Goal: Information Seeking & Learning: Learn about a topic

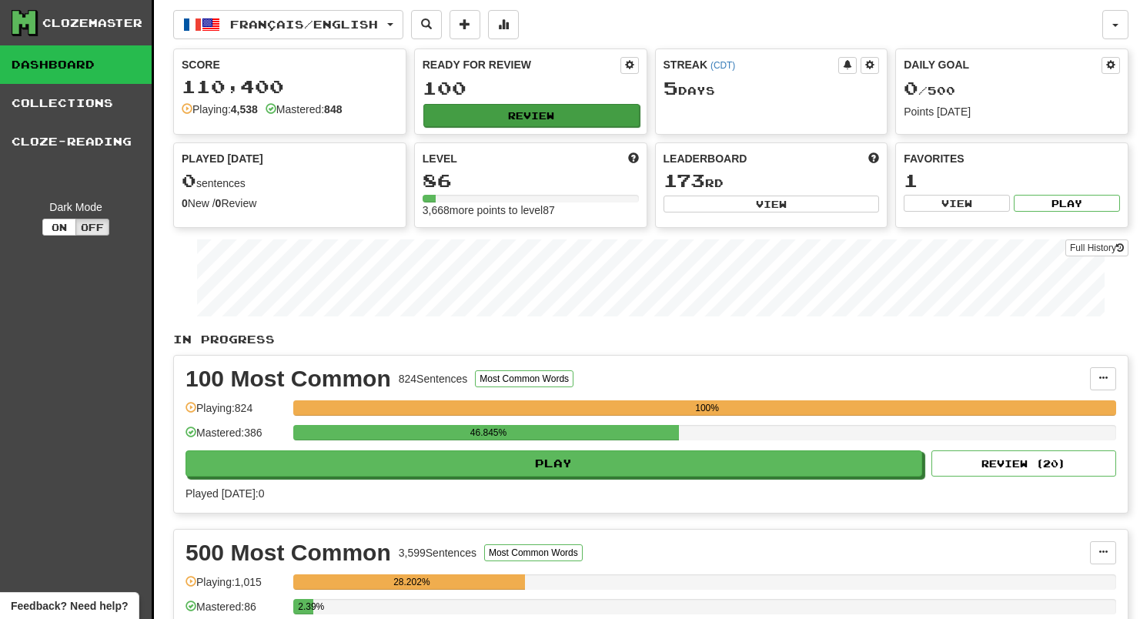
click at [486, 114] on button "Review" at bounding box center [531, 115] width 216 height 23
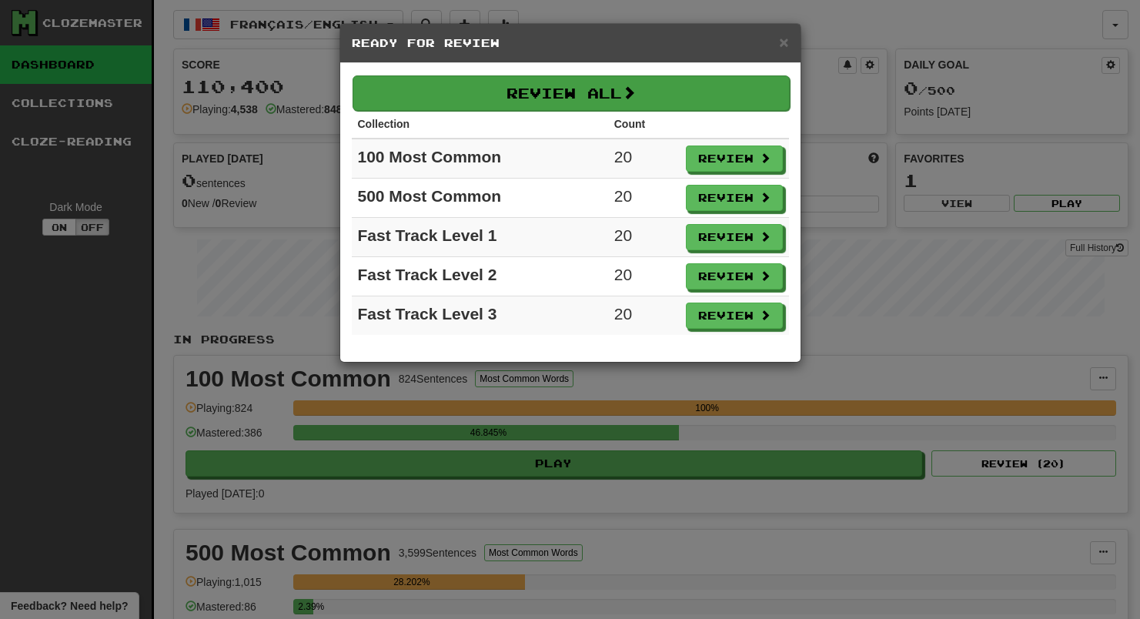
click at [479, 90] on button "Review All" at bounding box center [570, 92] width 437 height 35
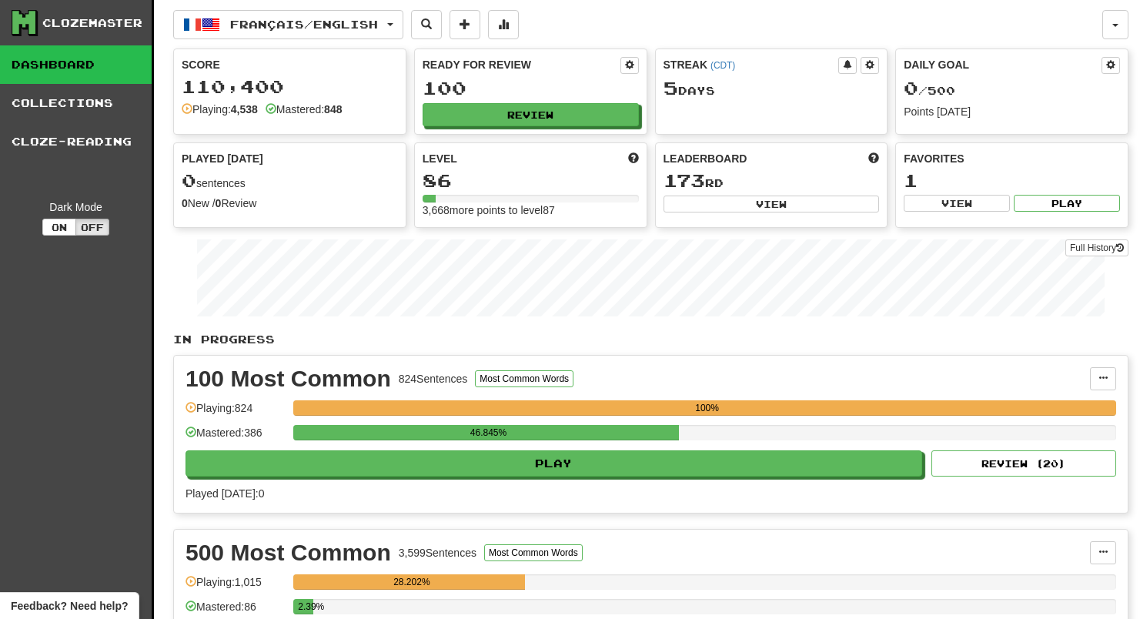
select select "**"
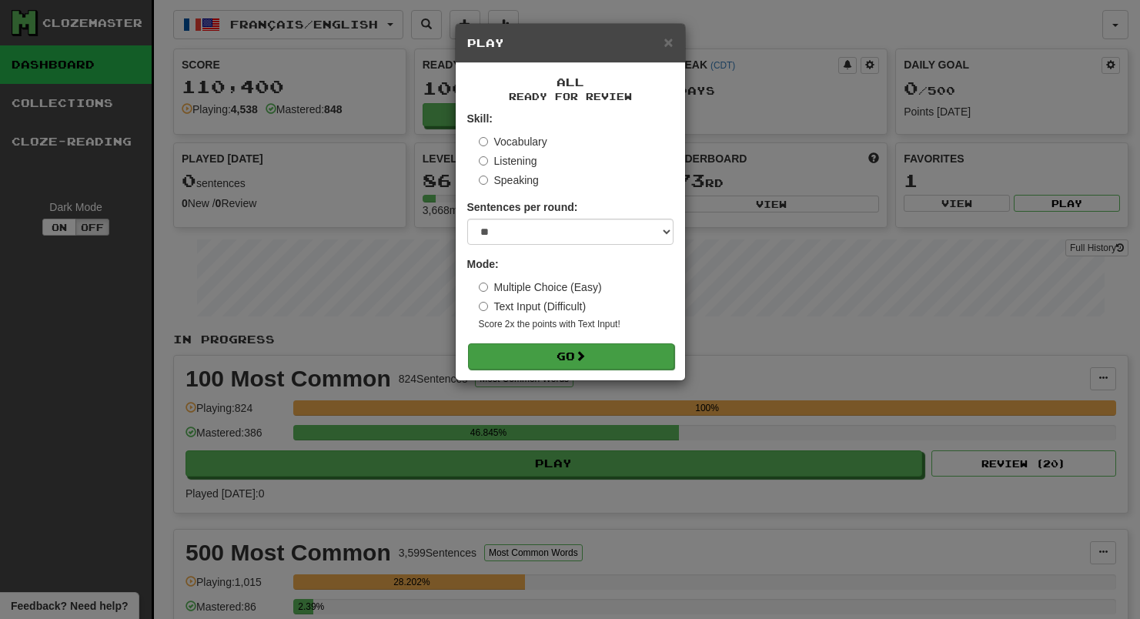
click at [574, 359] on button "Go" at bounding box center [571, 356] width 206 height 26
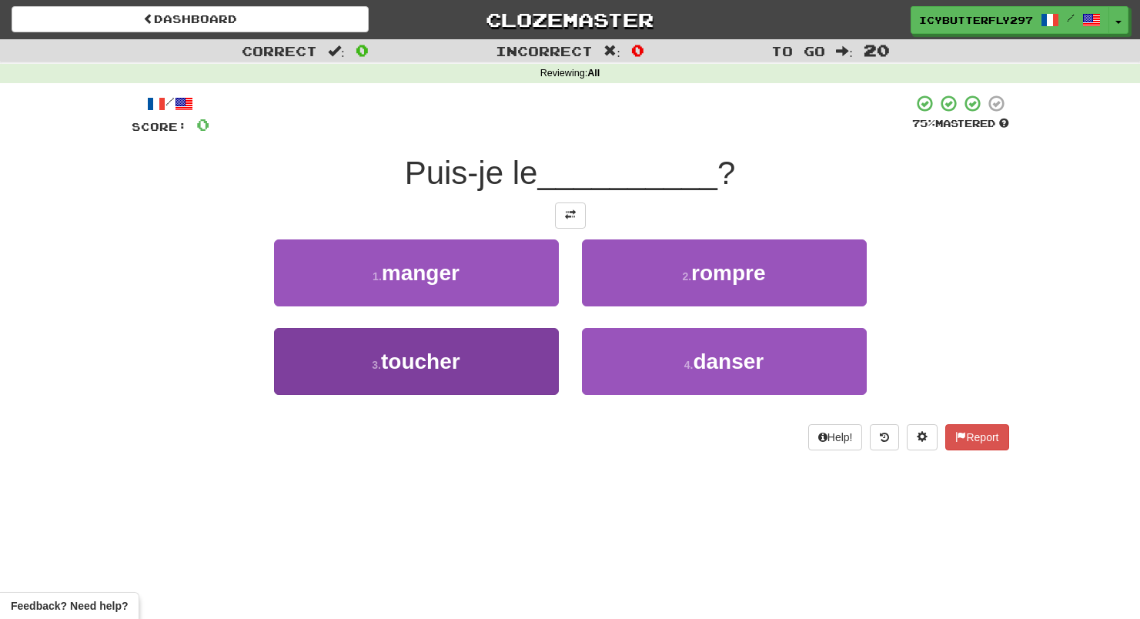
click at [453, 380] on button "3 . toucher" at bounding box center [416, 361] width 285 height 67
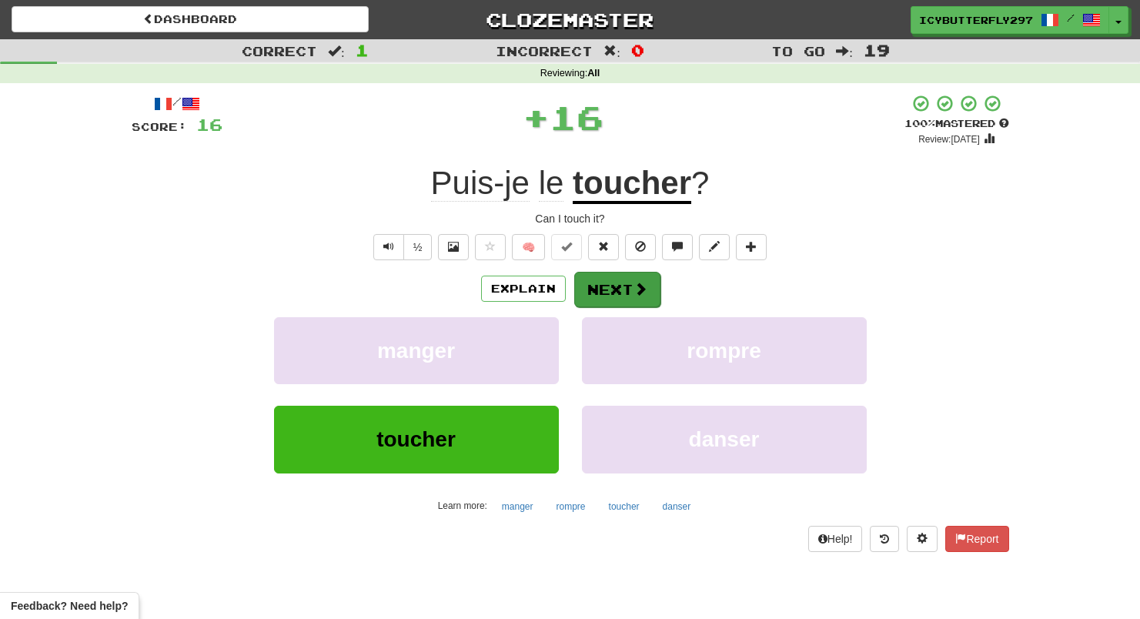
click at [633, 299] on button "Next" at bounding box center [617, 289] width 86 height 35
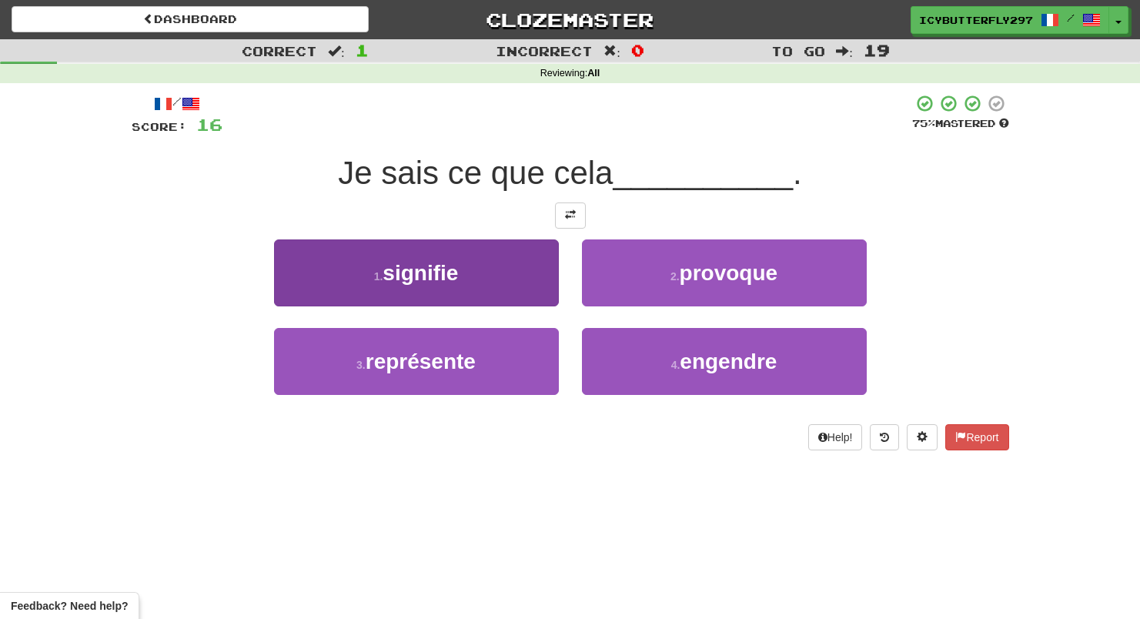
click at [448, 287] on button "1 . signifie" at bounding box center [416, 272] width 285 height 67
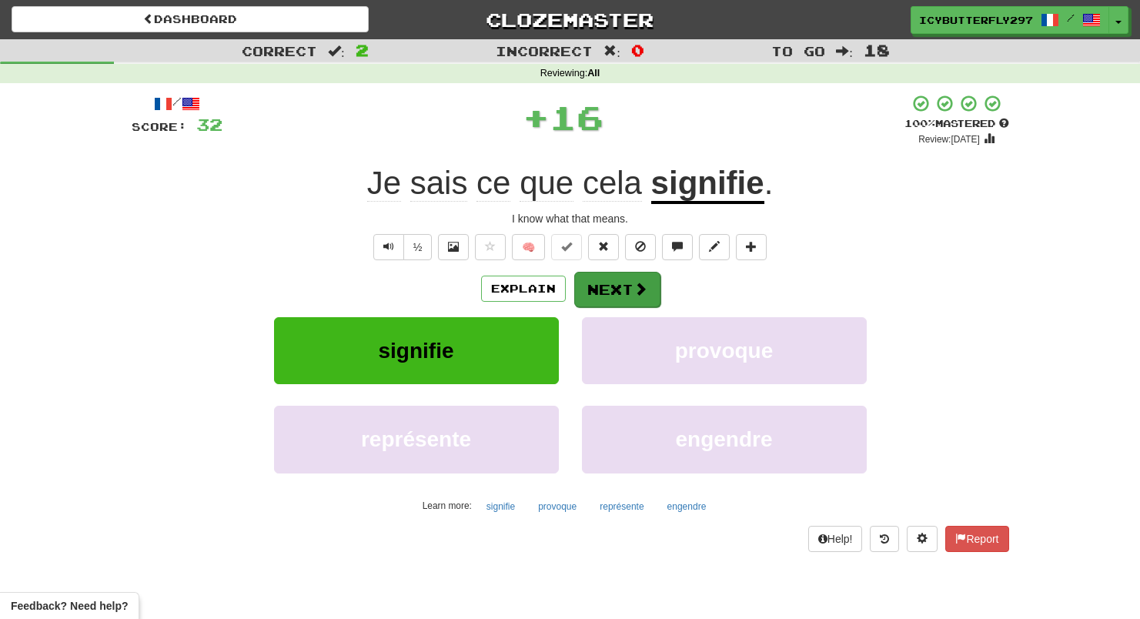
click at [608, 292] on button "Next" at bounding box center [617, 289] width 86 height 35
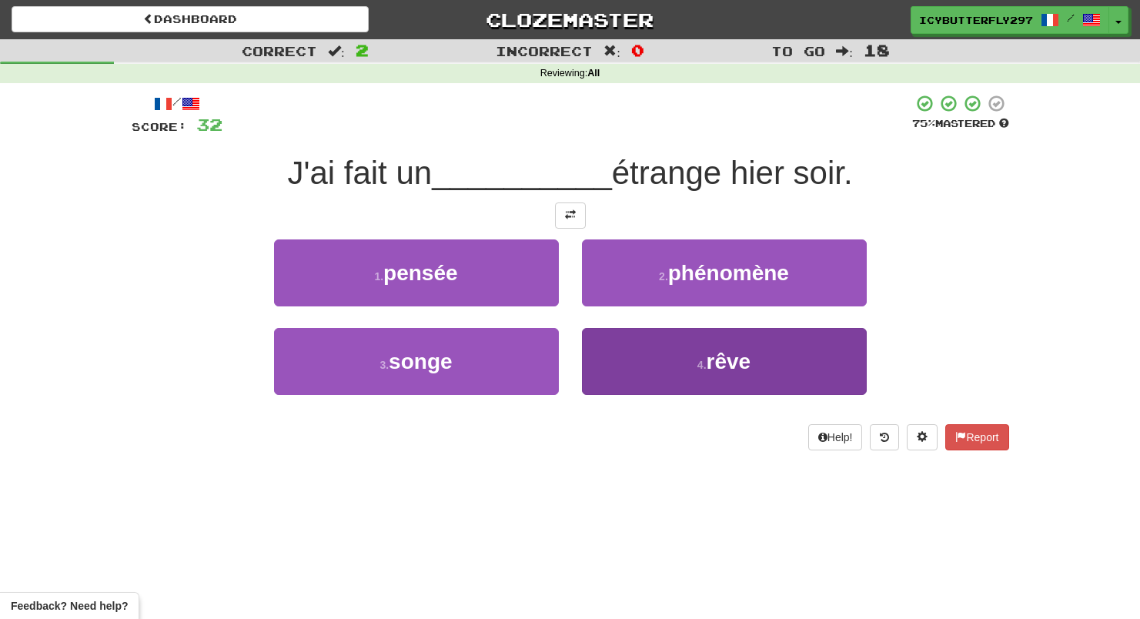
click at [620, 388] on button "4 . rêve" at bounding box center [724, 361] width 285 height 67
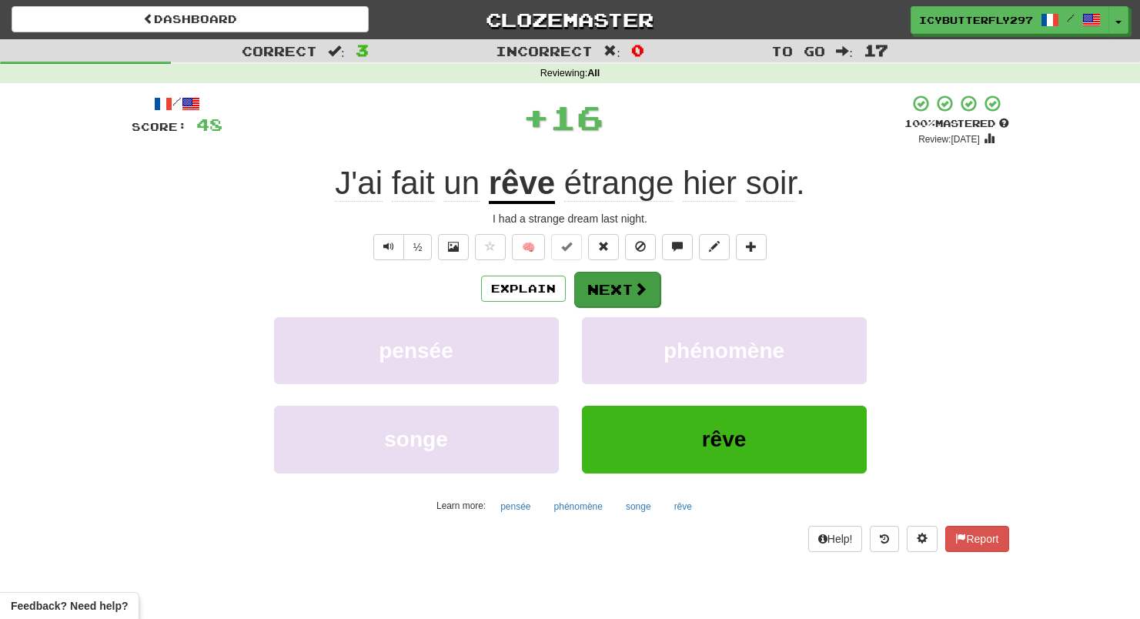
click at [617, 289] on button "Next" at bounding box center [617, 289] width 86 height 35
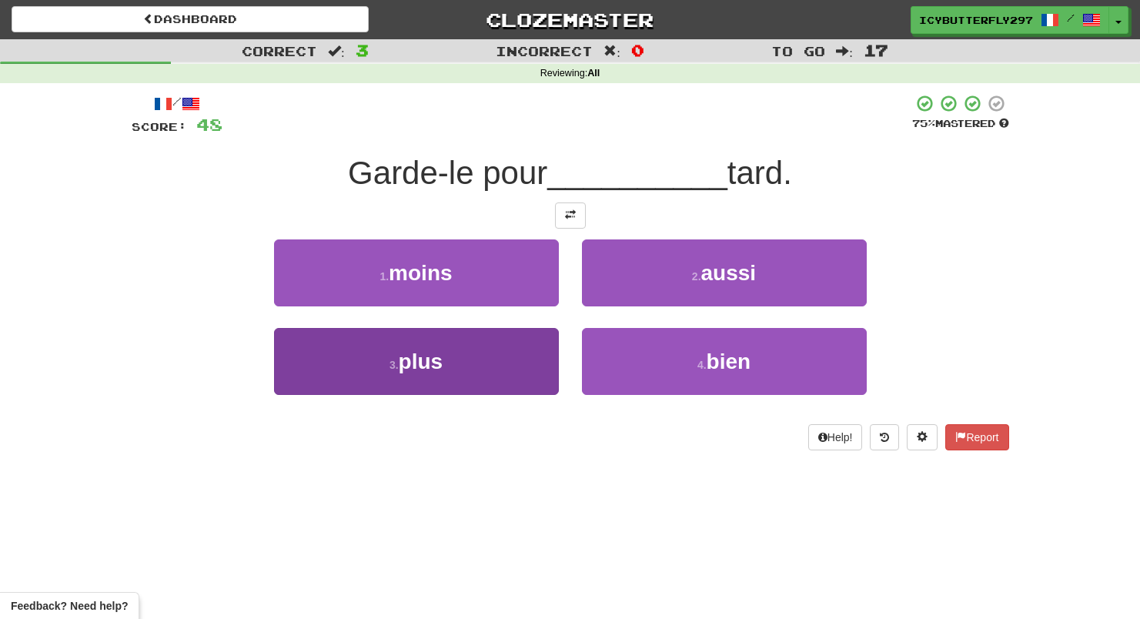
click at [517, 359] on button "3 . plus" at bounding box center [416, 361] width 285 height 67
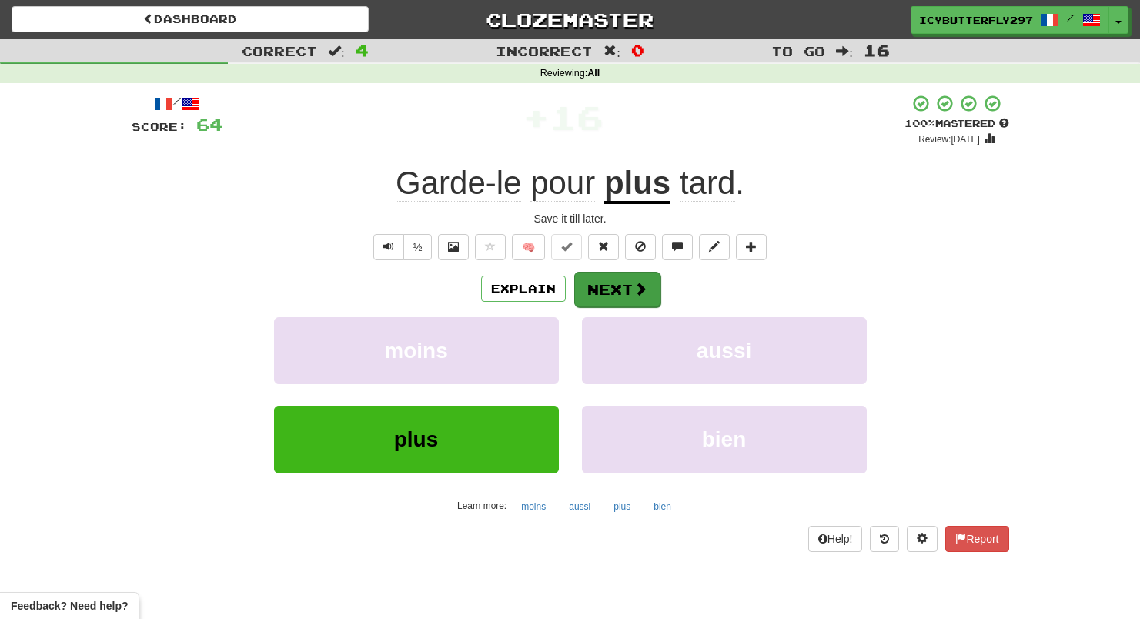
click at [619, 301] on button "Next" at bounding box center [617, 289] width 86 height 35
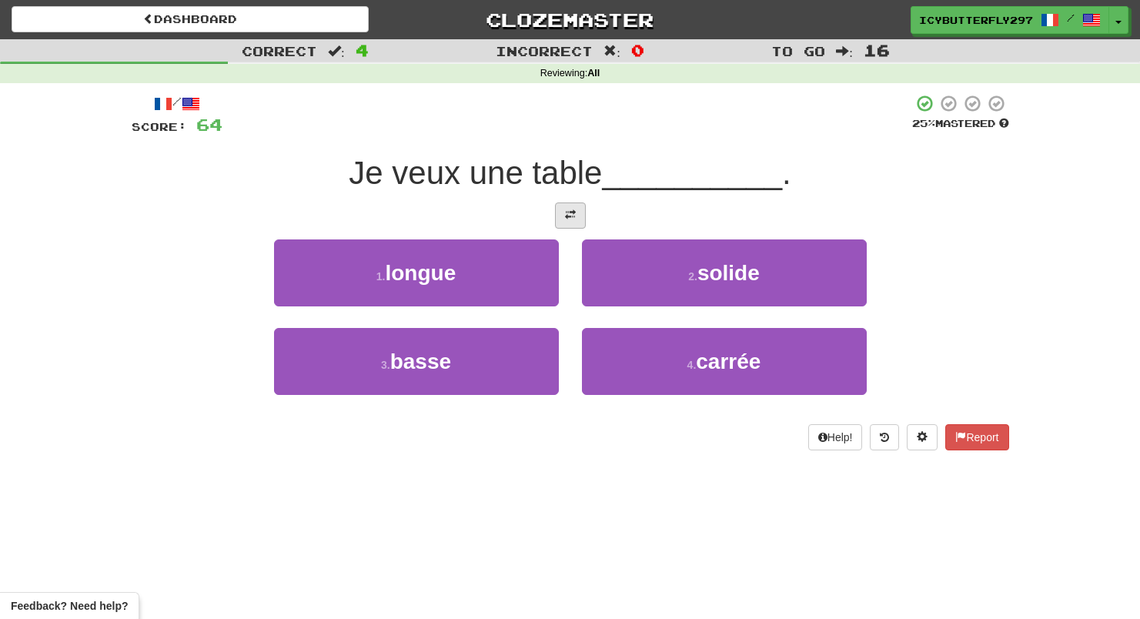
click at [576, 213] on button at bounding box center [570, 215] width 31 height 26
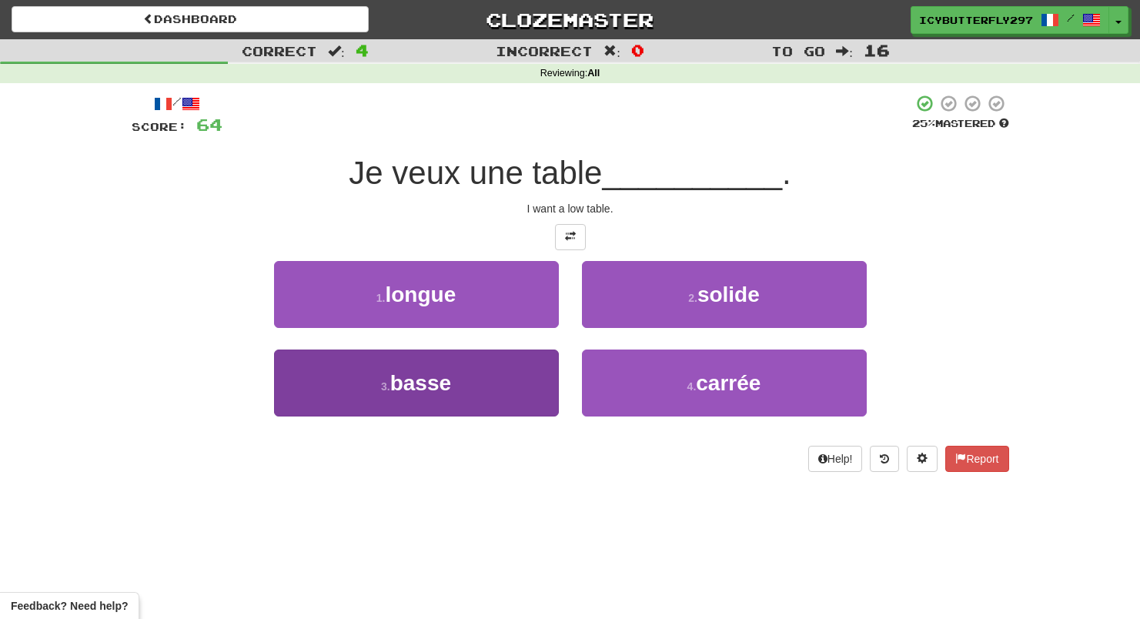
click at [507, 380] on button "3 . basse" at bounding box center [416, 382] width 285 height 67
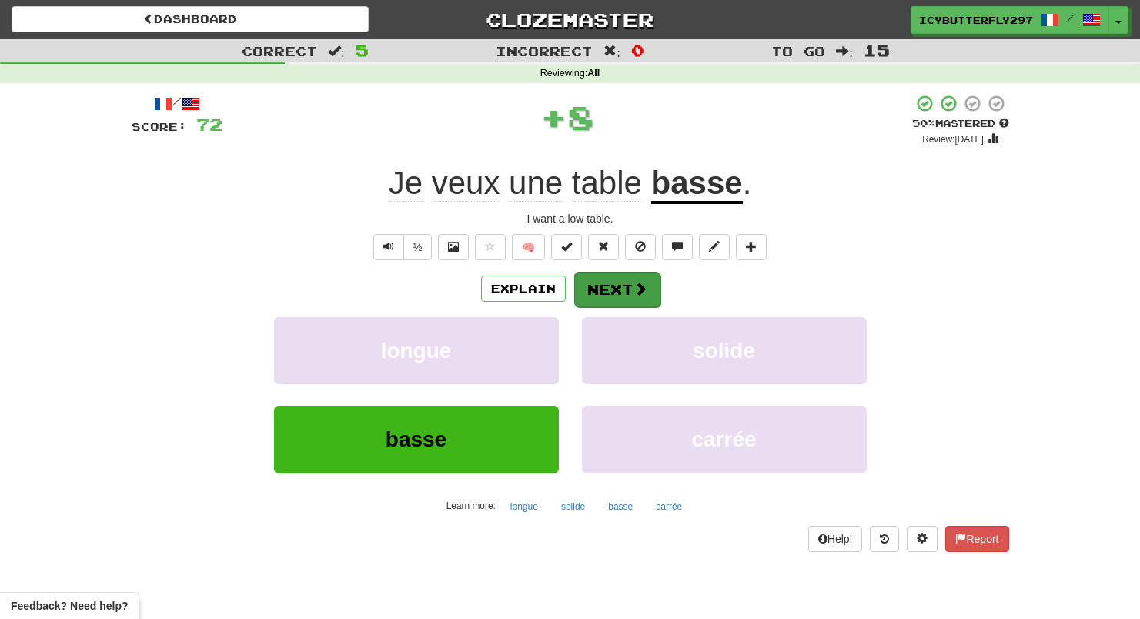
click at [595, 299] on button "Next" at bounding box center [617, 289] width 86 height 35
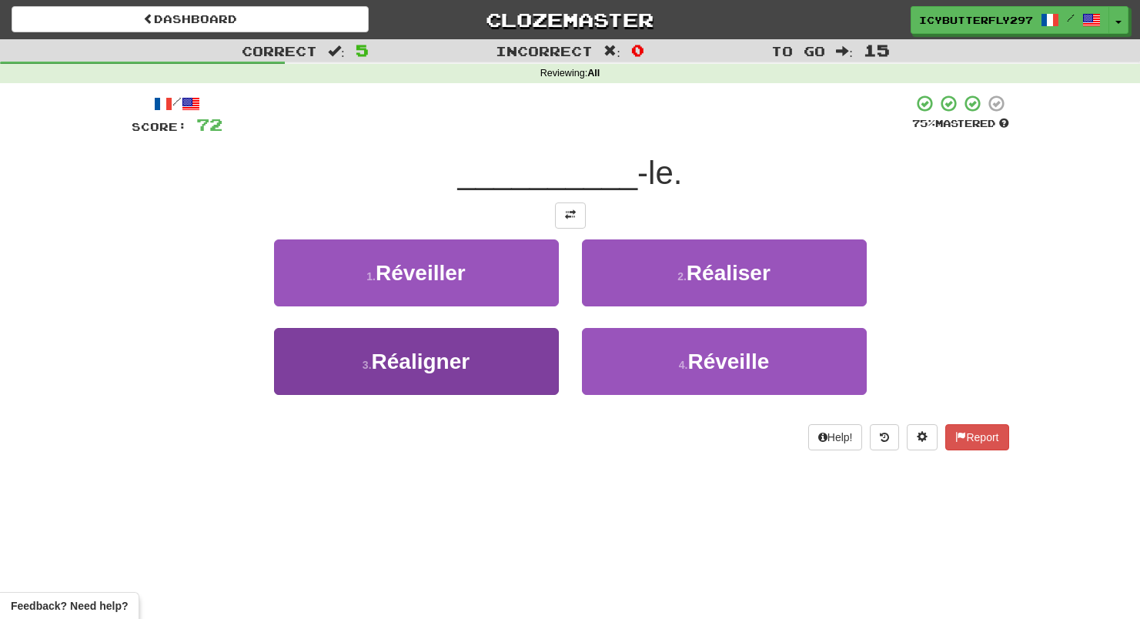
click at [452, 349] on span "Réaligner" at bounding box center [421, 361] width 99 height 24
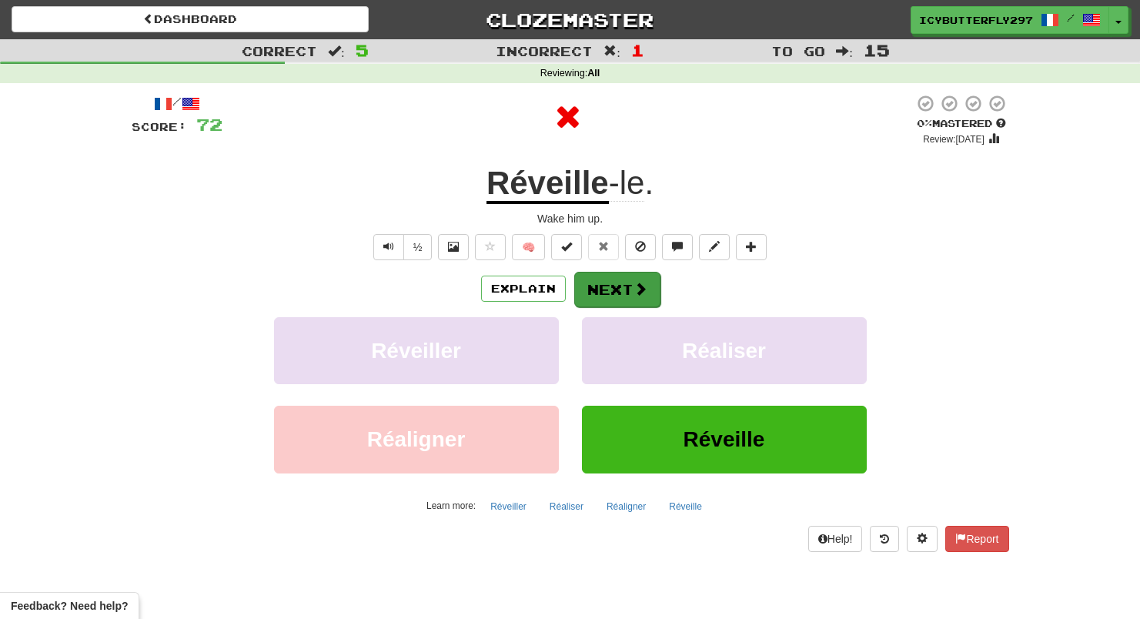
click at [583, 278] on button "Next" at bounding box center [617, 289] width 86 height 35
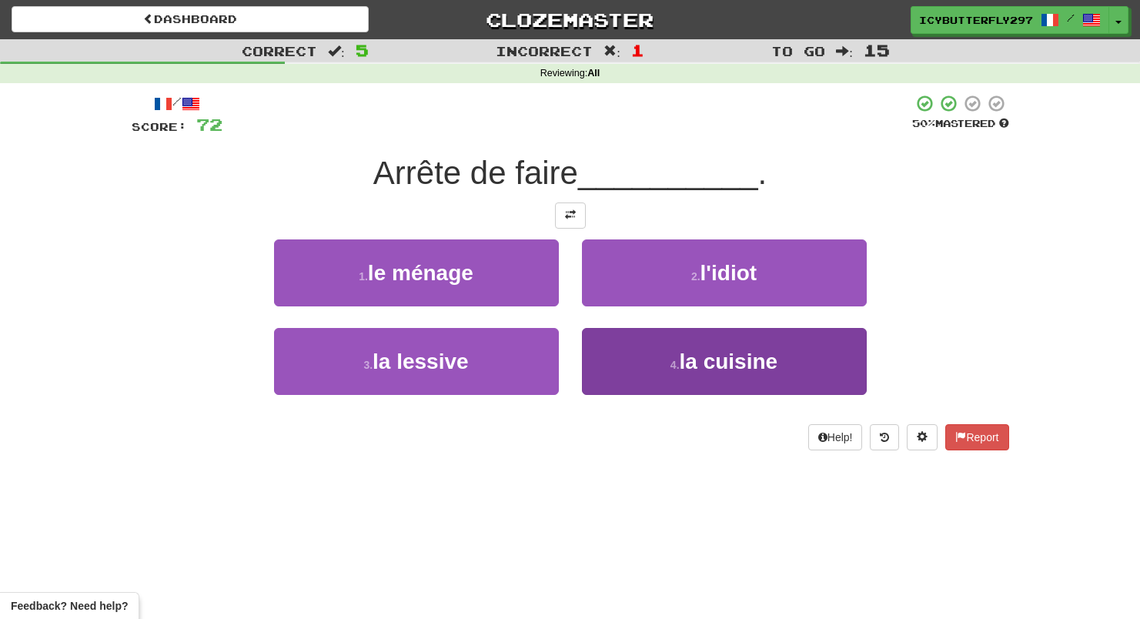
click at [585, 337] on button "4 . la cuisine" at bounding box center [724, 361] width 285 height 67
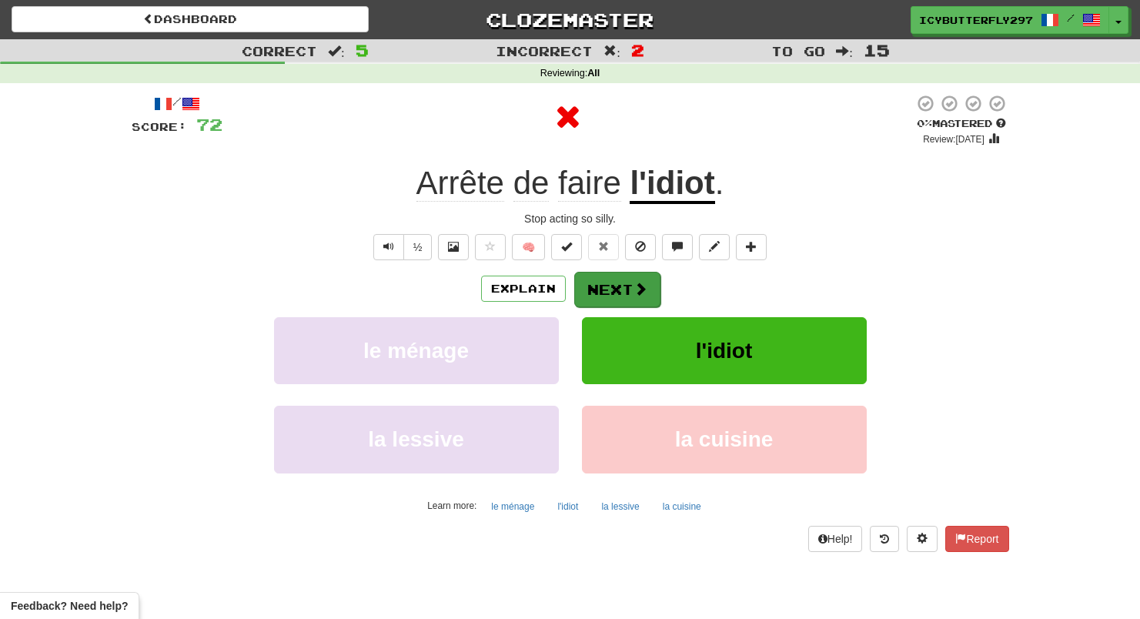
click at [593, 279] on button "Next" at bounding box center [617, 289] width 86 height 35
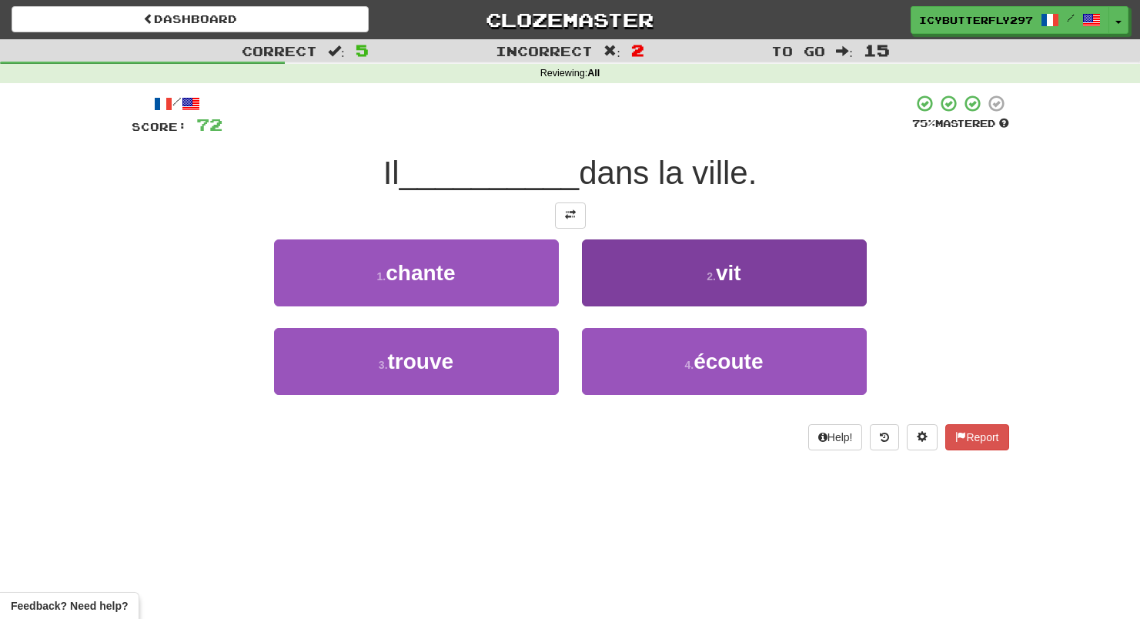
click at [623, 266] on button "2 . vit" at bounding box center [724, 272] width 285 height 67
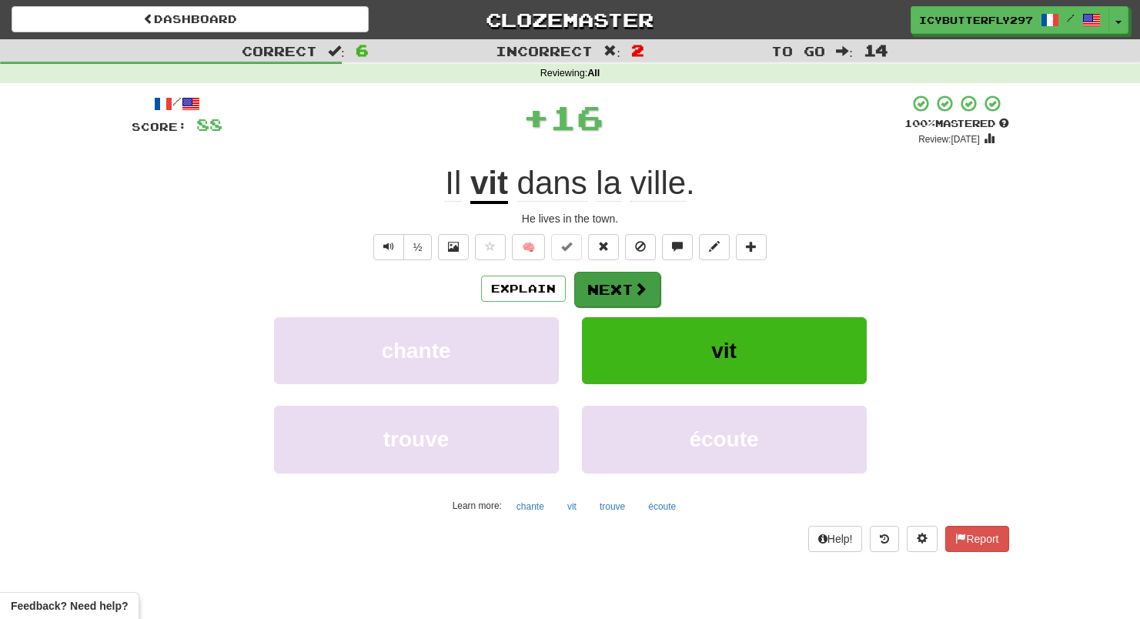
click at [613, 286] on button "Next" at bounding box center [617, 289] width 86 height 35
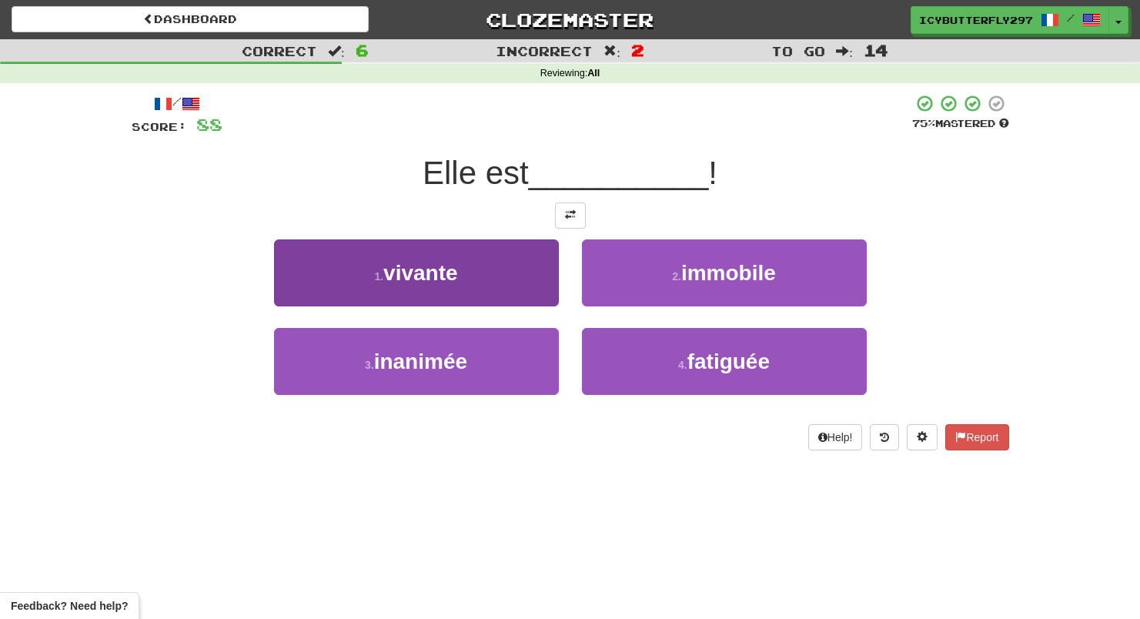
click at [544, 250] on button "1 . vivante" at bounding box center [416, 272] width 285 height 67
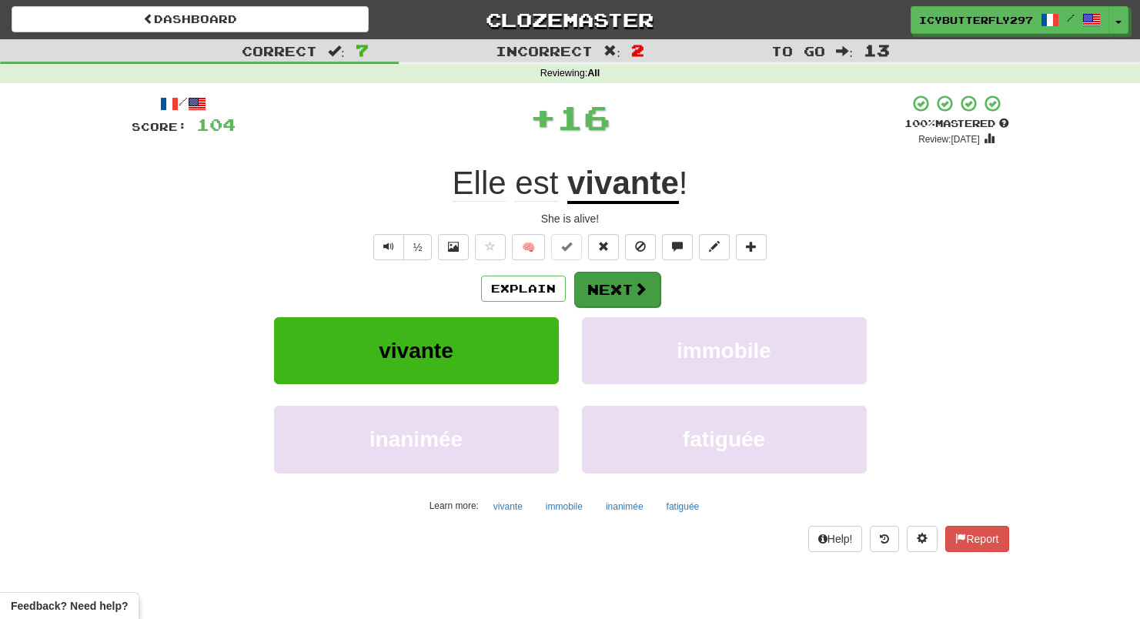
click at [617, 272] on button "Next" at bounding box center [617, 289] width 86 height 35
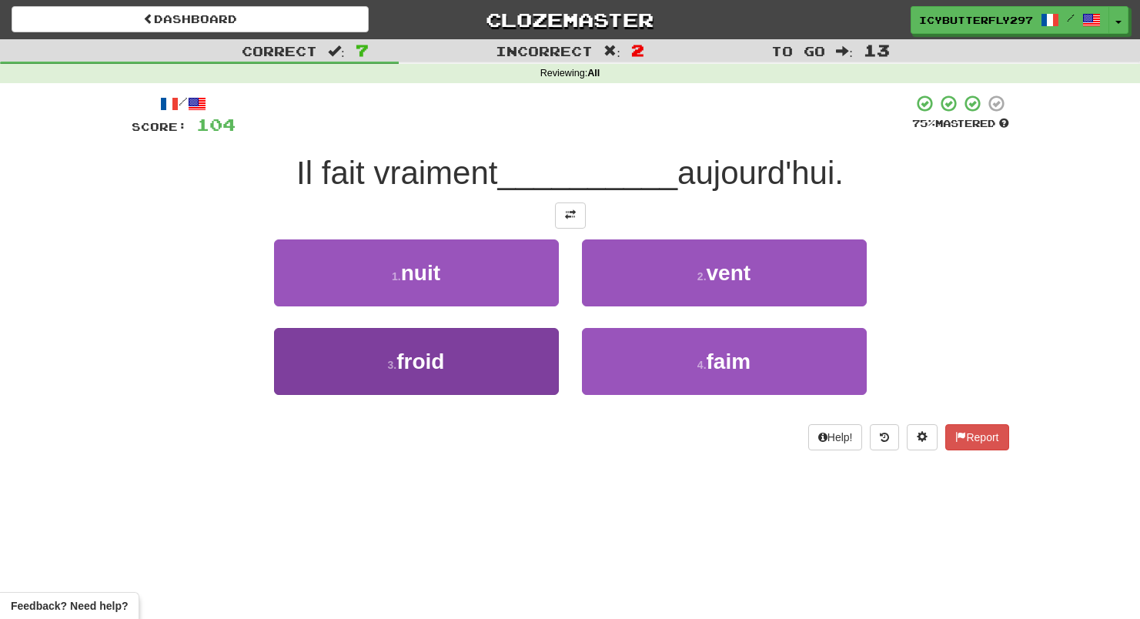
click at [511, 356] on button "3 . froid" at bounding box center [416, 361] width 285 height 67
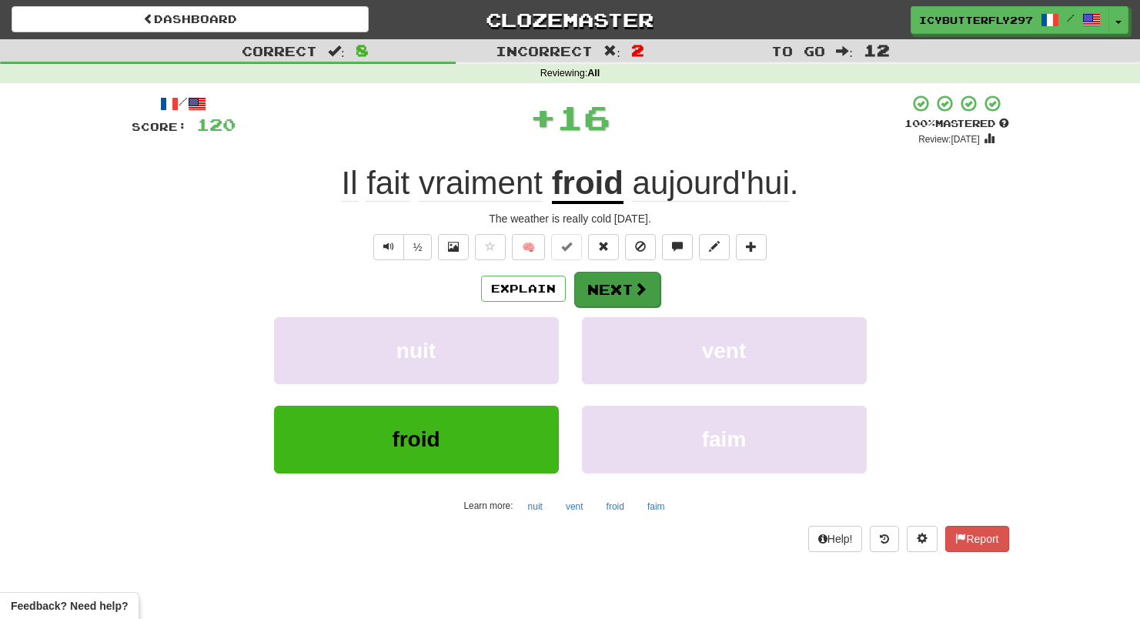
click at [608, 298] on button "Next" at bounding box center [617, 289] width 86 height 35
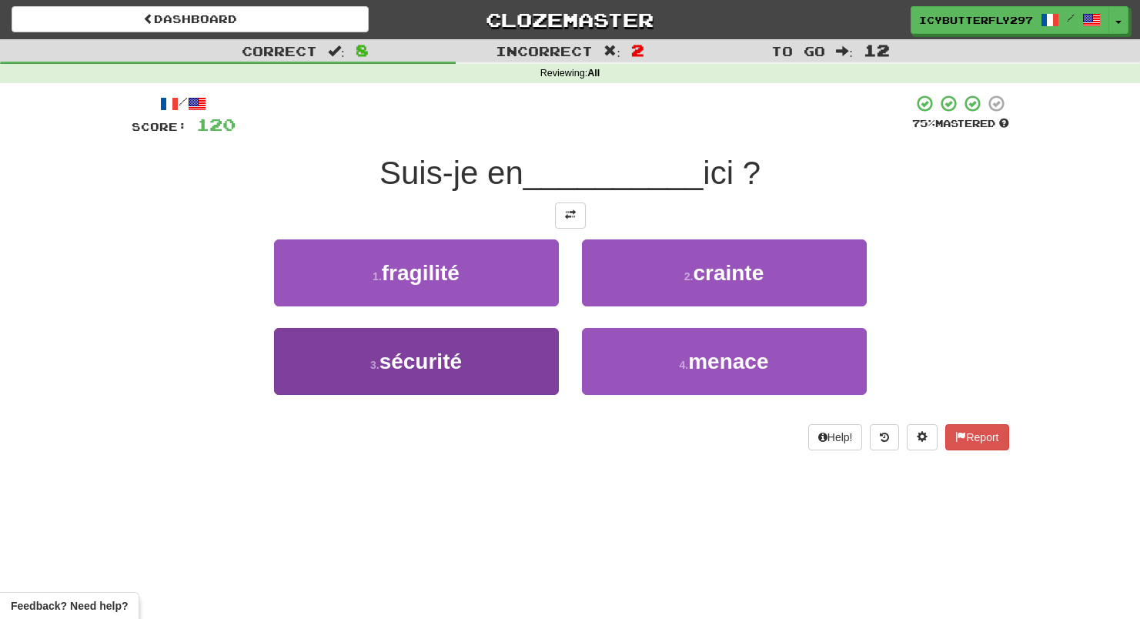
click at [527, 339] on button "3 . sécurité" at bounding box center [416, 361] width 285 height 67
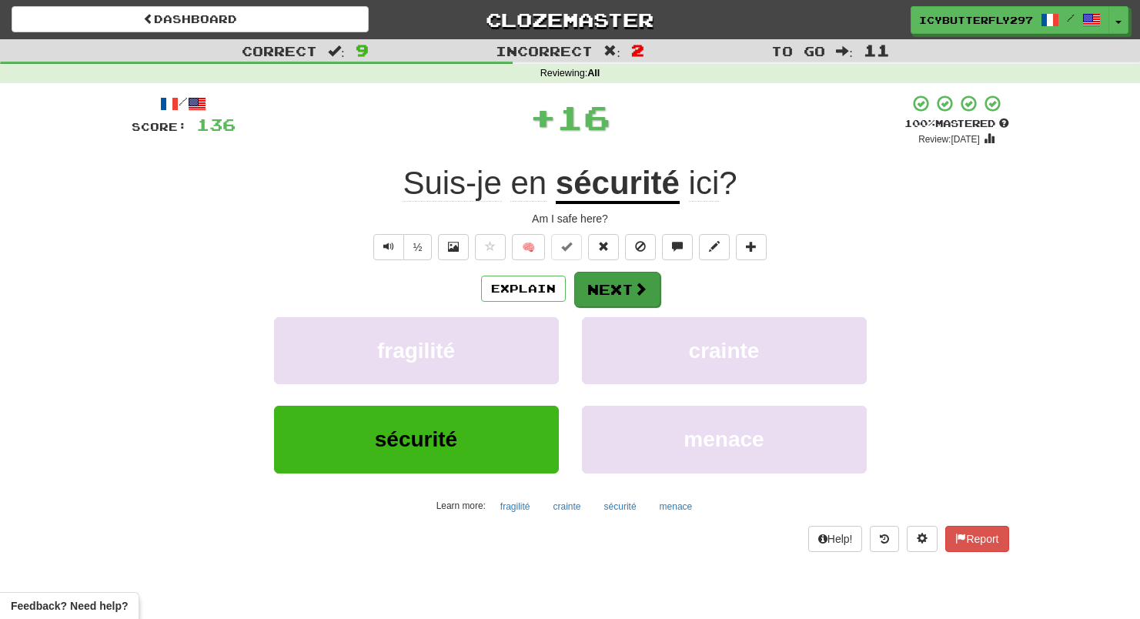
click at [609, 284] on button "Next" at bounding box center [617, 289] width 86 height 35
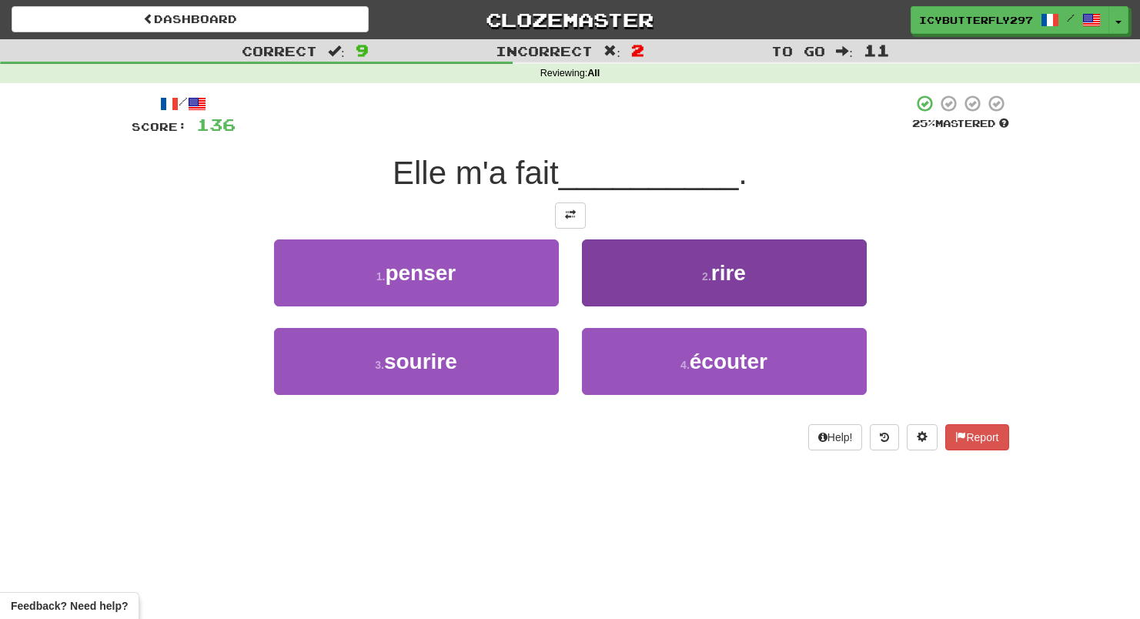
click at [635, 282] on button "2 . rire" at bounding box center [724, 272] width 285 height 67
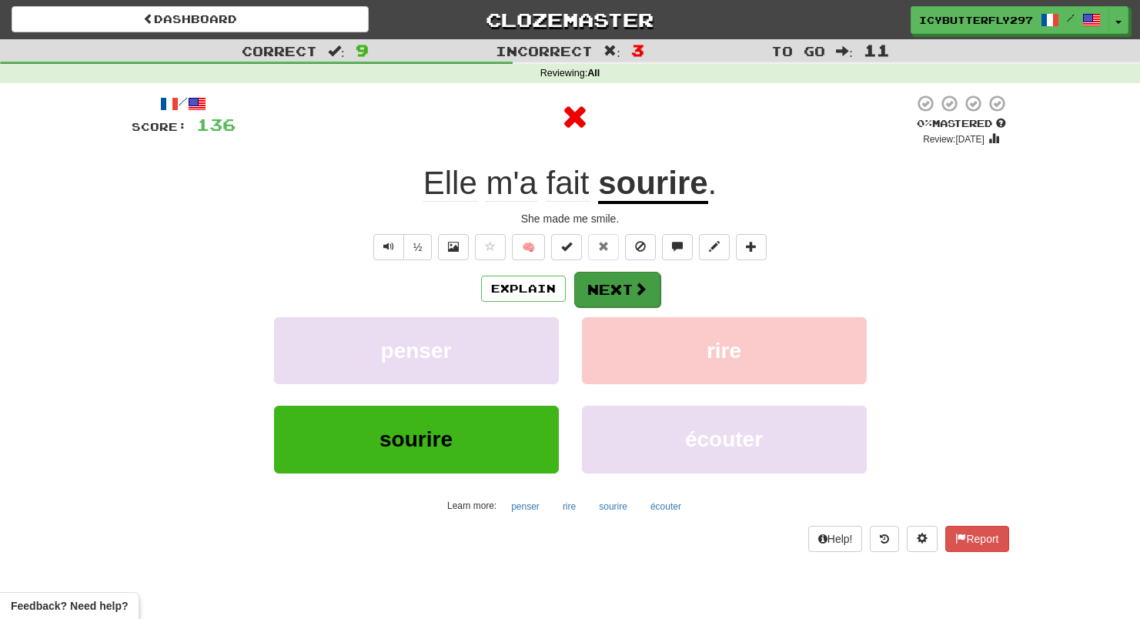
click at [618, 290] on button "Next" at bounding box center [617, 289] width 86 height 35
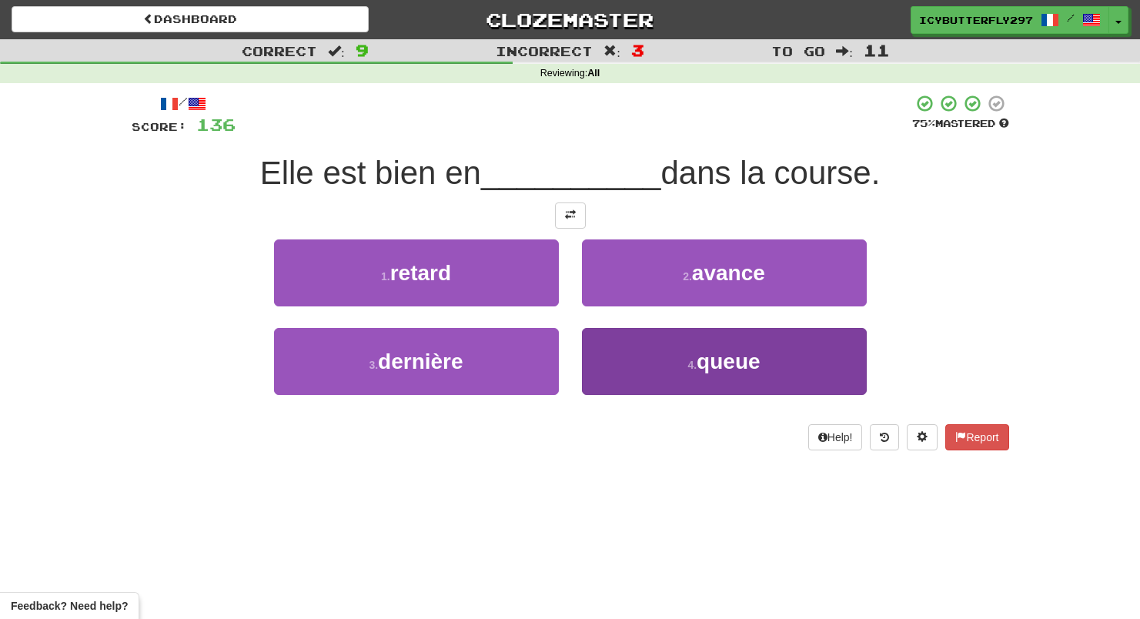
click at [613, 352] on button "4 . queue" at bounding box center [724, 361] width 285 height 67
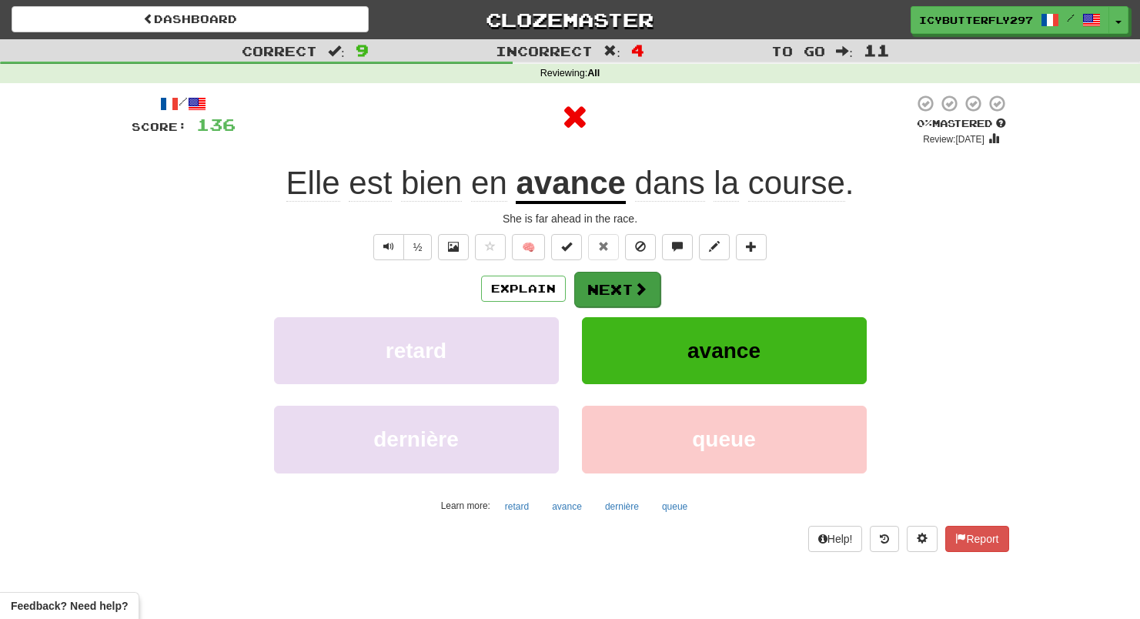
click at [612, 295] on button "Next" at bounding box center [617, 289] width 86 height 35
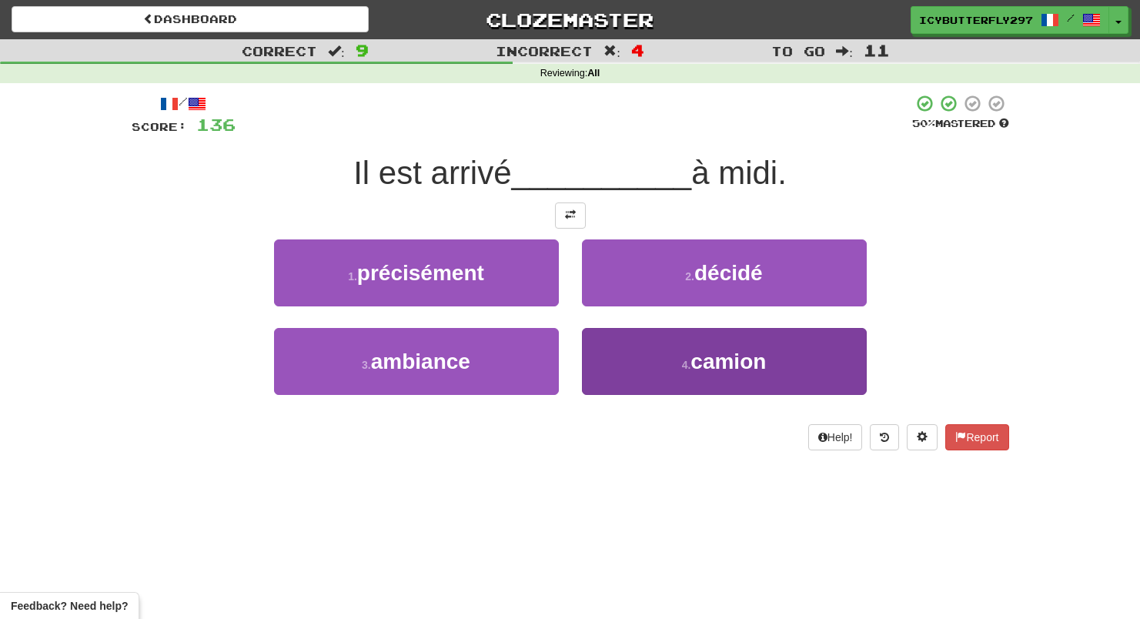
click at [600, 357] on button "4 . camion" at bounding box center [724, 361] width 285 height 67
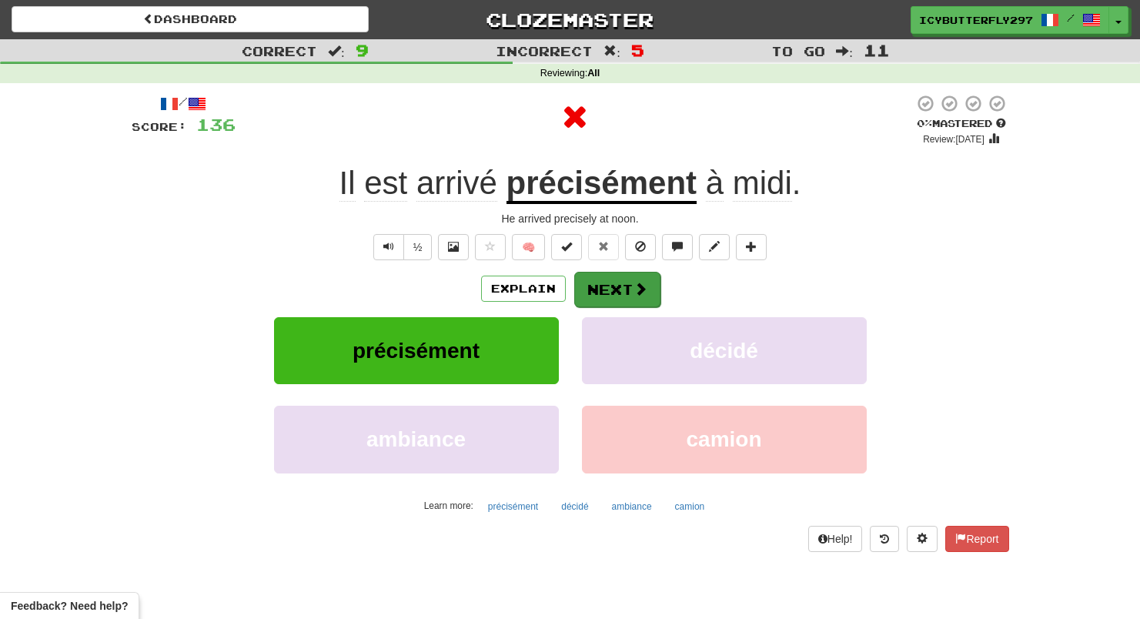
click at [611, 297] on button "Next" at bounding box center [617, 289] width 86 height 35
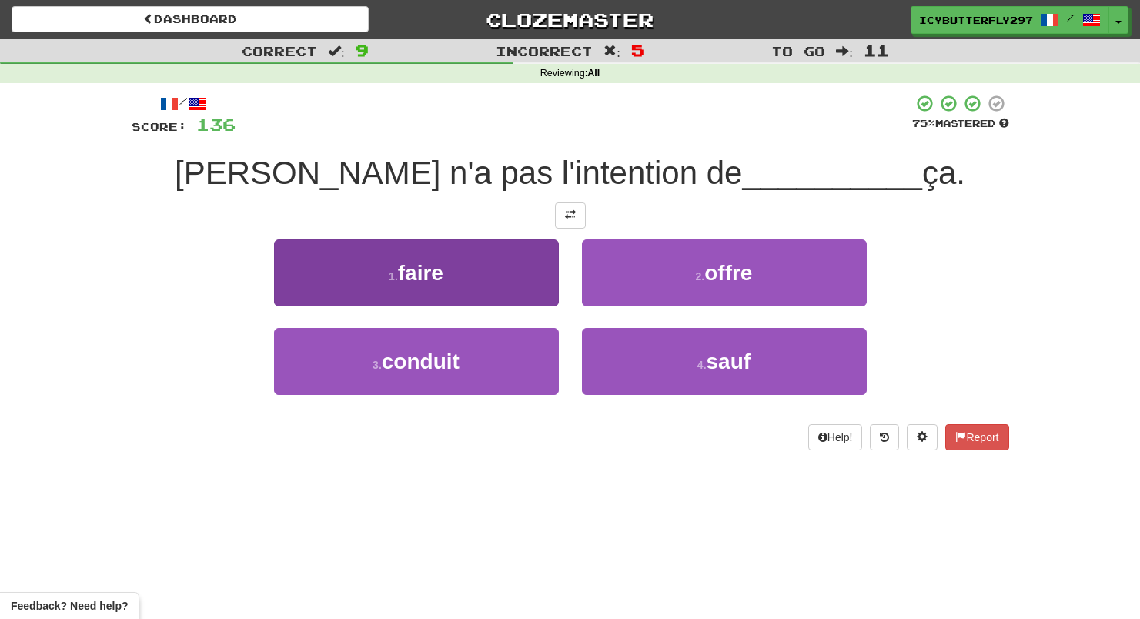
click at [481, 239] on button "1 . faire" at bounding box center [416, 272] width 285 height 67
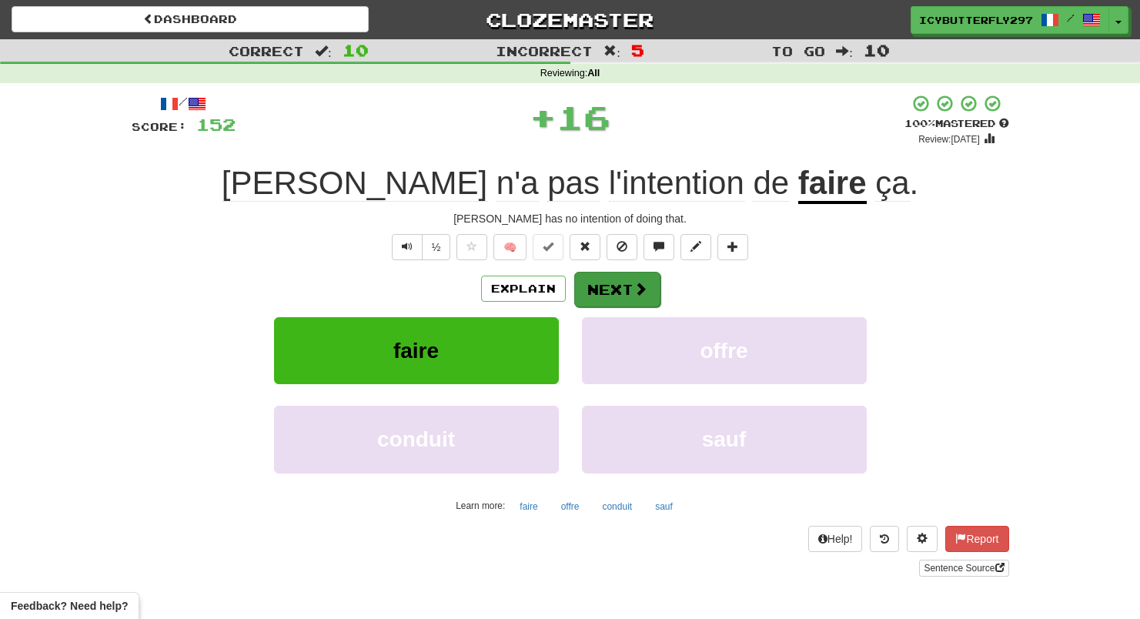
click at [612, 277] on button "Next" at bounding box center [617, 289] width 86 height 35
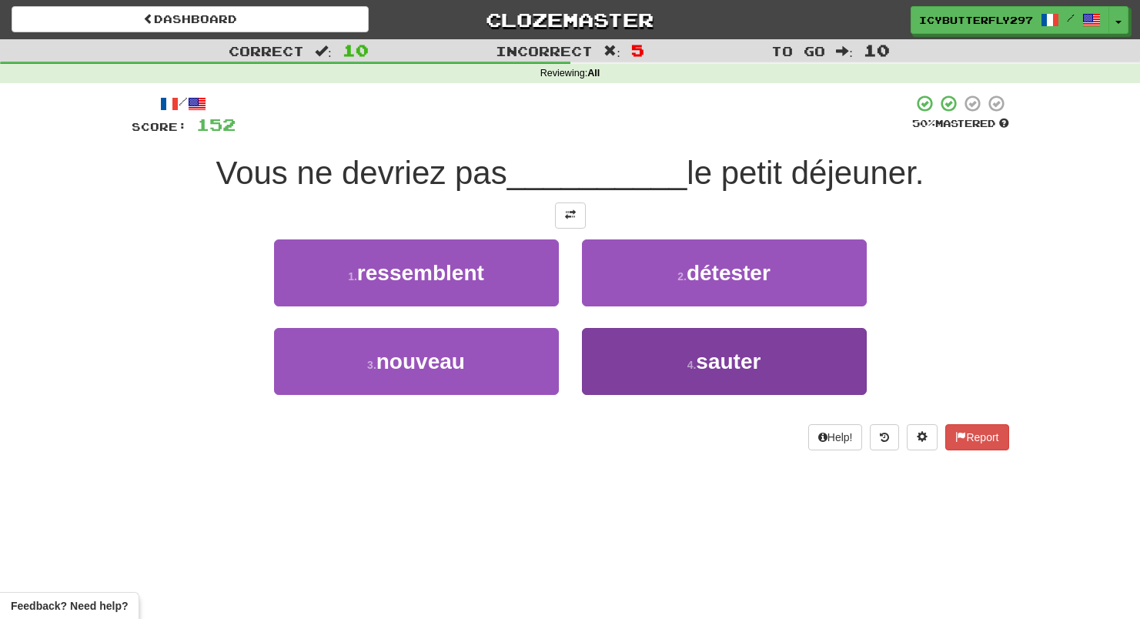
click at [627, 368] on button "4 . sauter" at bounding box center [724, 361] width 285 height 67
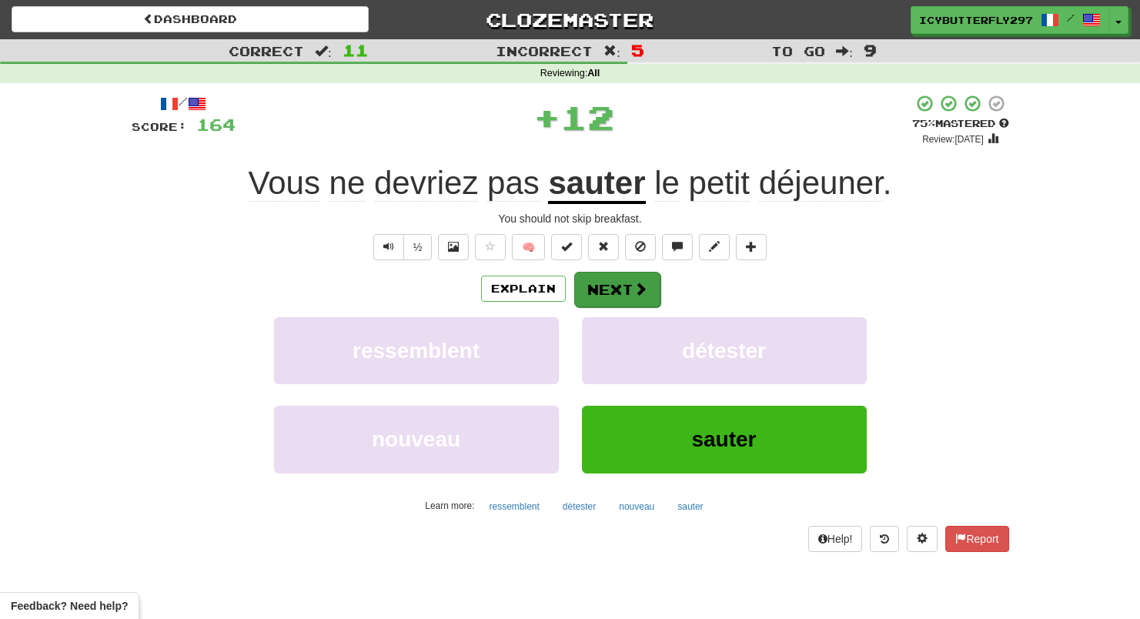
click at [622, 272] on button "Next" at bounding box center [617, 289] width 86 height 35
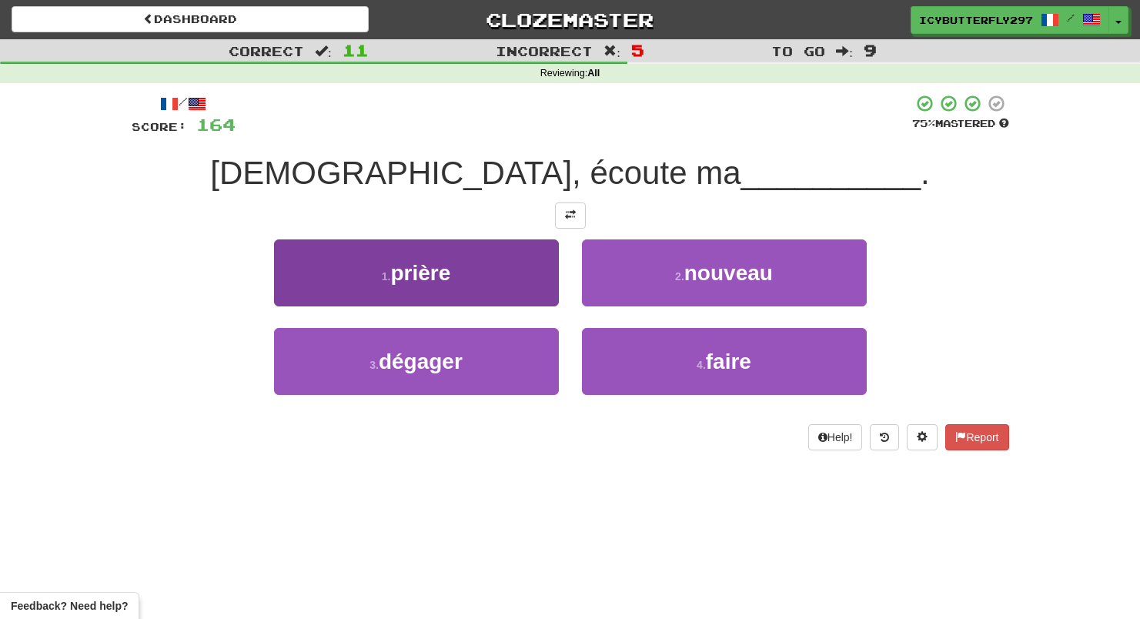
click at [483, 247] on button "1 . prière" at bounding box center [416, 272] width 285 height 67
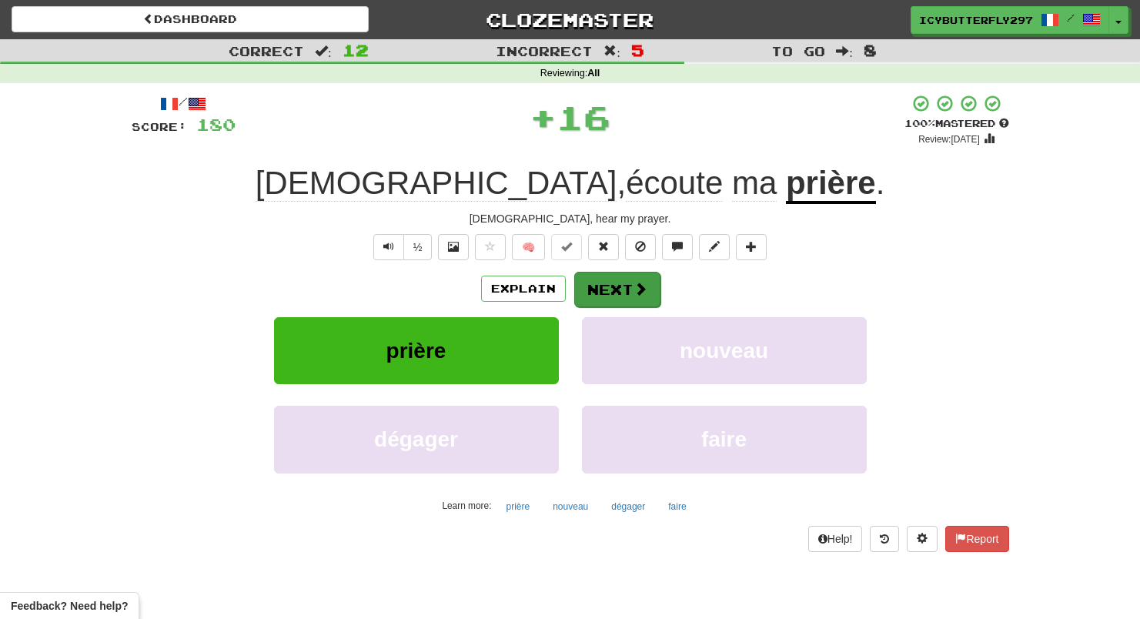
click at [635, 289] on span at bounding box center [640, 289] width 14 height 14
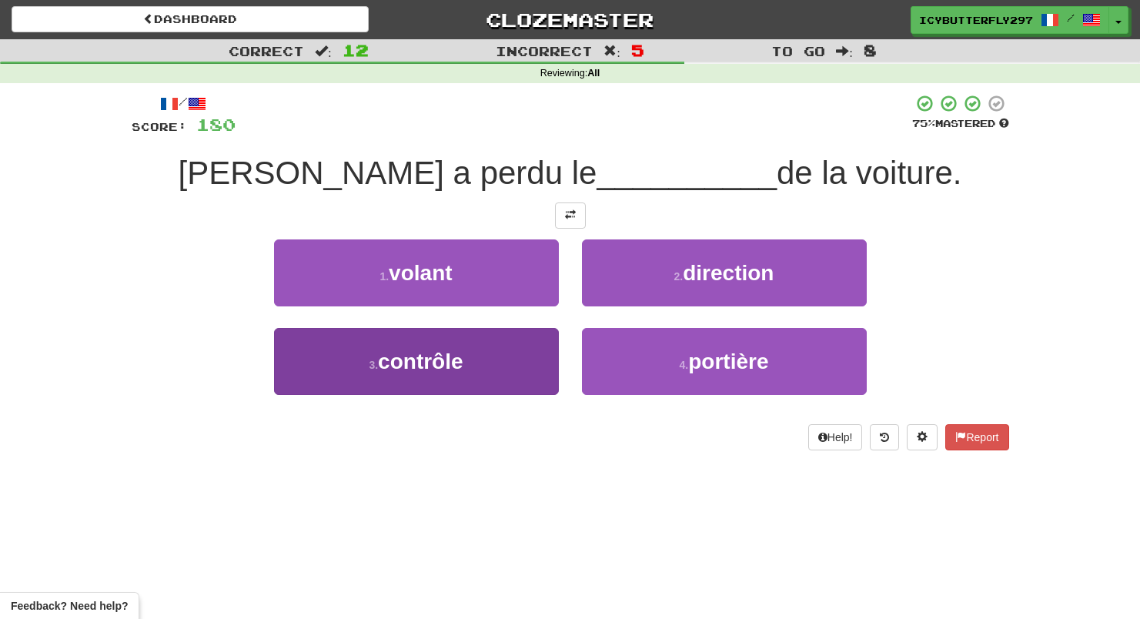
click at [518, 340] on button "3 . contrôle" at bounding box center [416, 361] width 285 height 67
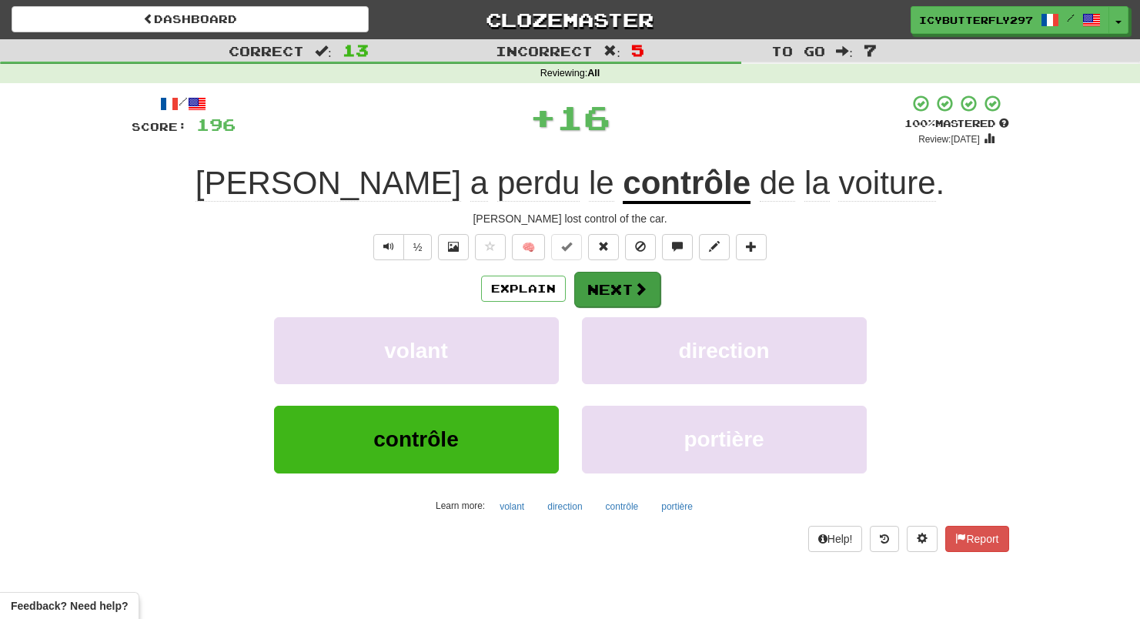
click at [605, 294] on button "Next" at bounding box center [617, 289] width 86 height 35
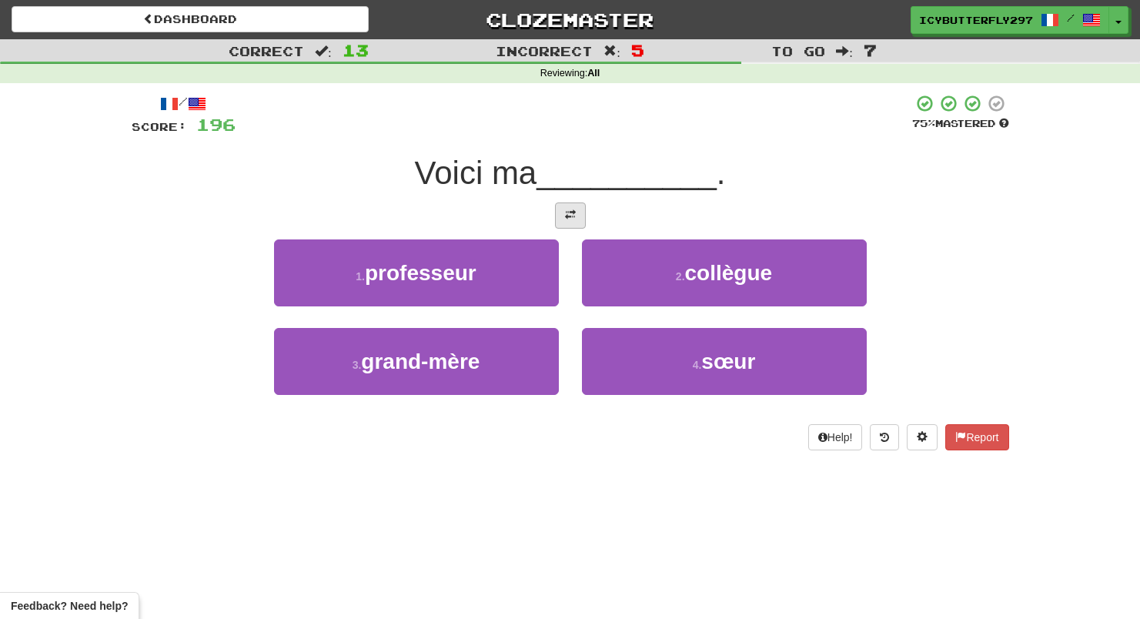
click at [580, 221] on button at bounding box center [570, 215] width 31 height 26
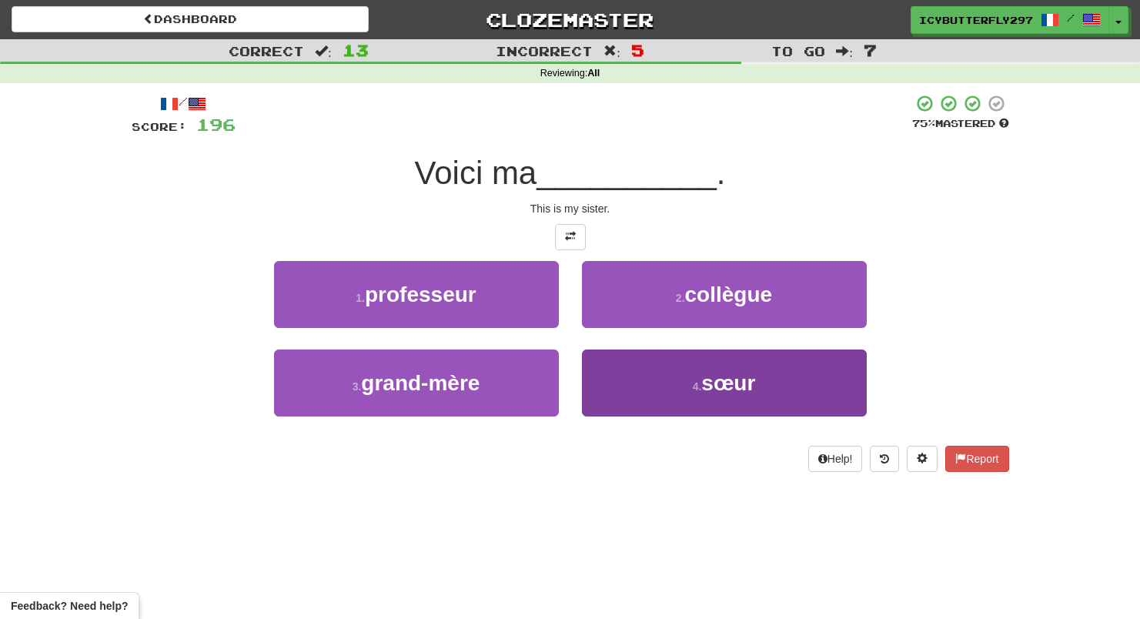
click at [646, 393] on button "4 . sœur" at bounding box center [724, 382] width 285 height 67
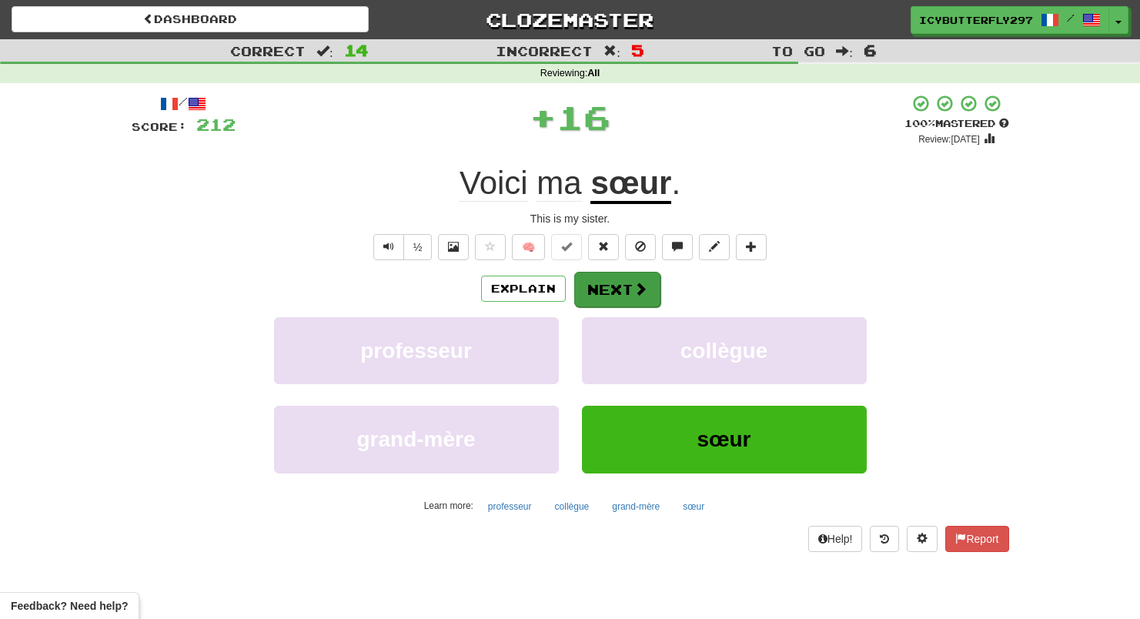
click at [636, 272] on button "Next" at bounding box center [617, 289] width 86 height 35
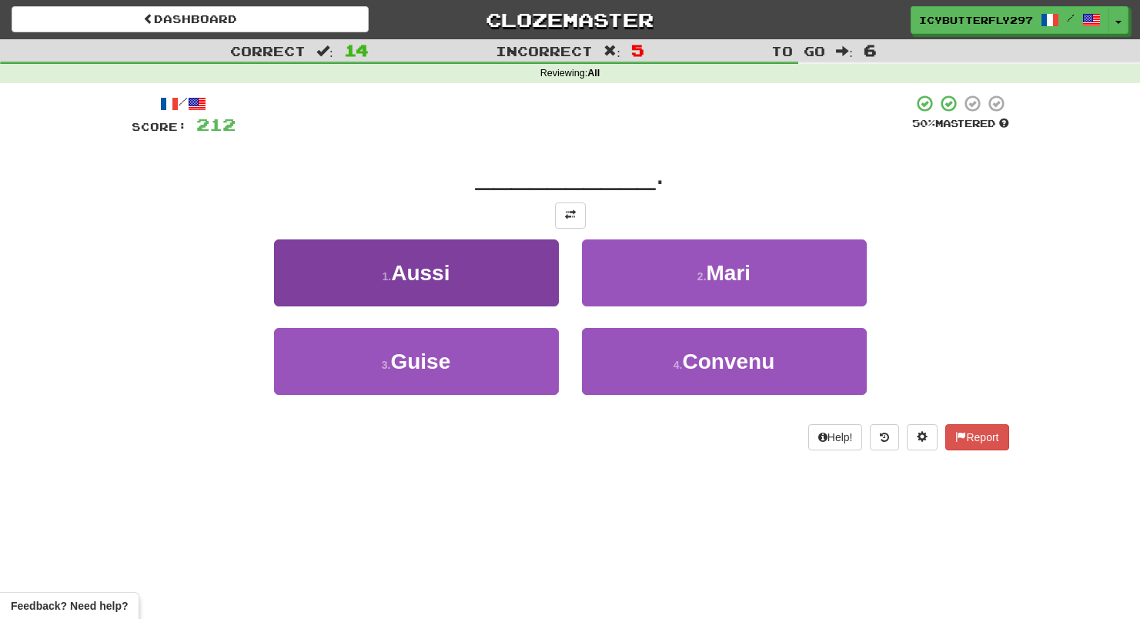
click at [528, 283] on button "1 . Aussi" at bounding box center [416, 272] width 285 height 67
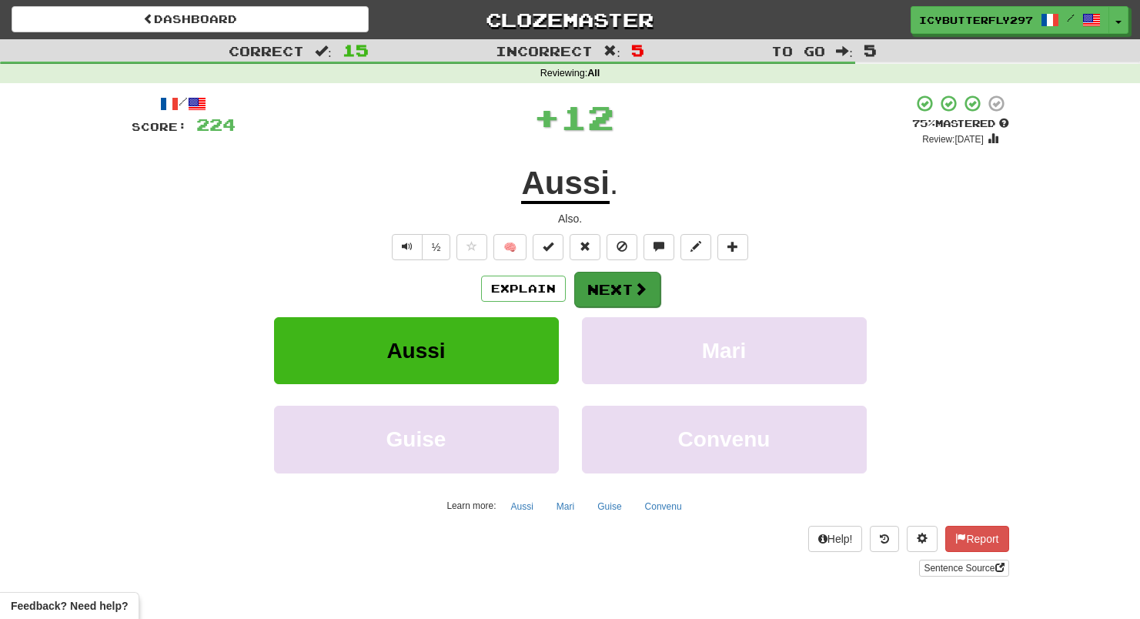
click at [617, 283] on button "Next" at bounding box center [617, 289] width 86 height 35
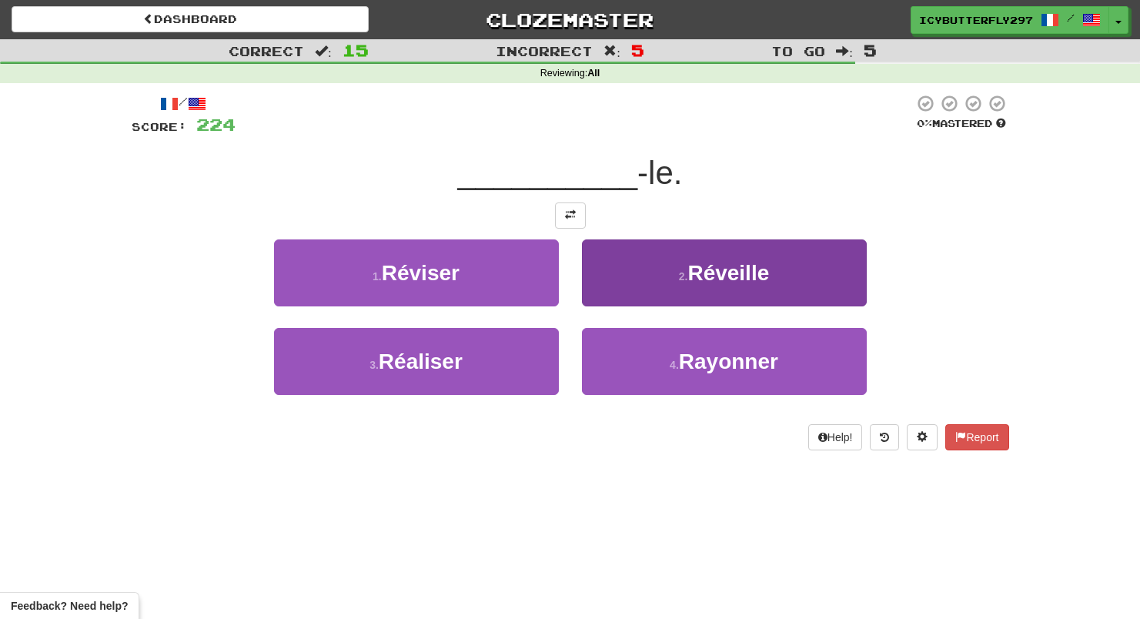
click at [673, 266] on button "2 . Réveille" at bounding box center [724, 272] width 285 height 67
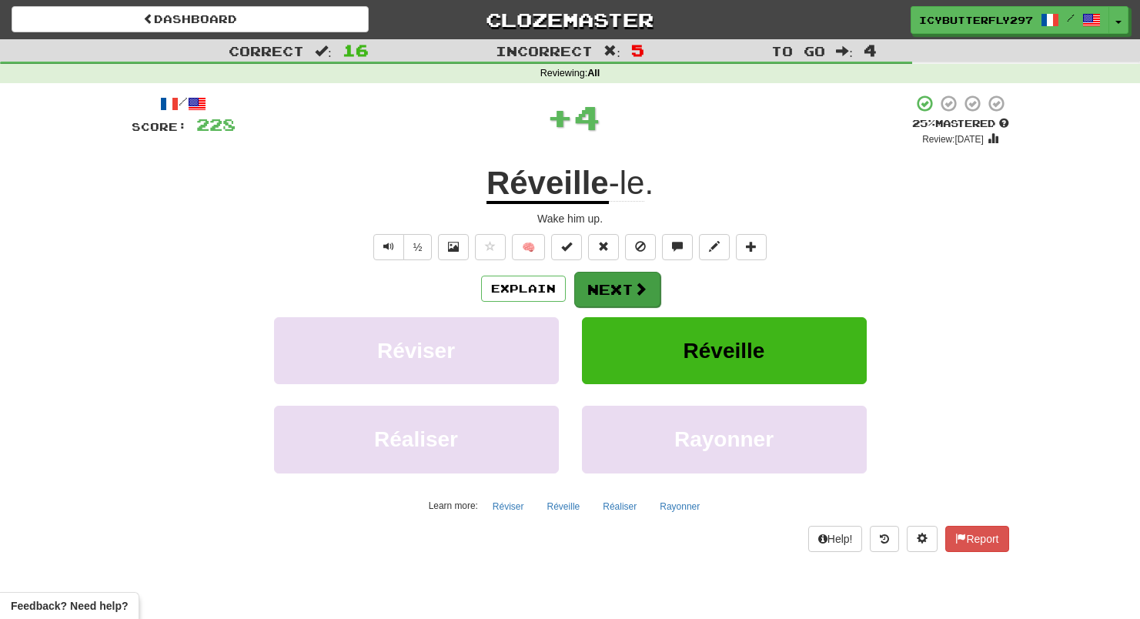
click at [620, 288] on button "Next" at bounding box center [617, 289] width 86 height 35
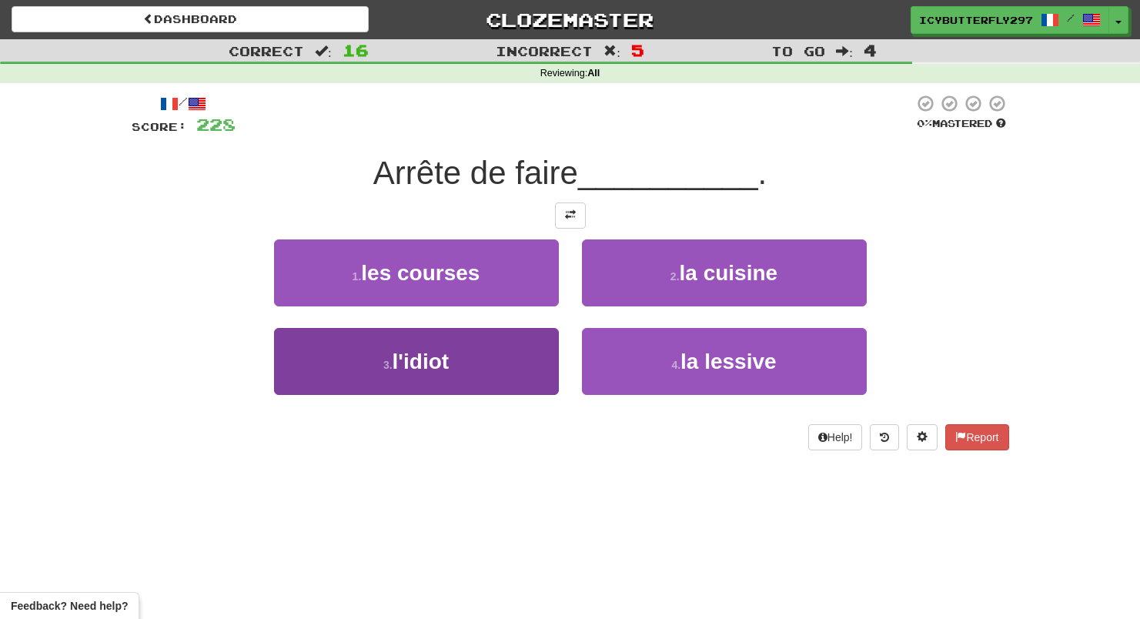
click at [516, 390] on button "3 . l'idiot" at bounding box center [416, 361] width 285 height 67
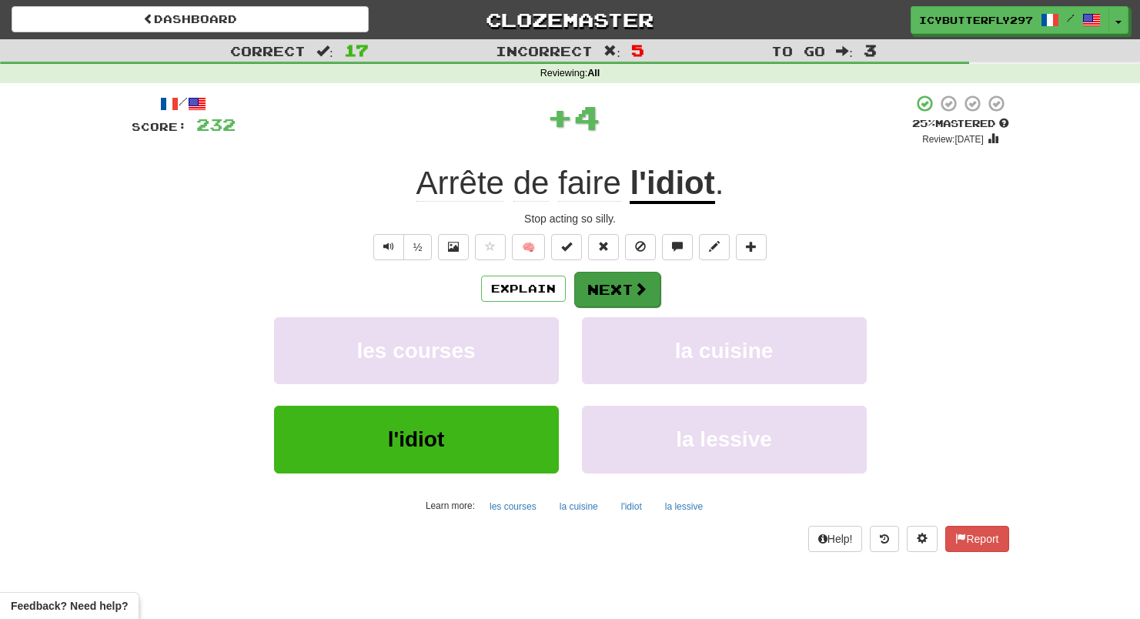
click at [625, 303] on button "Next" at bounding box center [617, 289] width 86 height 35
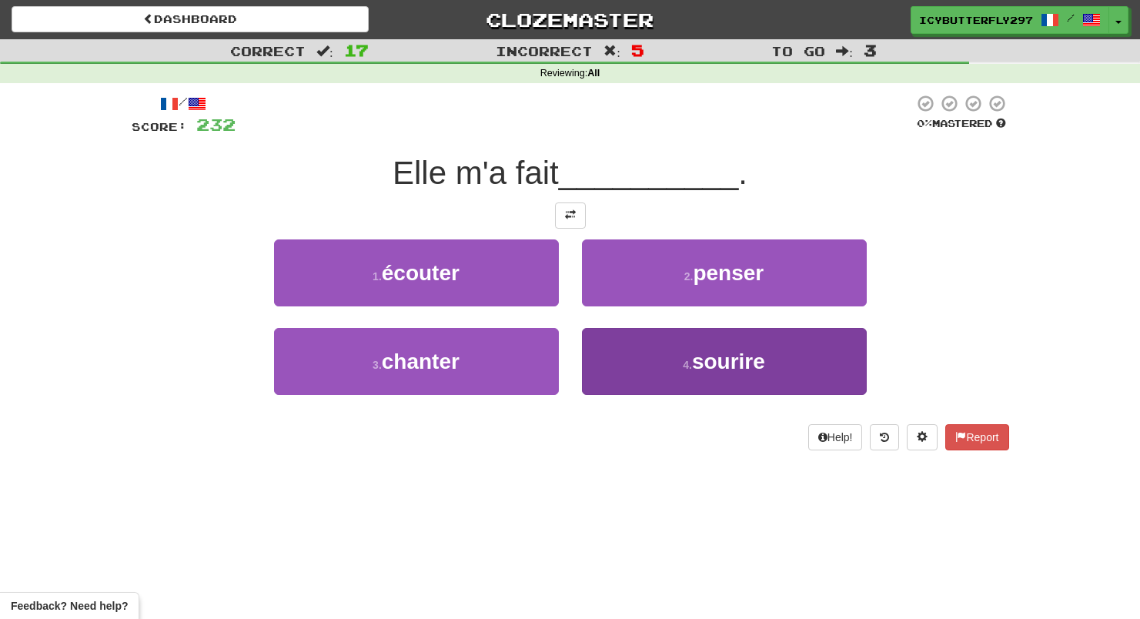
click at [616, 354] on button "4 . sourire" at bounding box center [724, 361] width 285 height 67
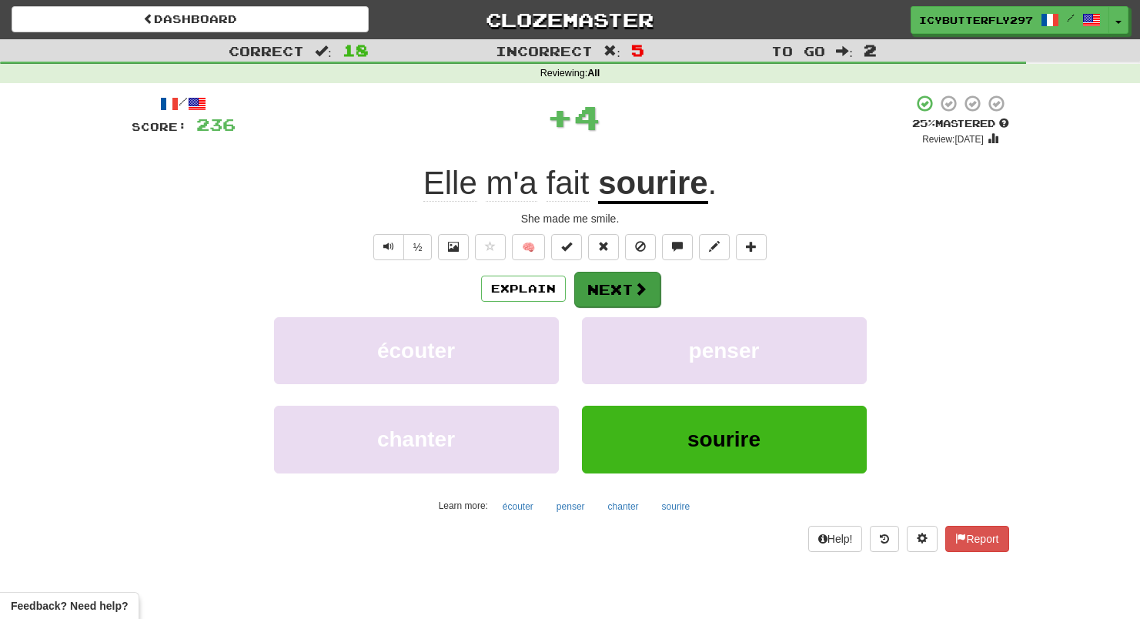
click at [613, 281] on button "Next" at bounding box center [617, 289] width 86 height 35
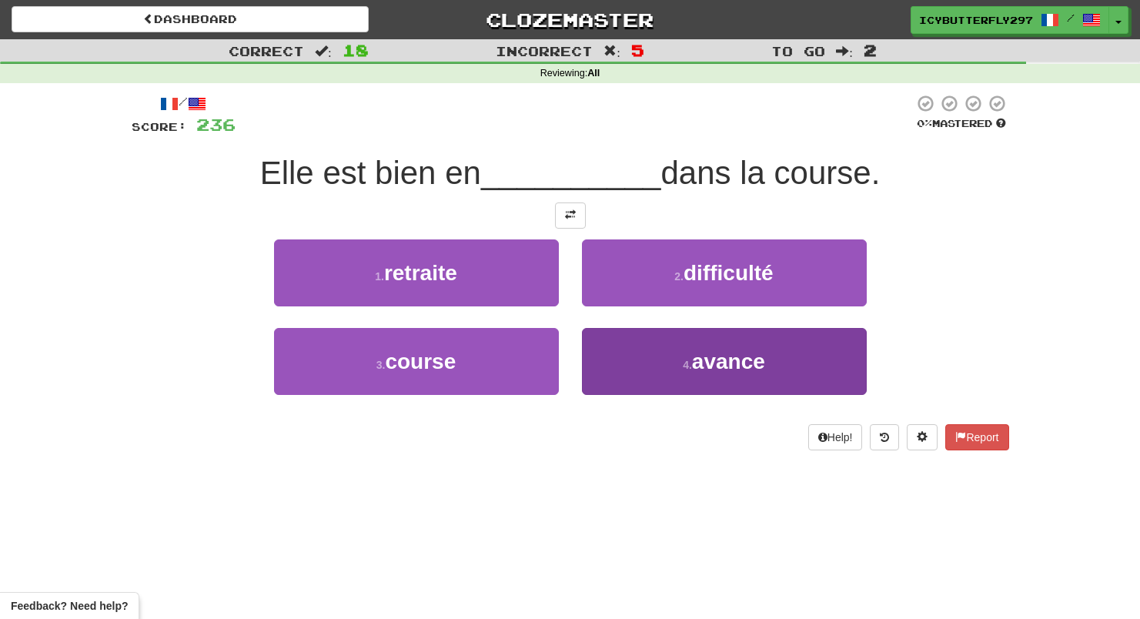
click at [644, 362] on button "4 . avance" at bounding box center [724, 361] width 285 height 67
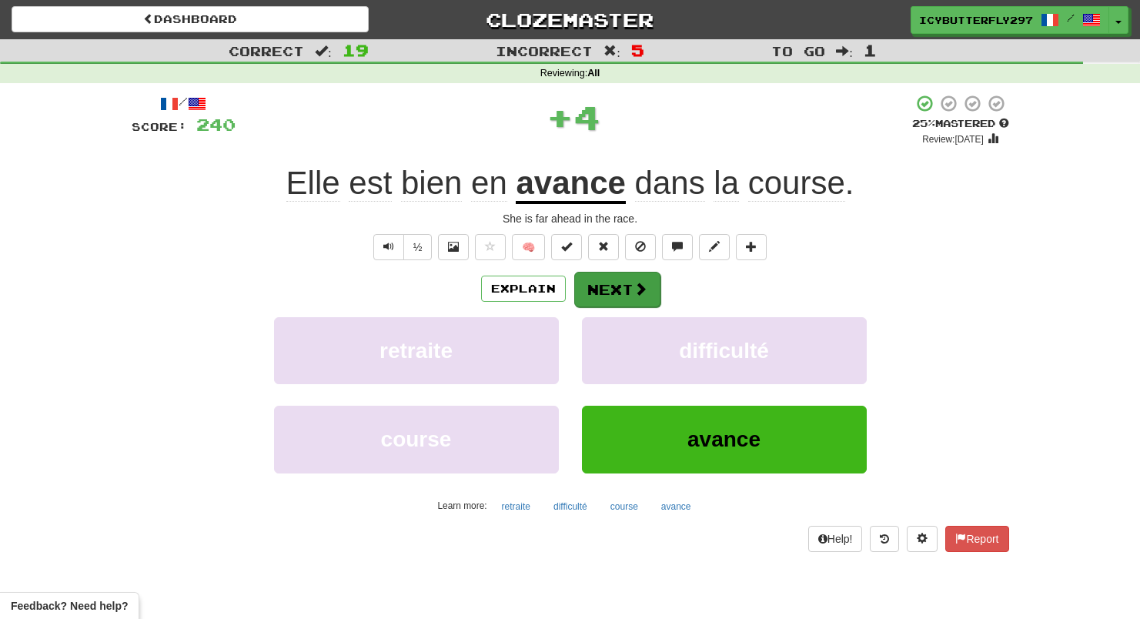
click at [646, 286] on span at bounding box center [640, 289] width 14 height 14
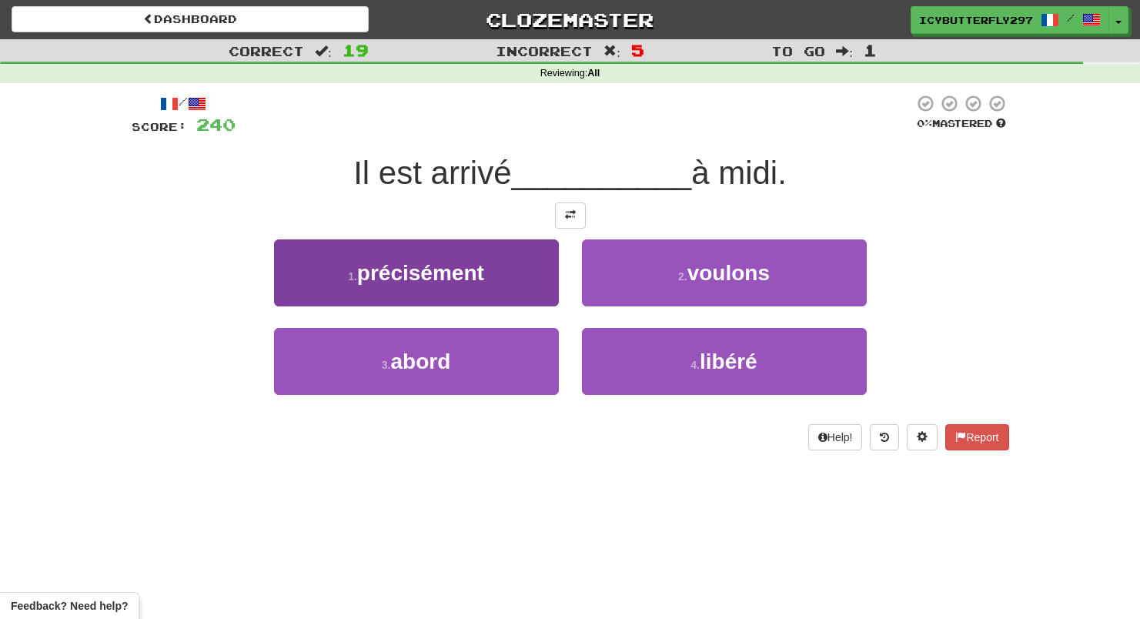
click at [505, 267] on button "1 . précisément" at bounding box center [416, 272] width 285 height 67
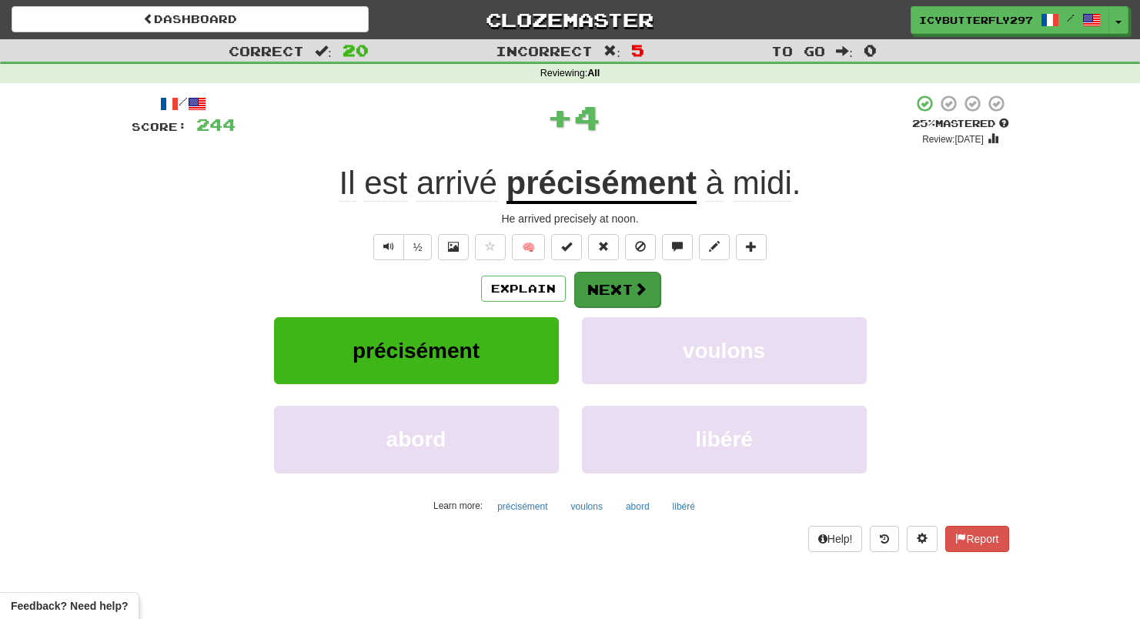
click at [630, 287] on button "Next" at bounding box center [617, 289] width 86 height 35
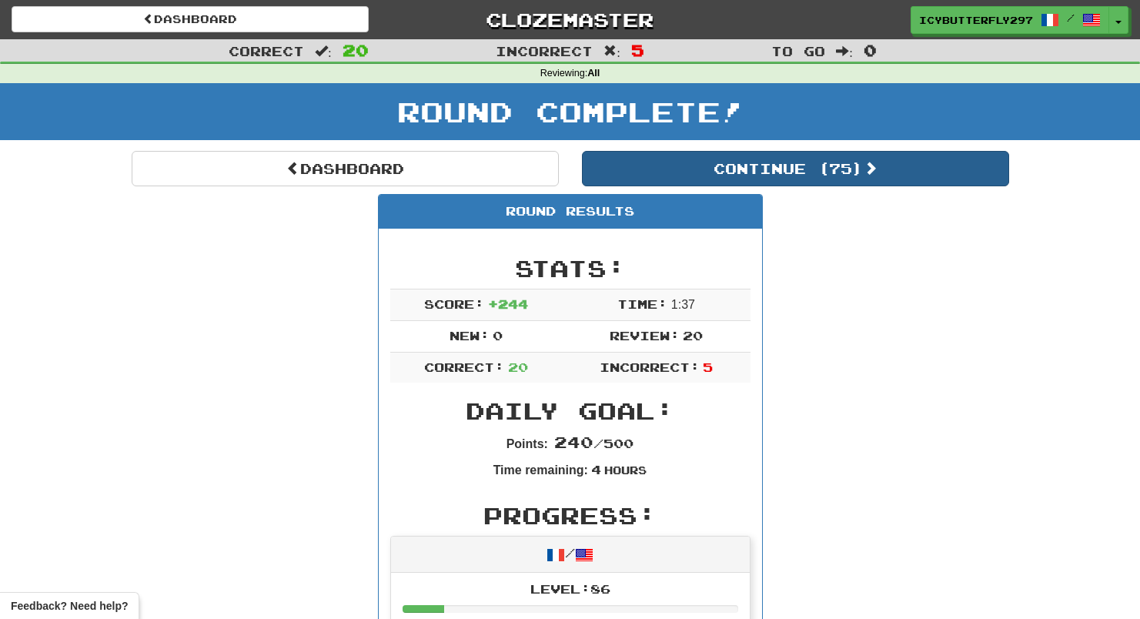
click at [675, 160] on button "Continue ( 75 )" at bounding box center [795, 168] width 427 height 35
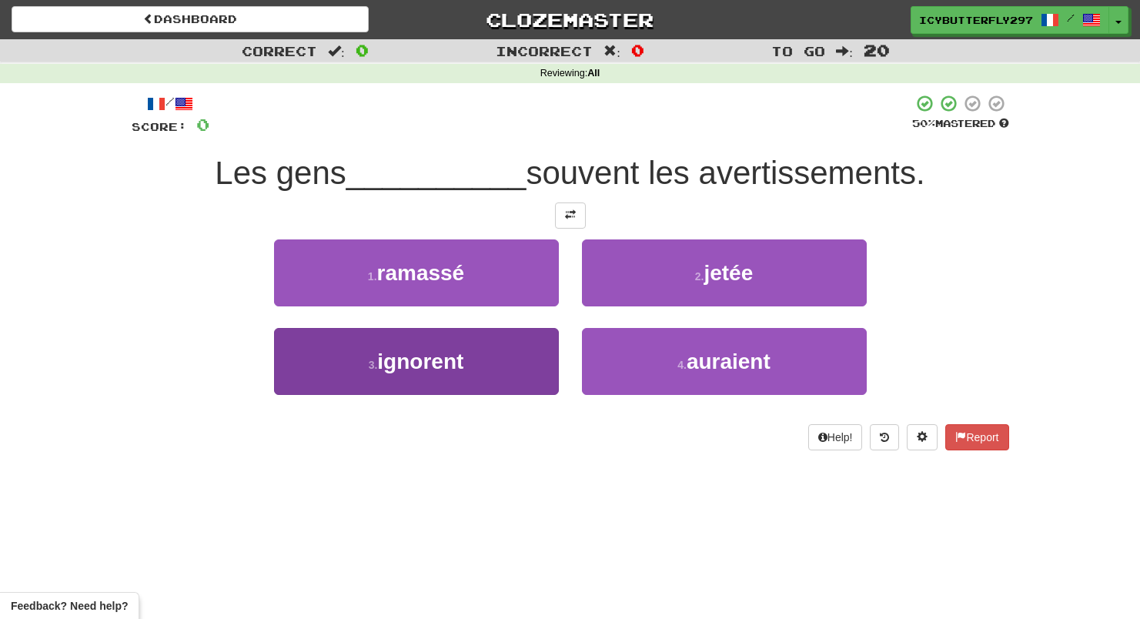
click at [500, 374] on button "3 . ignorent" at bounding box center [416, 361] width 285 height 67
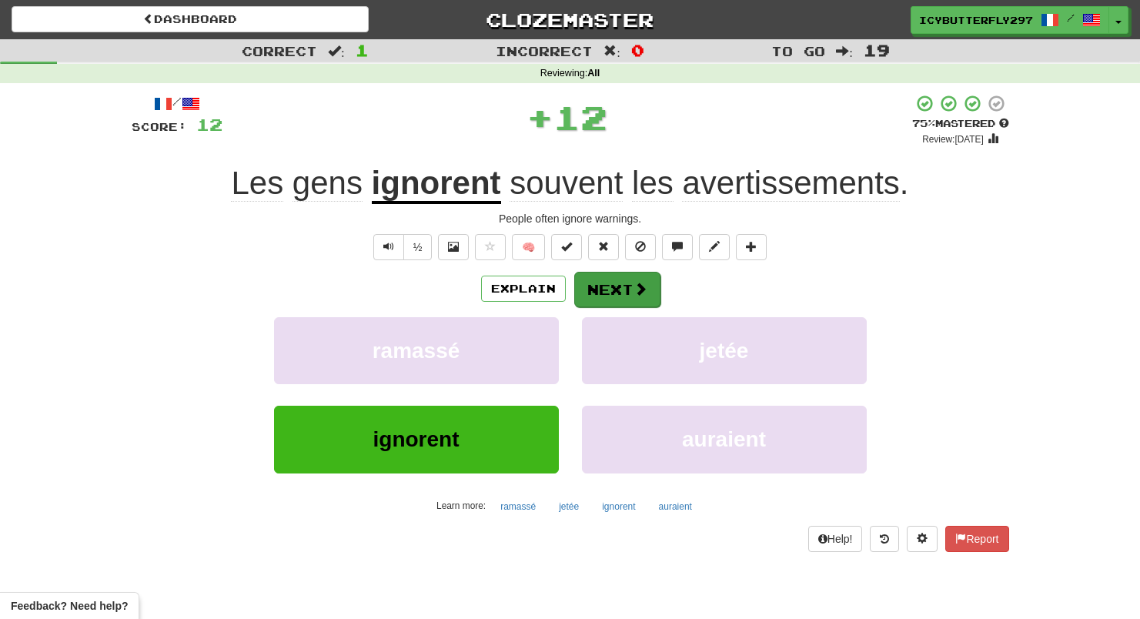
click at [617, 289] on button "Next" at bounding box center [617, 289] width 86 height 35
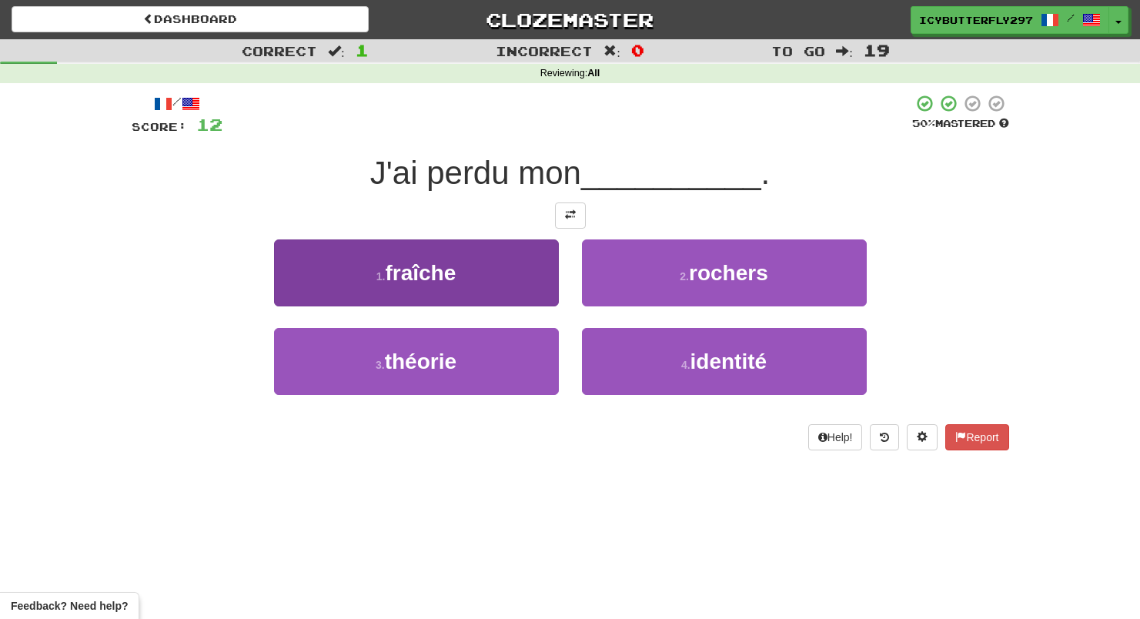
click at [521, 289] on button "1 . fraîche" at bounding box center [416, 272] width 285 height 67
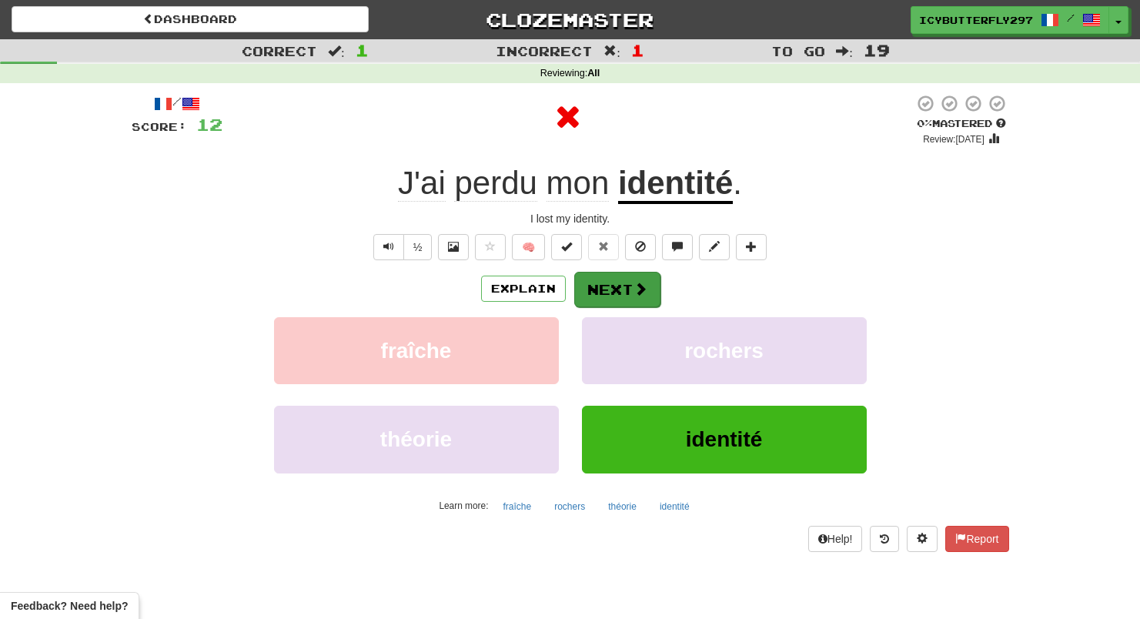
click at [619, 285] on button "Next" at bounding box center [617, 289] width 86 height 35
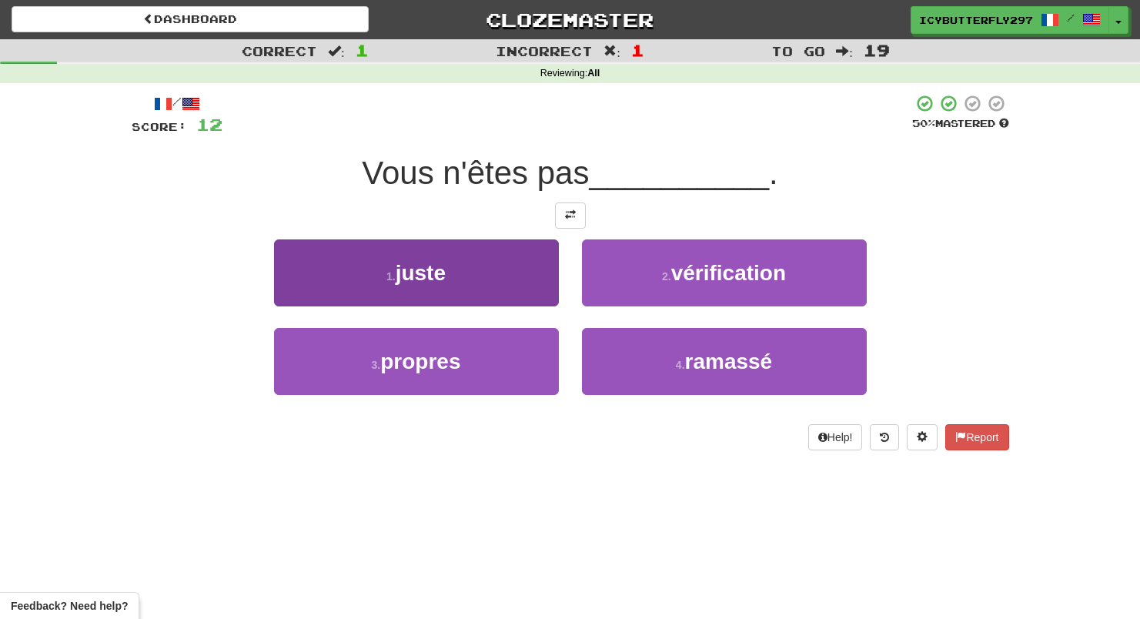
click at [503, 290] on button "1 . juste" at bounding box center [416, 272] width 285 height 67
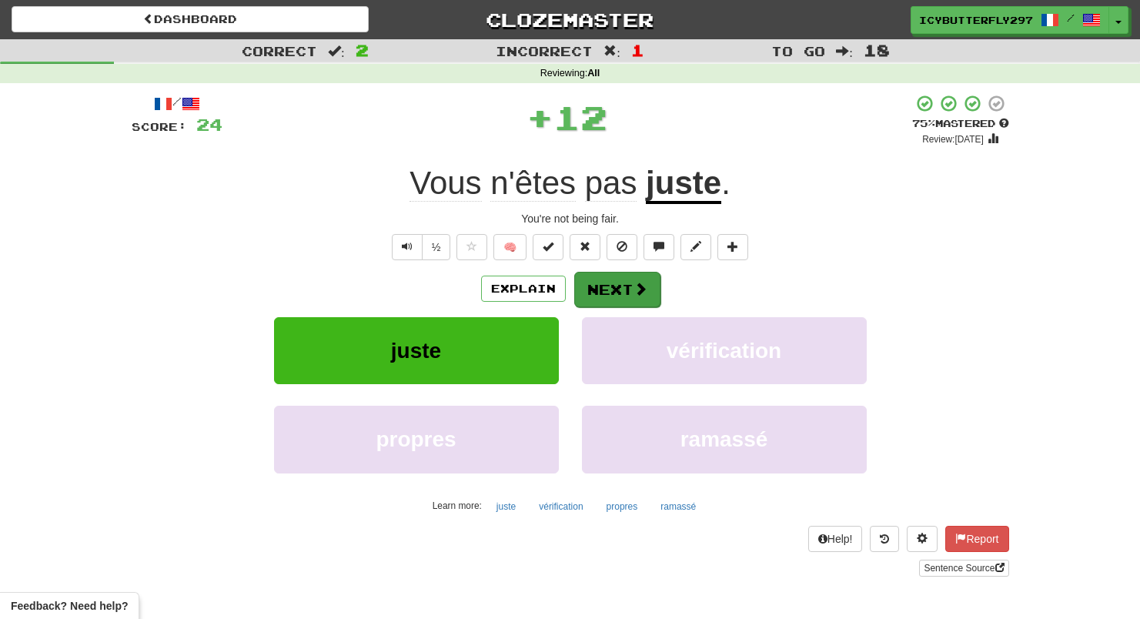
click at [603, 301] on button "Next" at bounding box center [617, 289] width 86 height 35
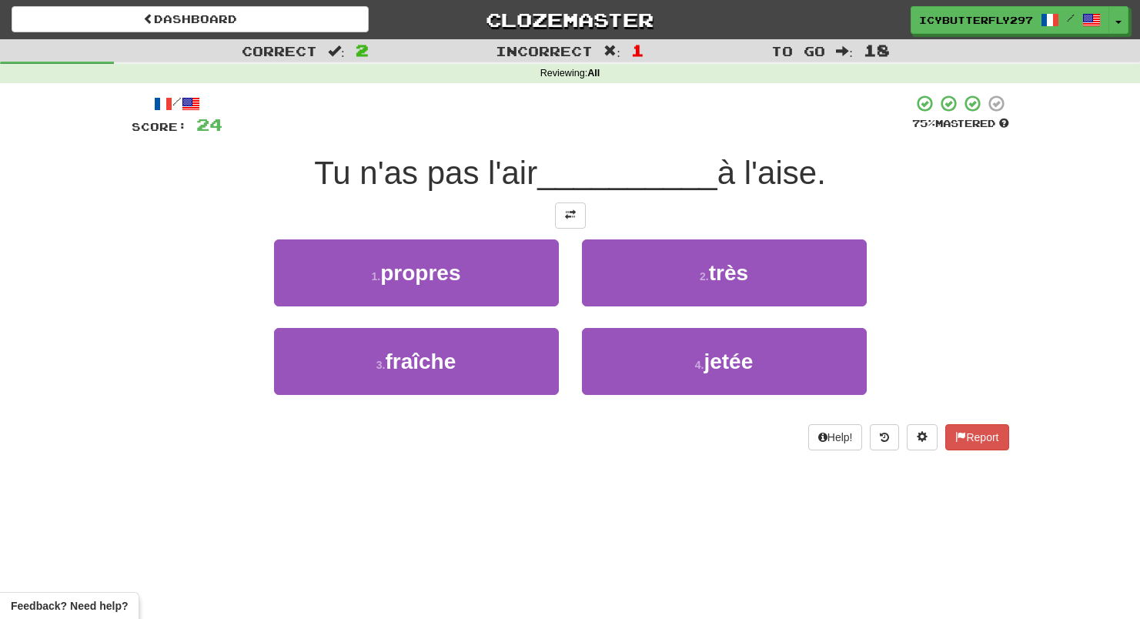
click at [603, 301] on button "2 . très" at bounding box center [724, 272] width 285 height 67
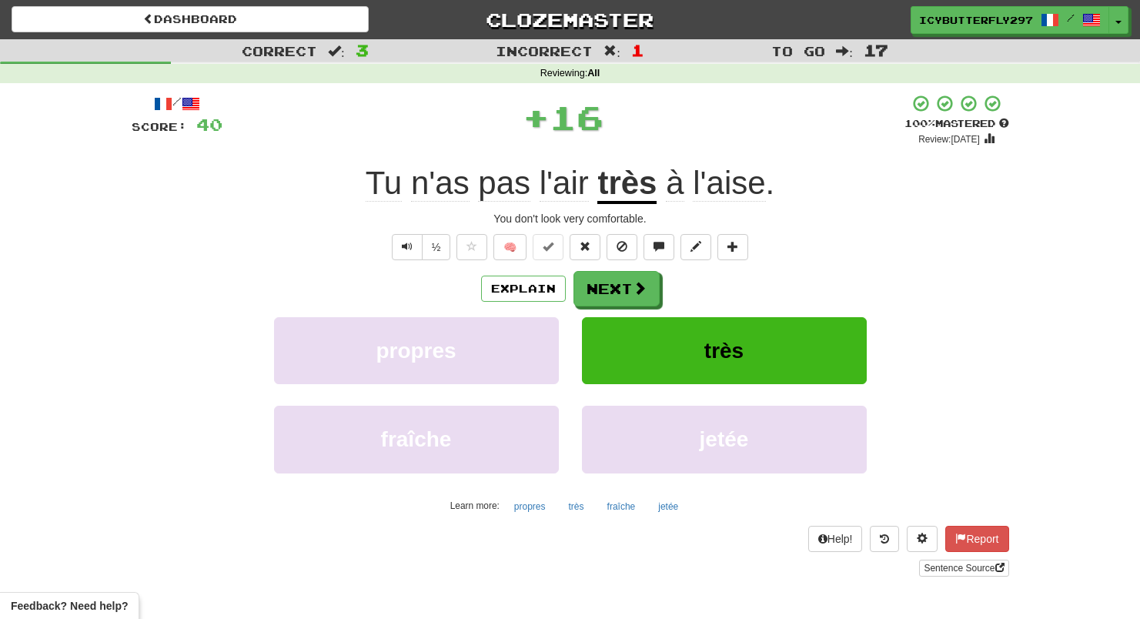
click at [603, 301] on button "Next" at bounding box center [616, 288] width 86 height 35
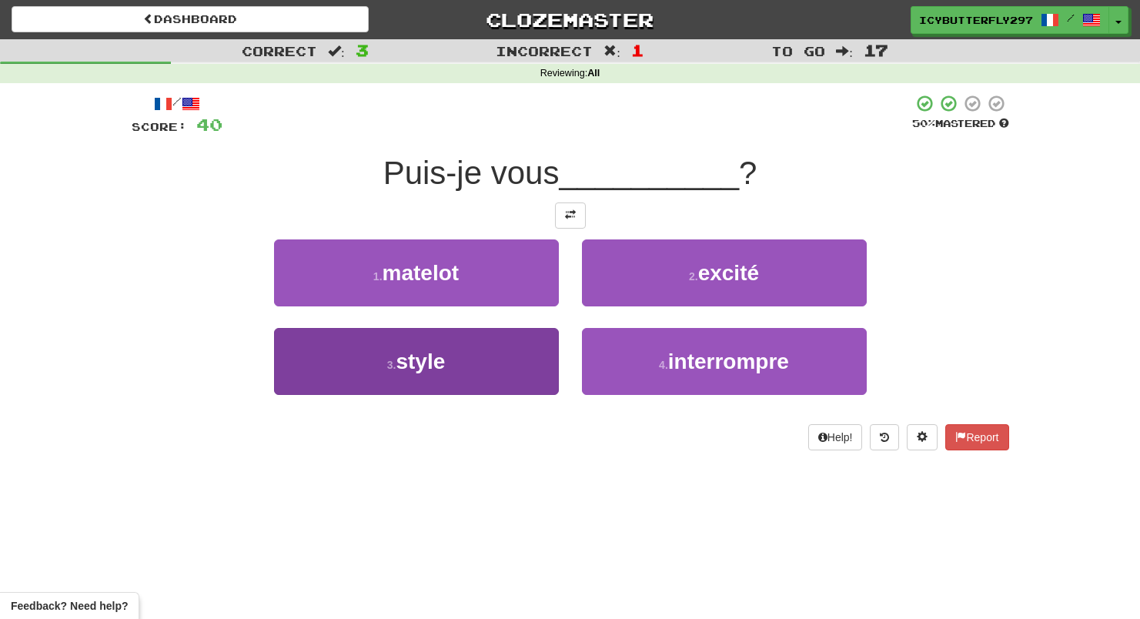
click at [543, 337] on button "3 . style" at bounding box center [416, 361] width 285 height 67
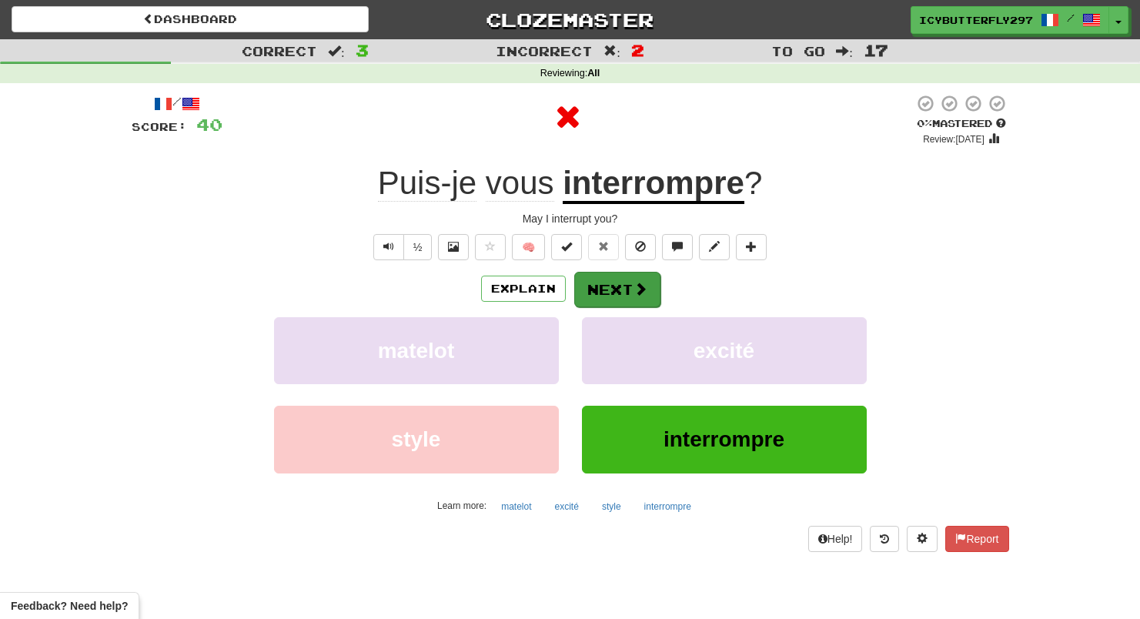
click at [606, 296] on button "Next" at bounding box center [617, 289] width 86 height 35
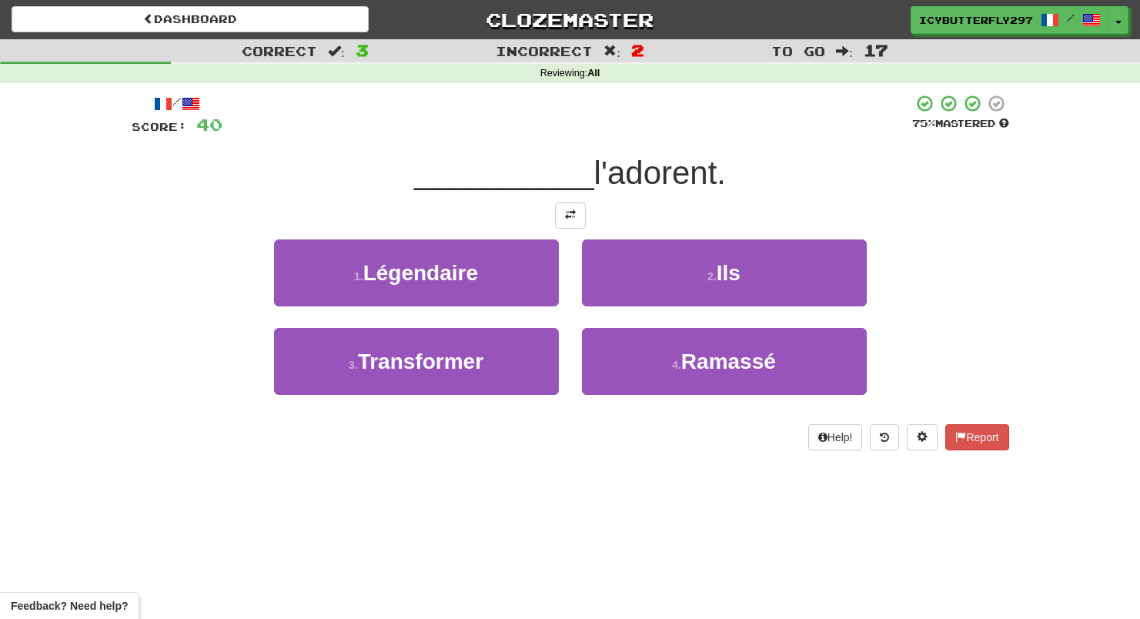
click at [611, 286] on button "2 . Ils" at bounding box center [724, 272] width 285 height 67
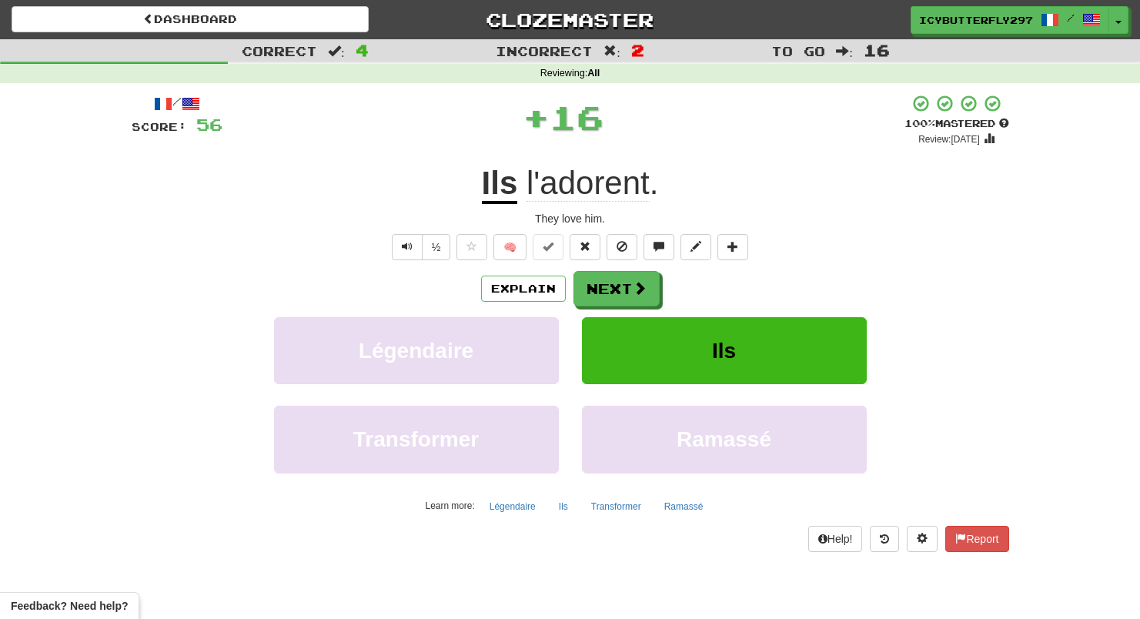
click at [611, 286] on button "Next" at bounding box center [616, 288] width 86 height 35
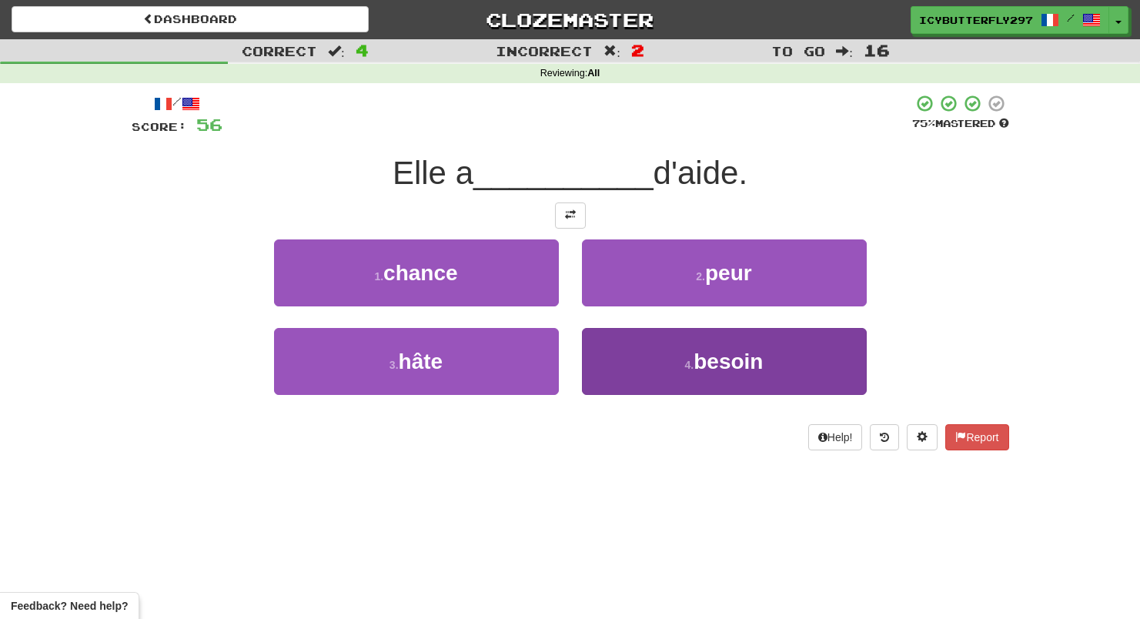
click at [627, 366] on button "4 . besoin" at bounding box center [724, 361] width 285 height 67
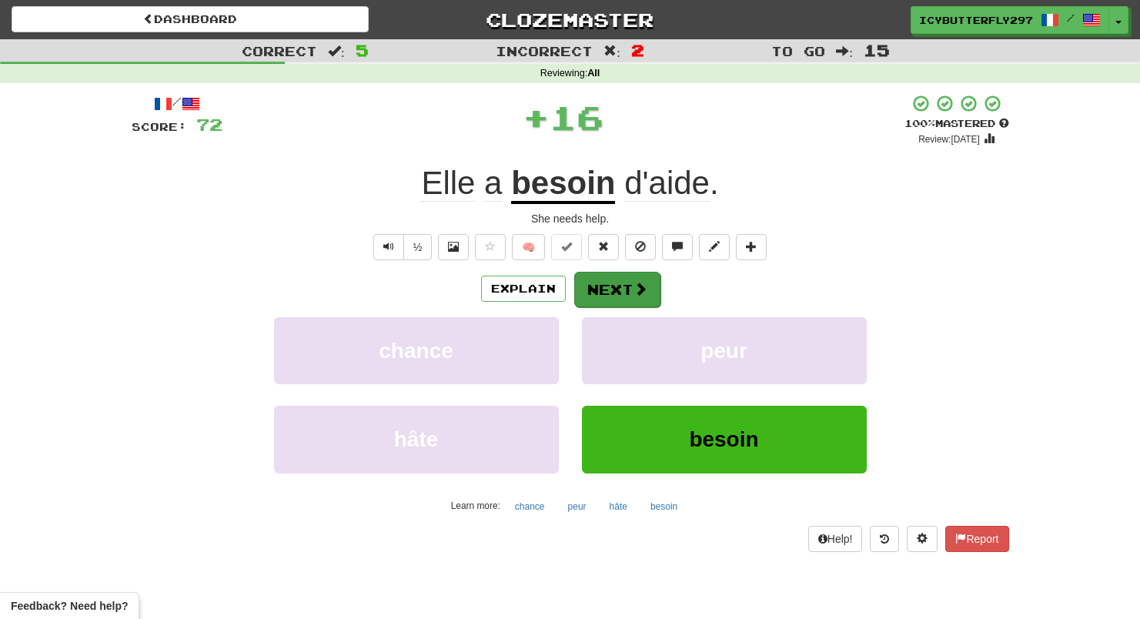
click at [626, 286] on button "Next" at bounding box center [617, 289] width 86 height 35
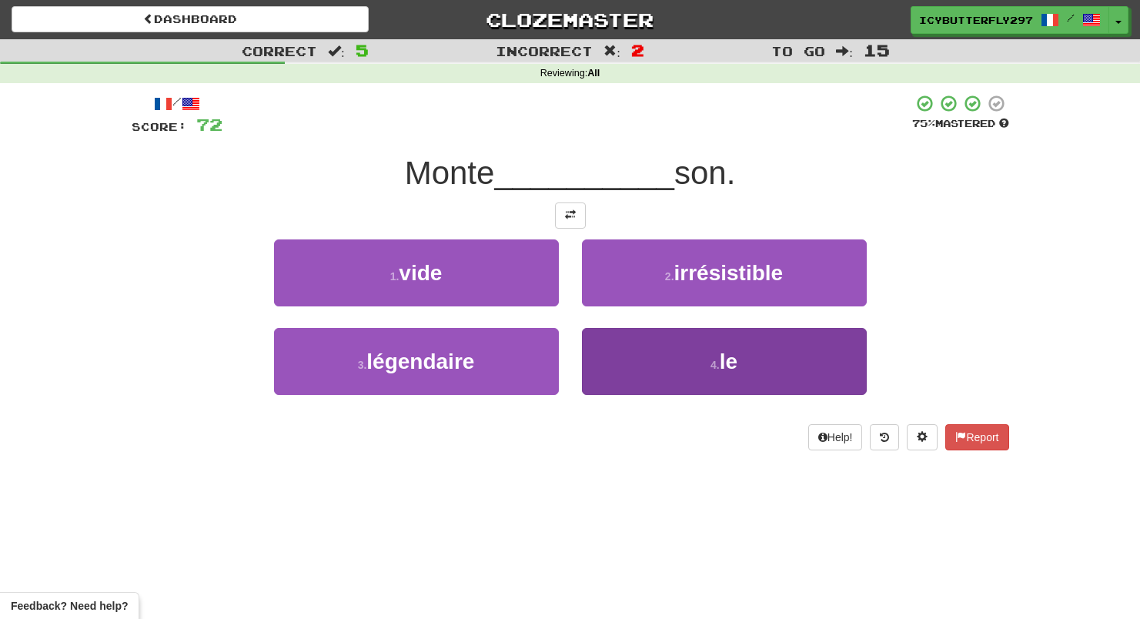
click at [630, 386] on button "4 . le" at bounding box center [724, 361] width 285 height 67
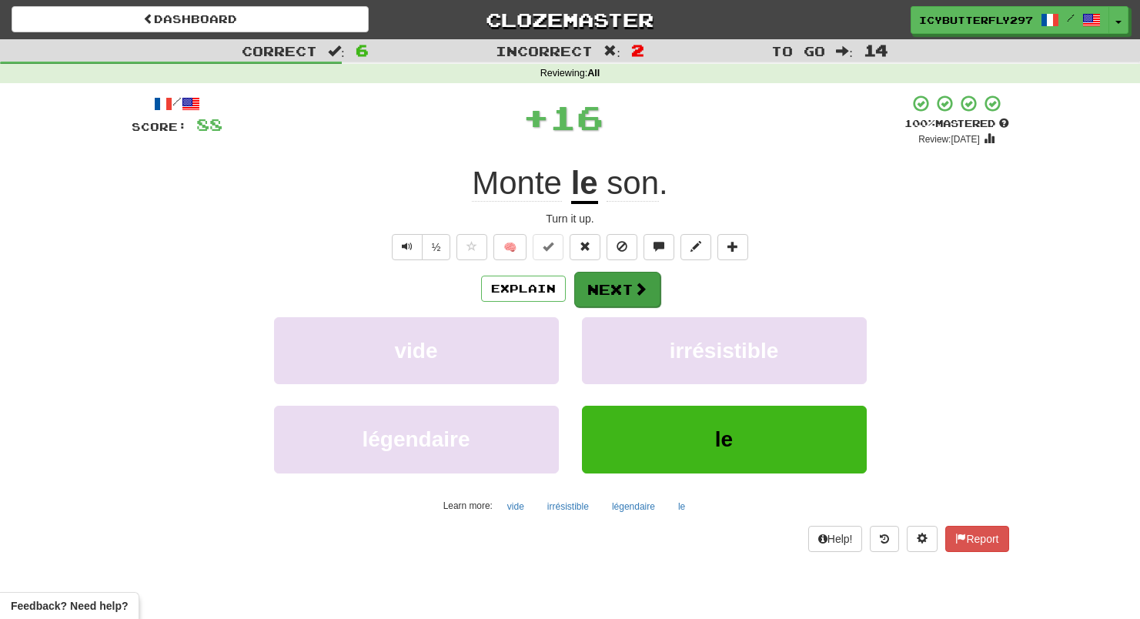
click at [627, 286] on button "Next" at bounding box center [617, 289] width 86 height 35
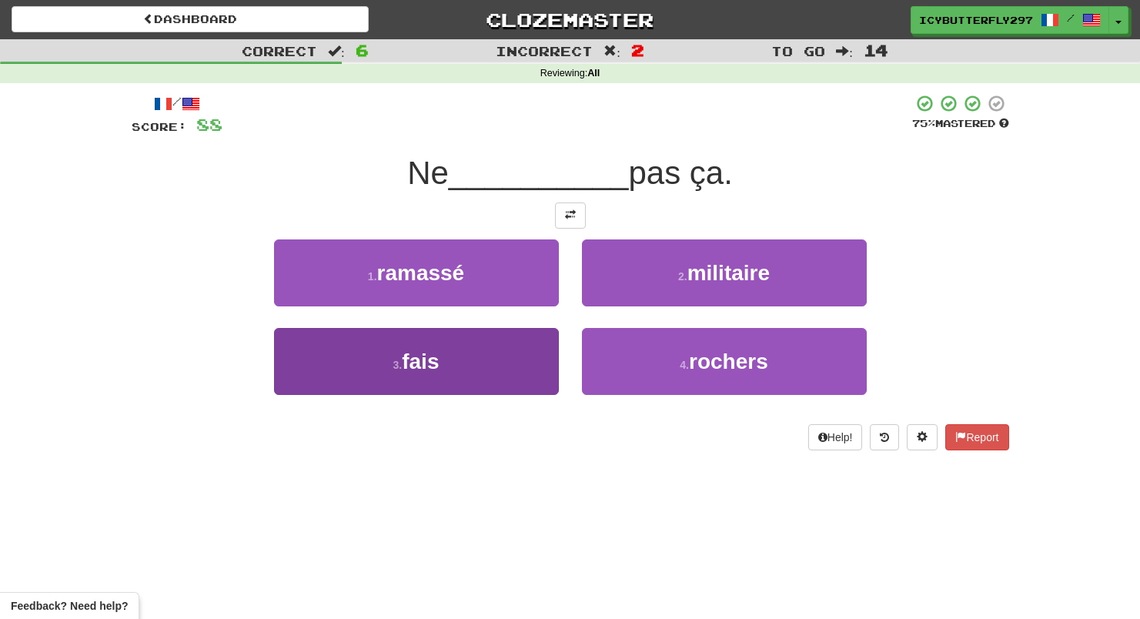
click at [497, 385] on button "3 . fais" at bounding box center [416, 361] width 285 height 67
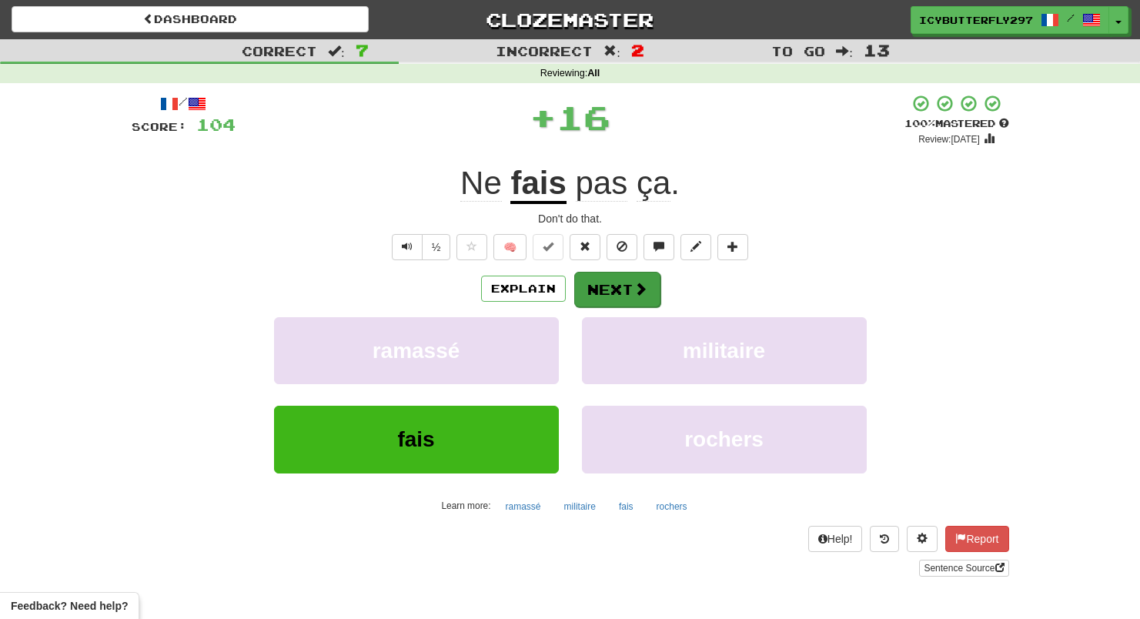
click at [597, 294] on button "Next" at bounding box center [617, 289] width 86 height 35
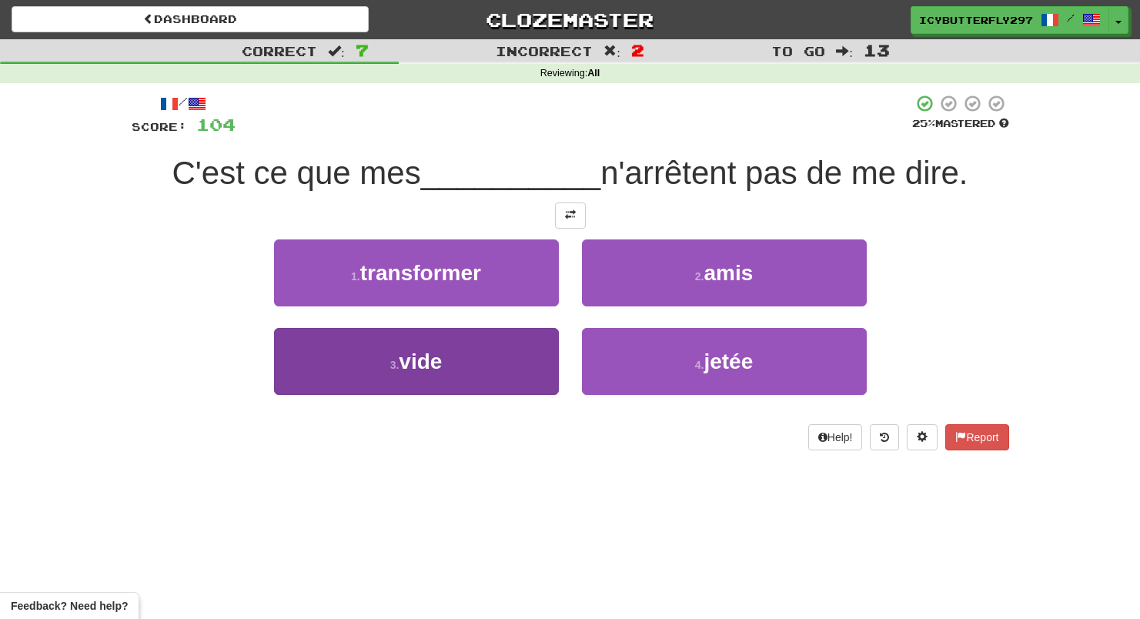
click at [490, 379] on button "3 . vide" at bounding box center [416, 361] width 285 height 67
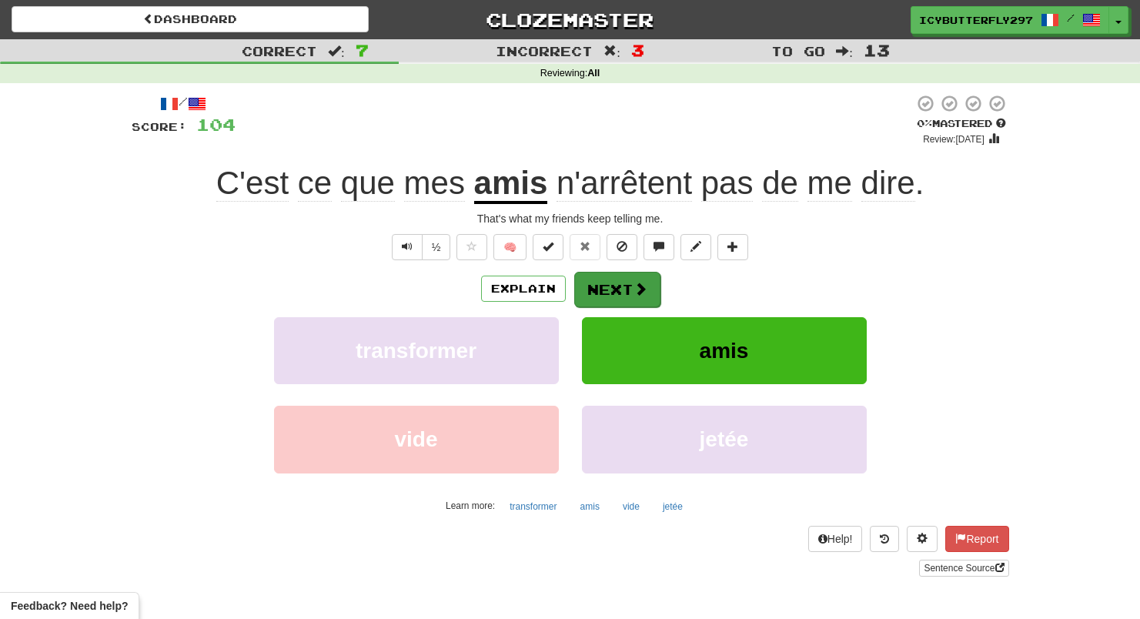
click at [617, 292] on button "Next" at bounding box center [617, 289] width 86 height 35
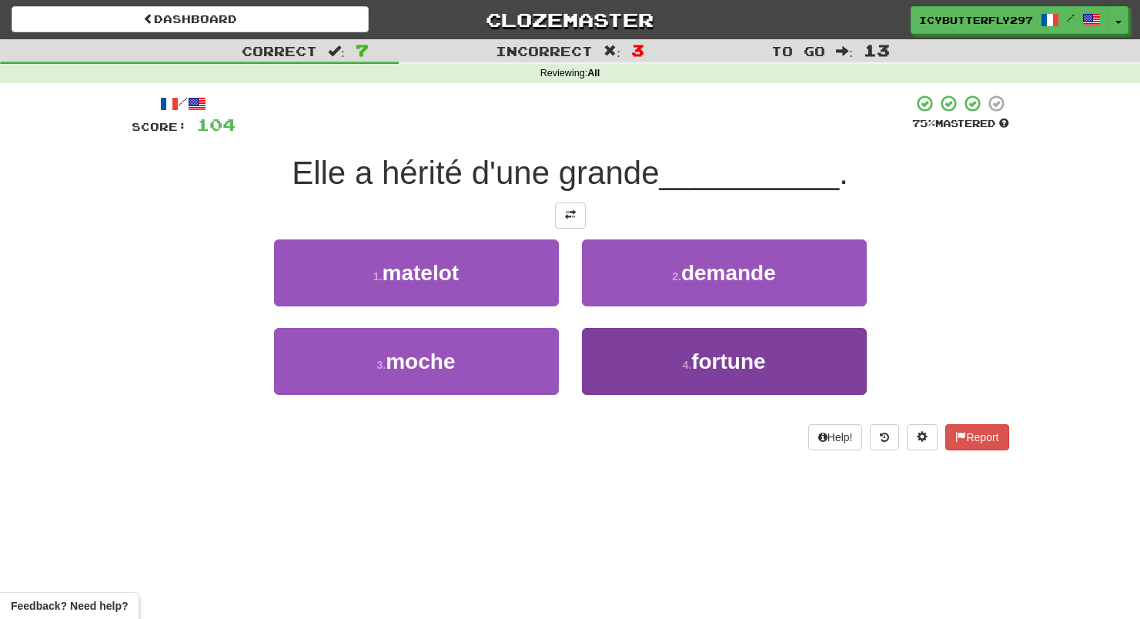
click at [637, 366] on button "4 . fortune" at bounding box center [724, 361] width 285 height 67
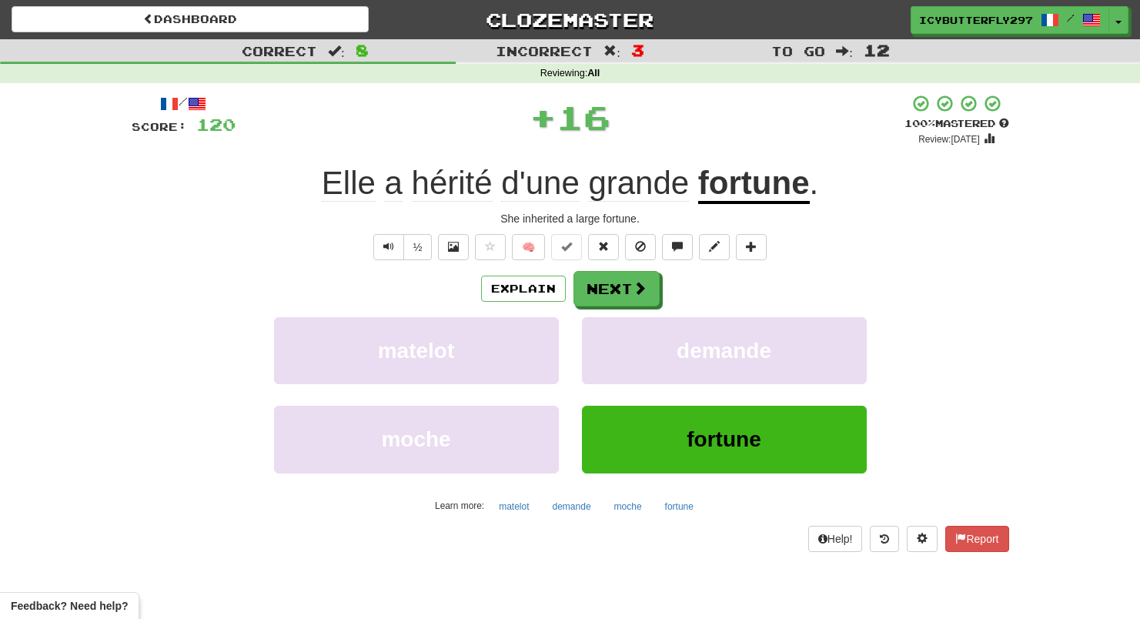
click at [626, 266] on div "/ Score: 120 + 16 100 % Mastered Review: 2026-03-15 Elle a hérité d'une grande …" at bounding box center [570, 322] width 877 height 457
click at [619, 275] on button "Next" at bounding box center [617, 289] width 86 height 35
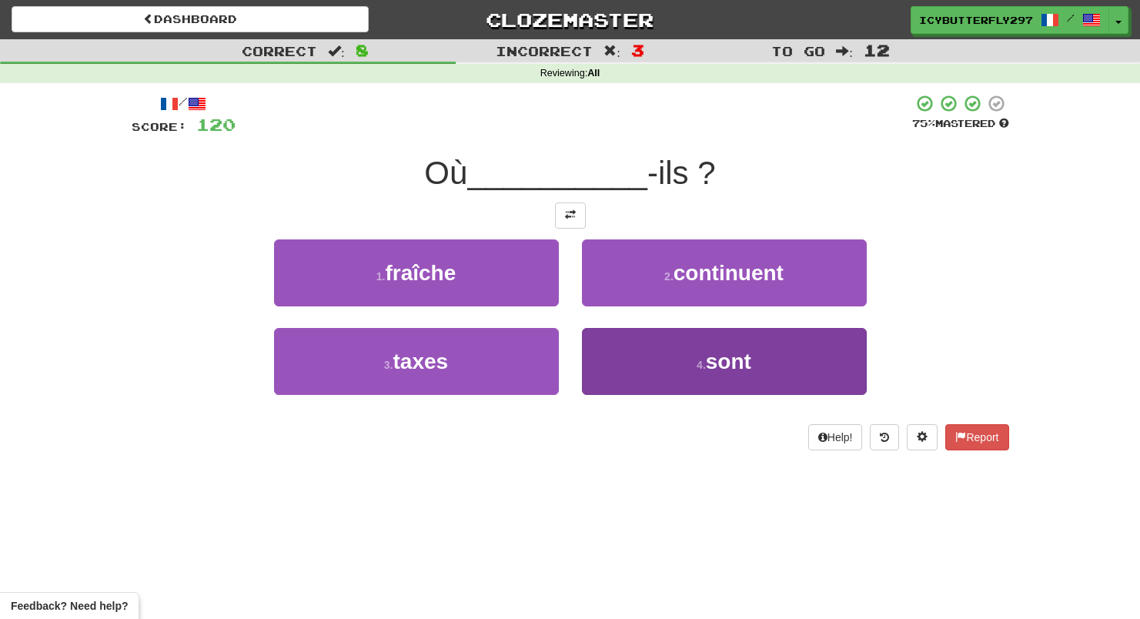
click at [663, 366] on button "4 . sont" at bounding box center [724, 361] width 285 height 67
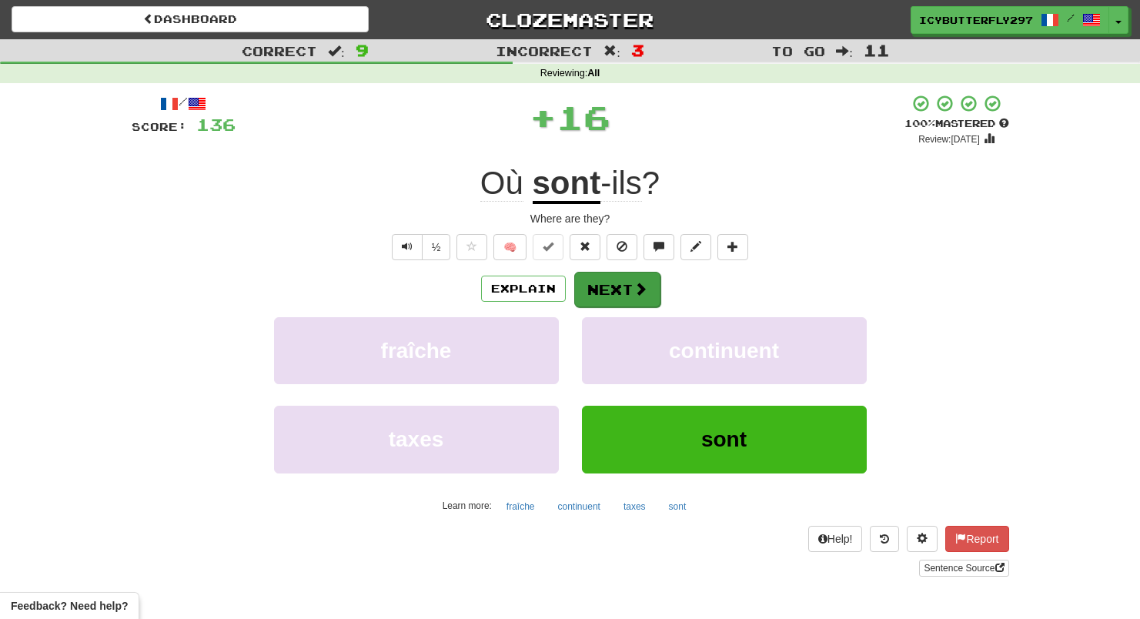
click at [628, 288] on button "Next" at bounding box center [617, 289] width 86 height 35
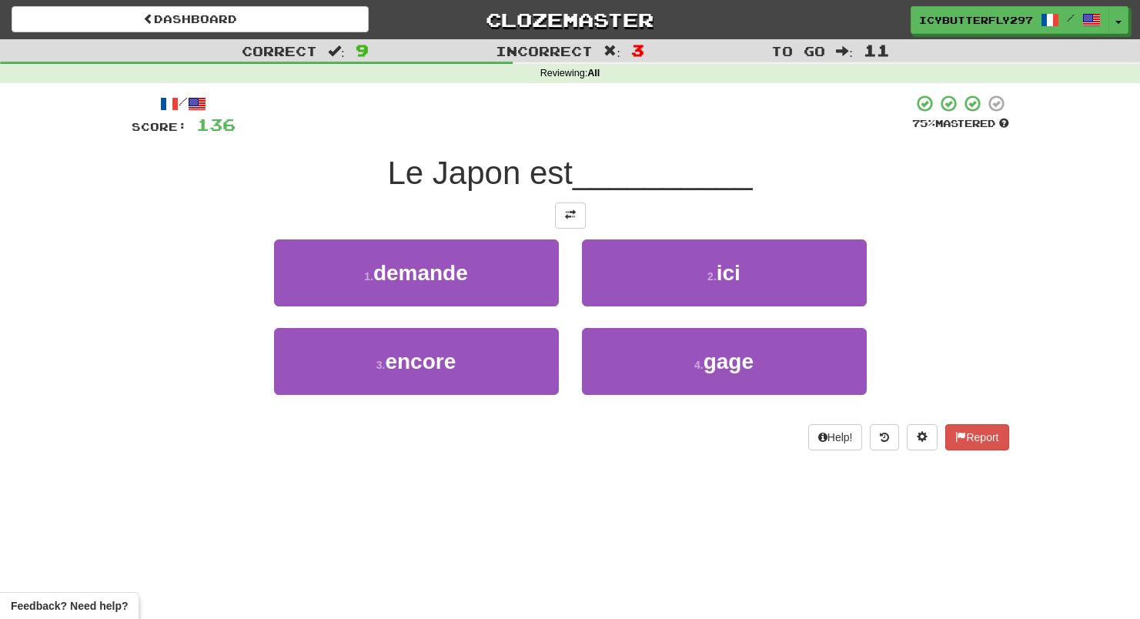
click at [628, 288] on button "2 . ici" at bounding box center [724, 272] width 285 height 67
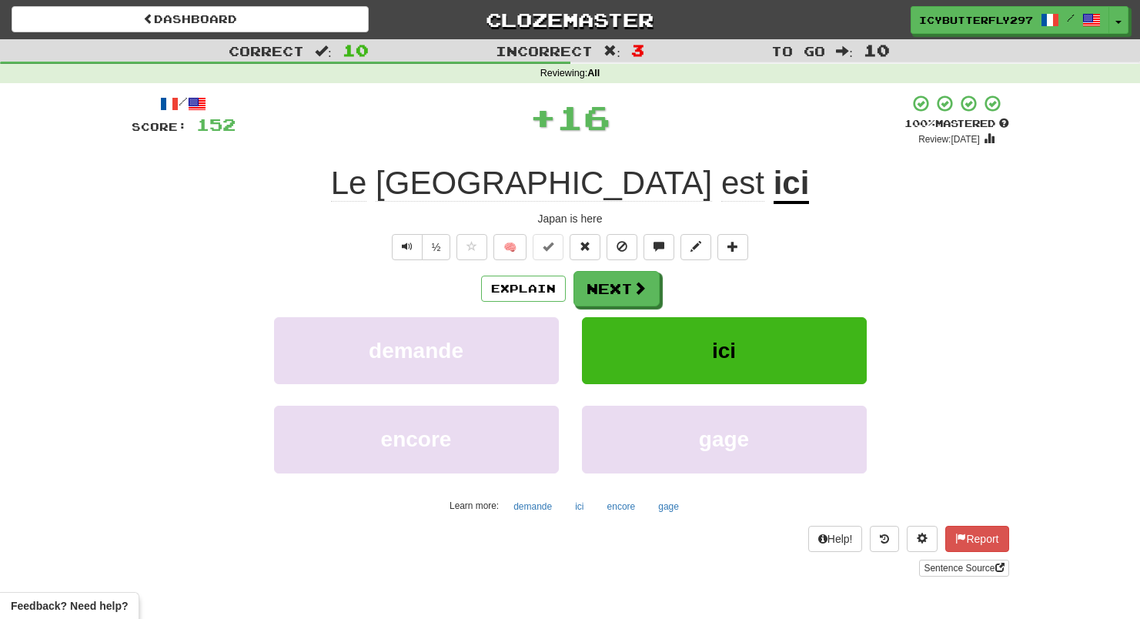
click at [628, 288] on button "Next" at bounding box center [616, 288] width 86 height 35
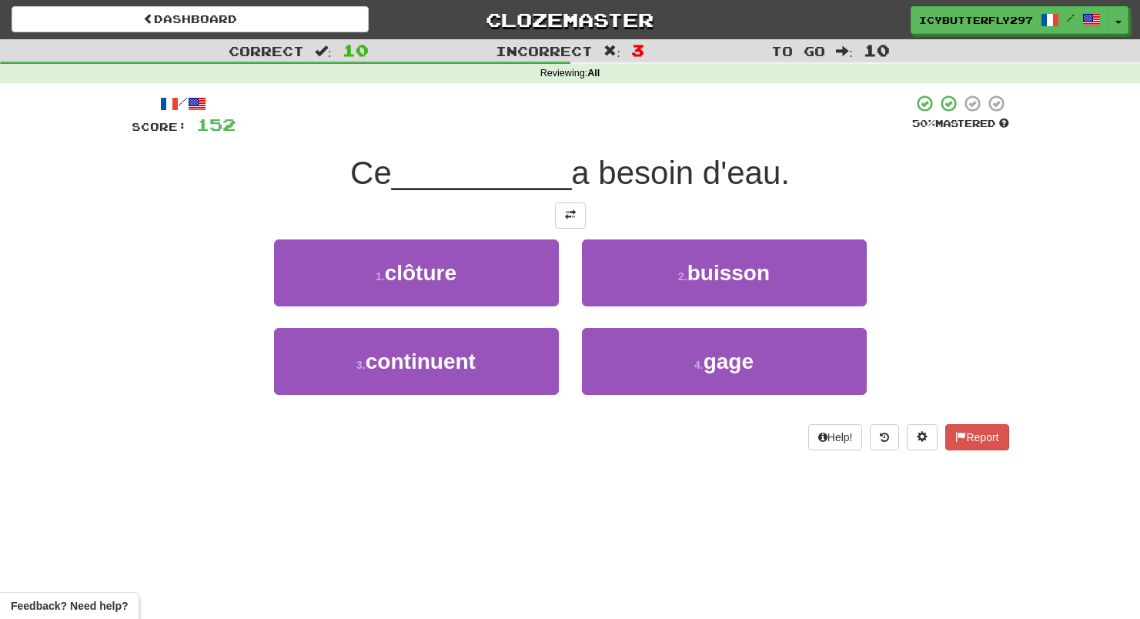
click at [562, 263] on div "1 . clôture" at bounding box center [416, 283] width 308 height 89
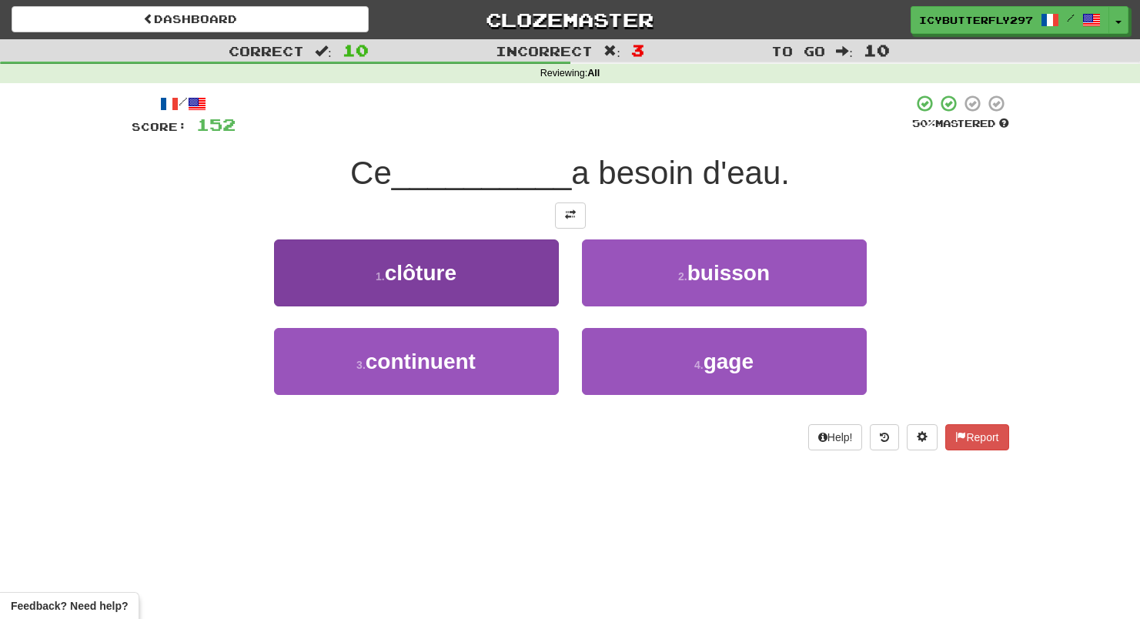
click at [534, 265] on button "1 . clôture" at bounding box center [416, 272] width 285 height 67
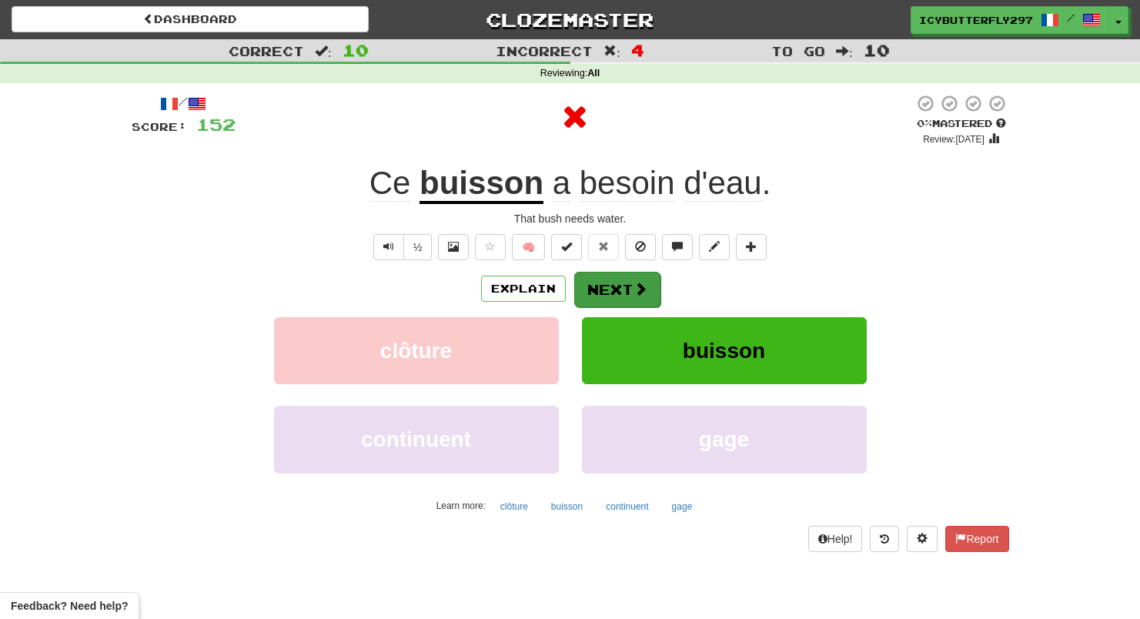
click at [612, 282] on button "Next" at bounding box center [617, 289] width 86 height 35
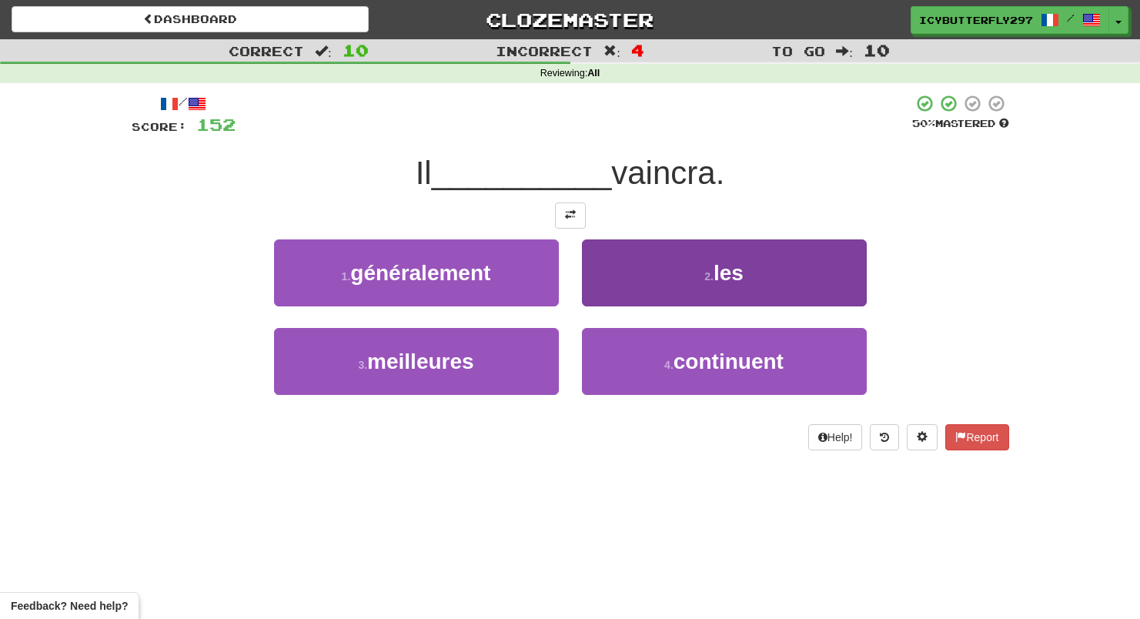
click at [613, 282] on button "2 . les" at bounding box center [724, 272] width 285 height 67
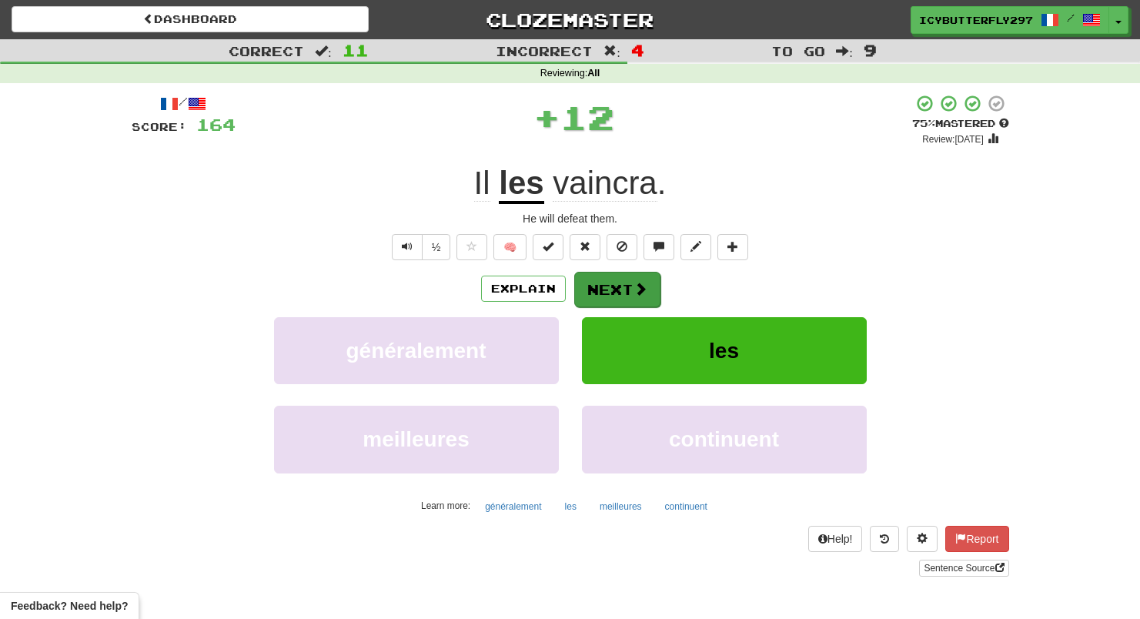
click at [613, 282] on button "Next" at bounding box center [617, 289] width 86 height 35
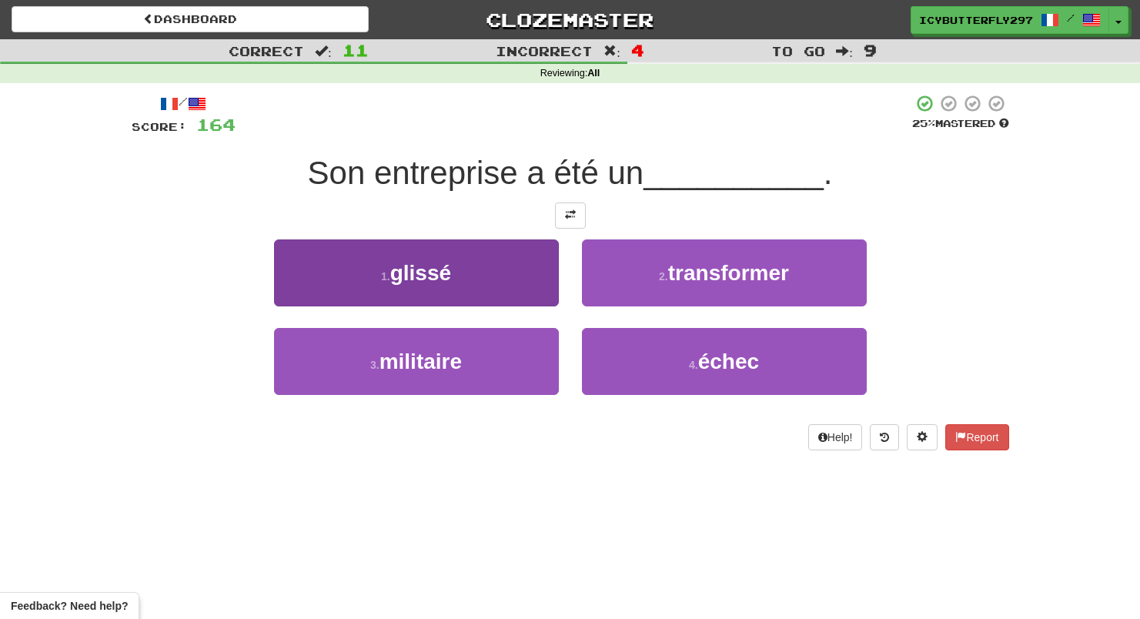
click at [543, 267] on button "1 . glissé" at bounding box center [416, 272] width 285 height 67
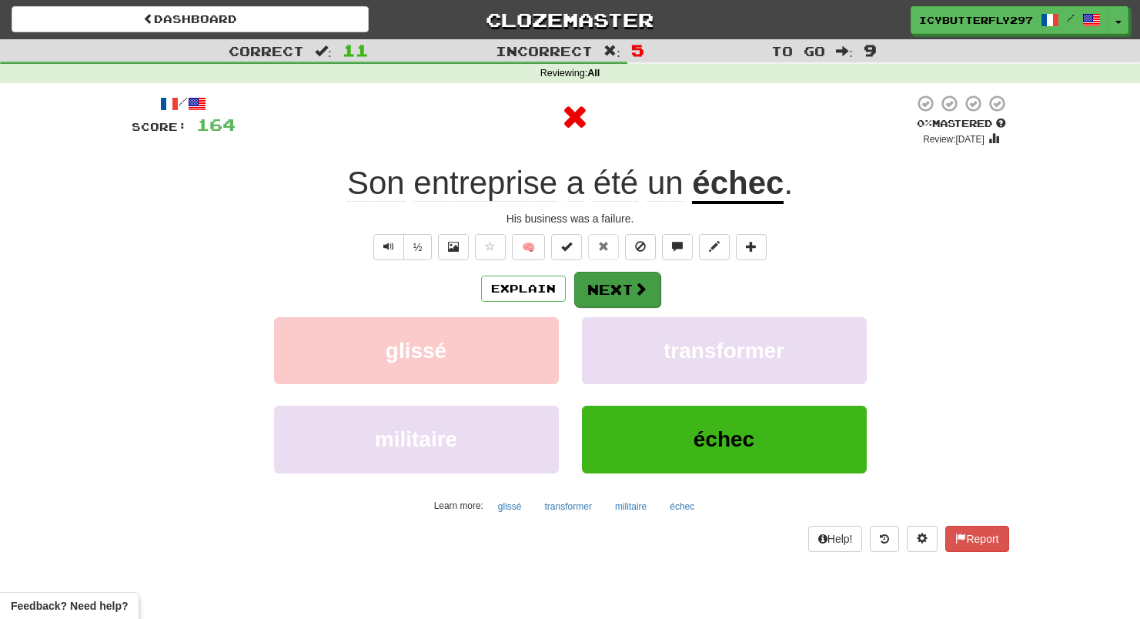
click at [612, 273] on button "Next" at bounding box center [617, 289] width 86 height 35
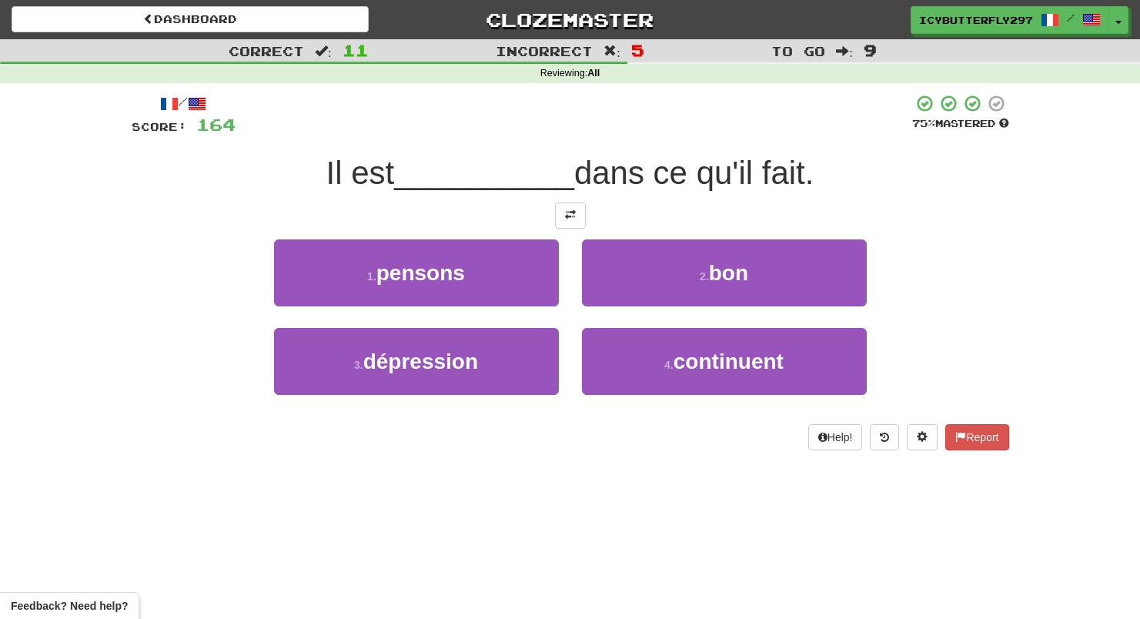
click at [612, 273] on button "2 . bon" at bounding box center [724, 272] width 285 height 67
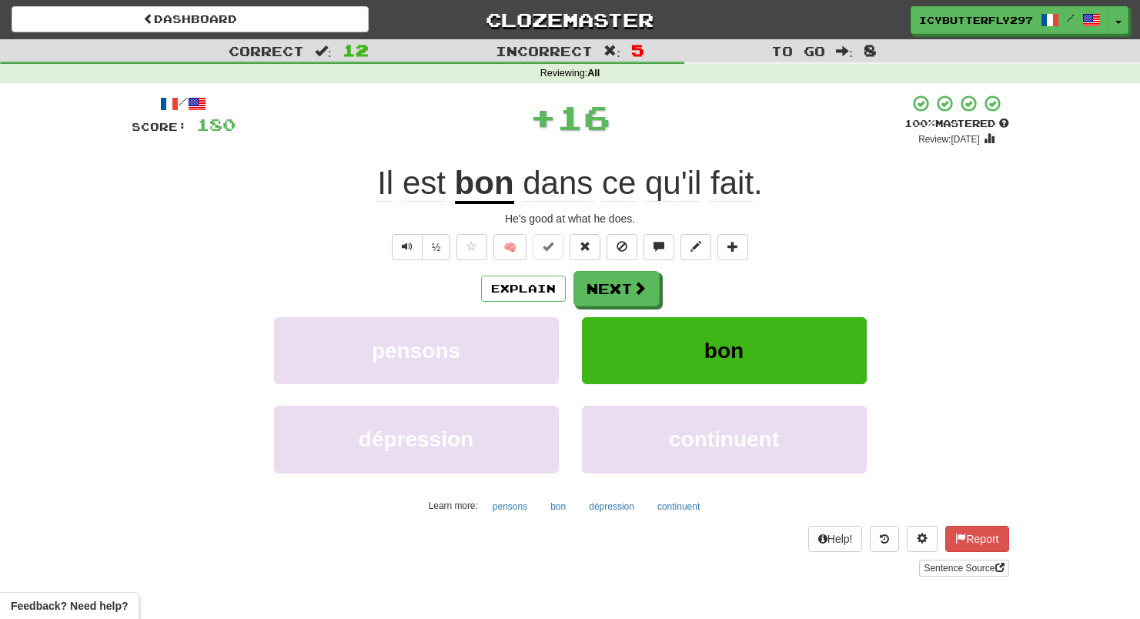
click at [612, 273] on button "Next" at bounding box center [616, 288] width 86 height 35
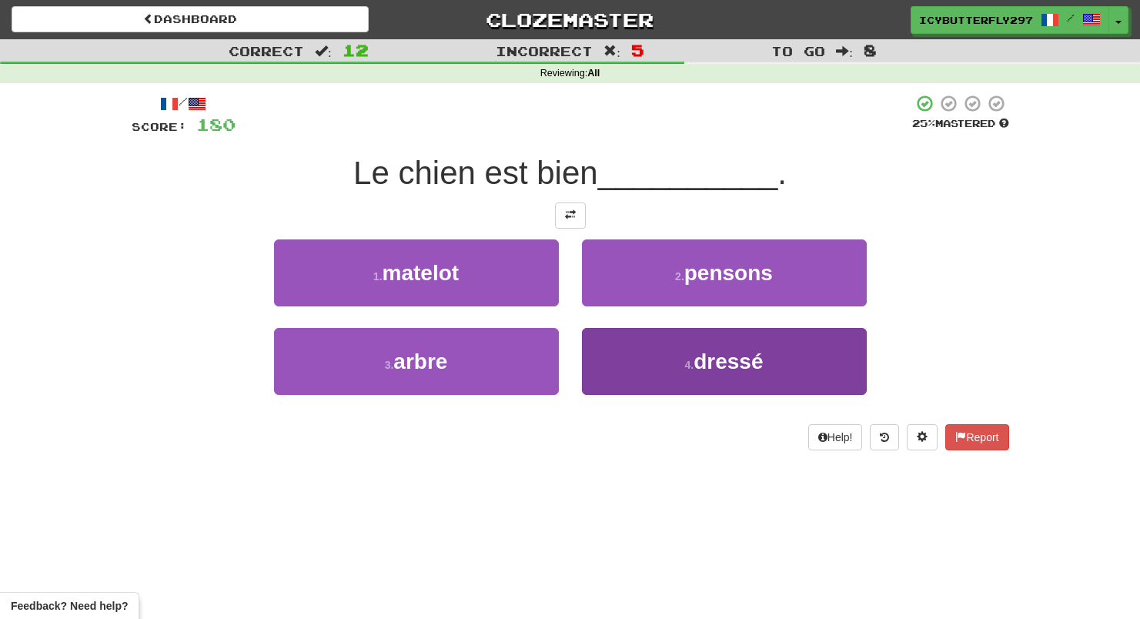
click at [617, 350] on button "4 . dressé" at bounding box center [724, 361] width 285 height 67
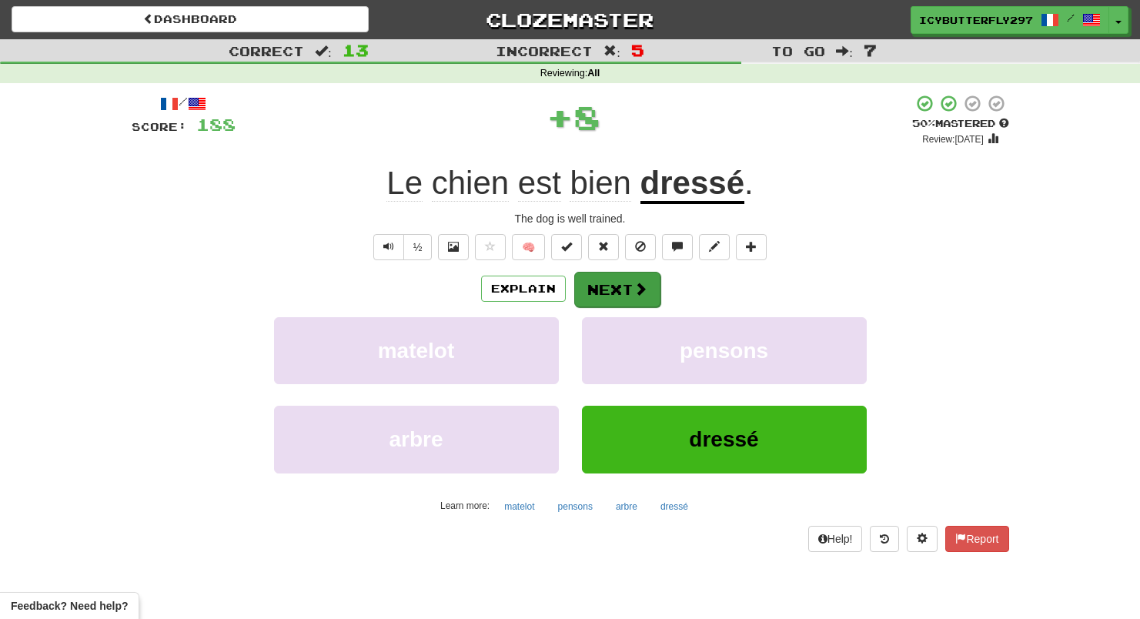
click at [619, 282] on button "Next" at bounding box center [617, 289] width 86 height 35
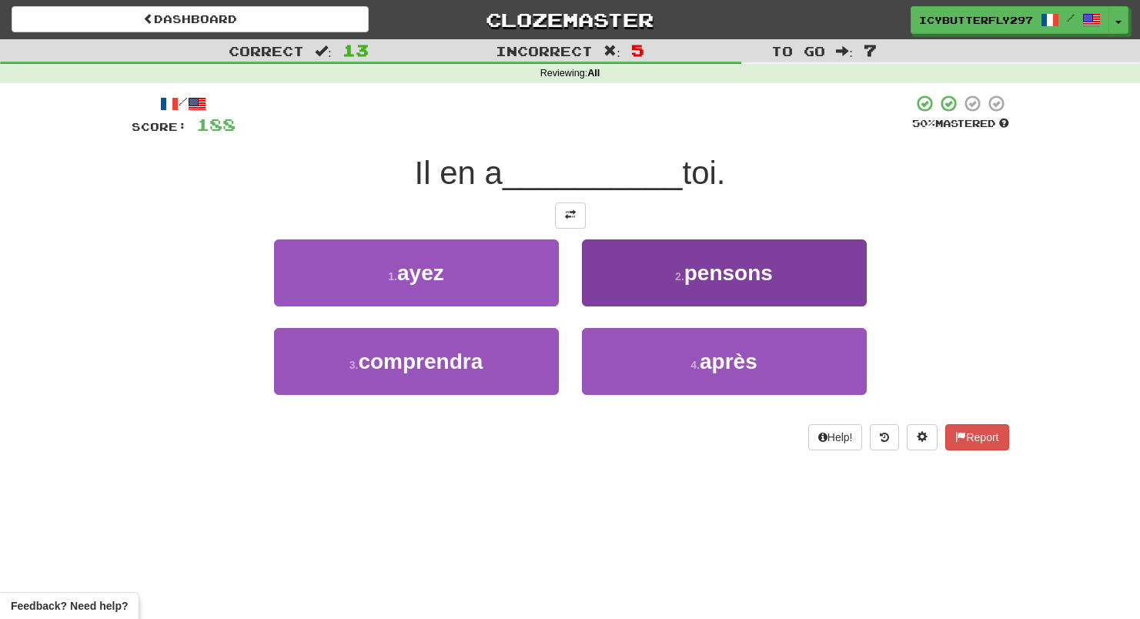
click at [642, 284] on button "2 . pensons" at bounding box center [724, 272] width 285 height 67
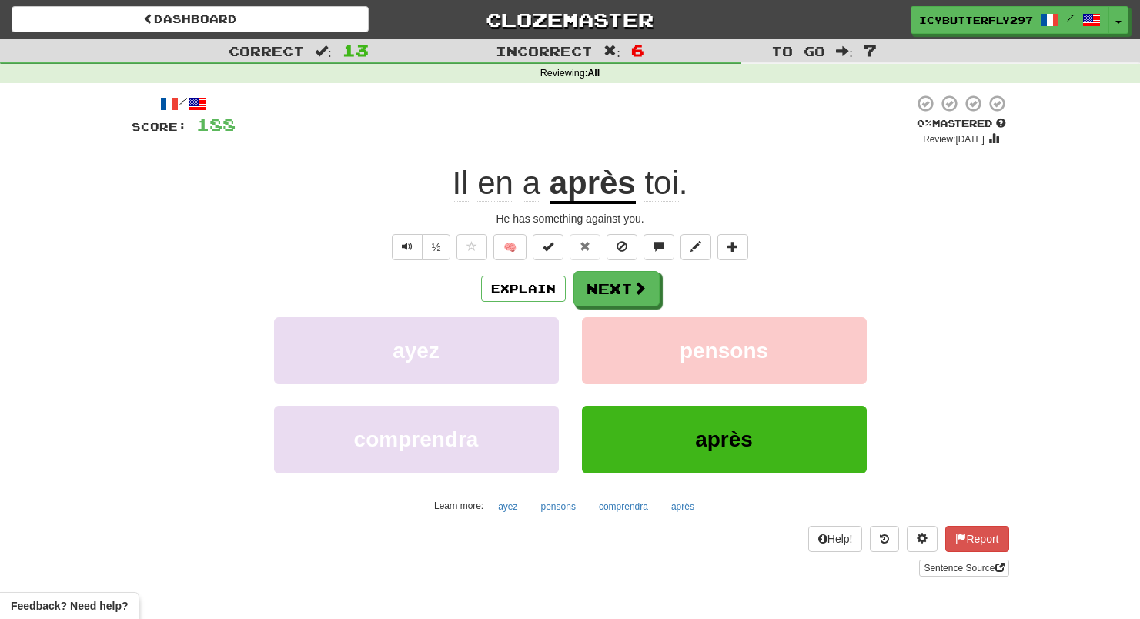
click at [642, 284] on span at bounding box center [640, 288] width 14 height 14
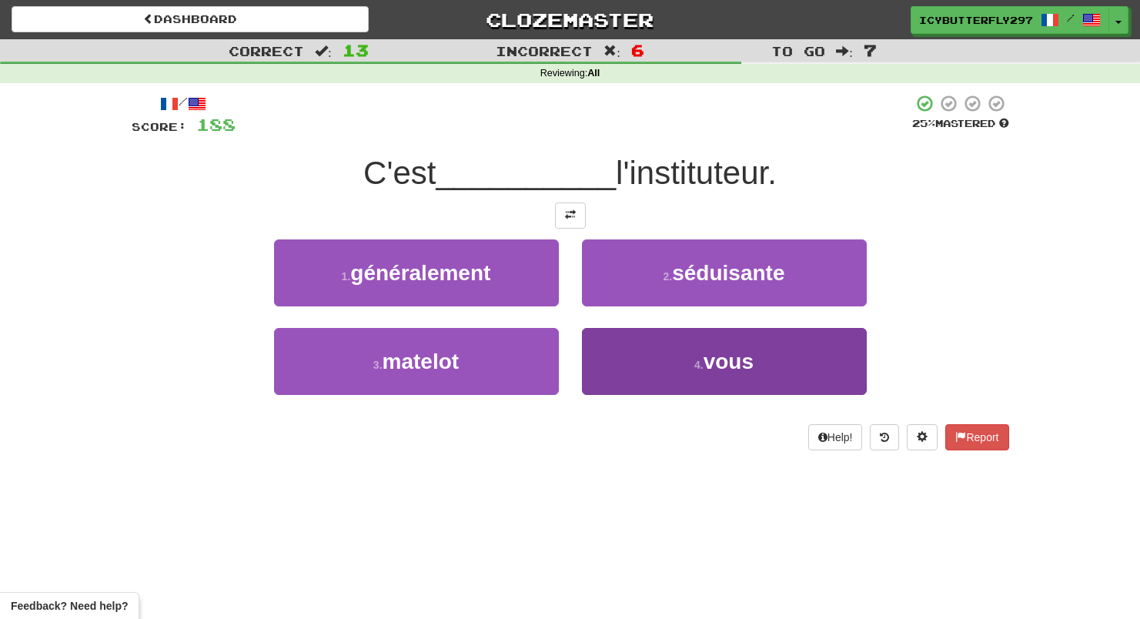
click at [688, 345] on button "4 . vous" at bounding box center [724, 361] width 285 height 67
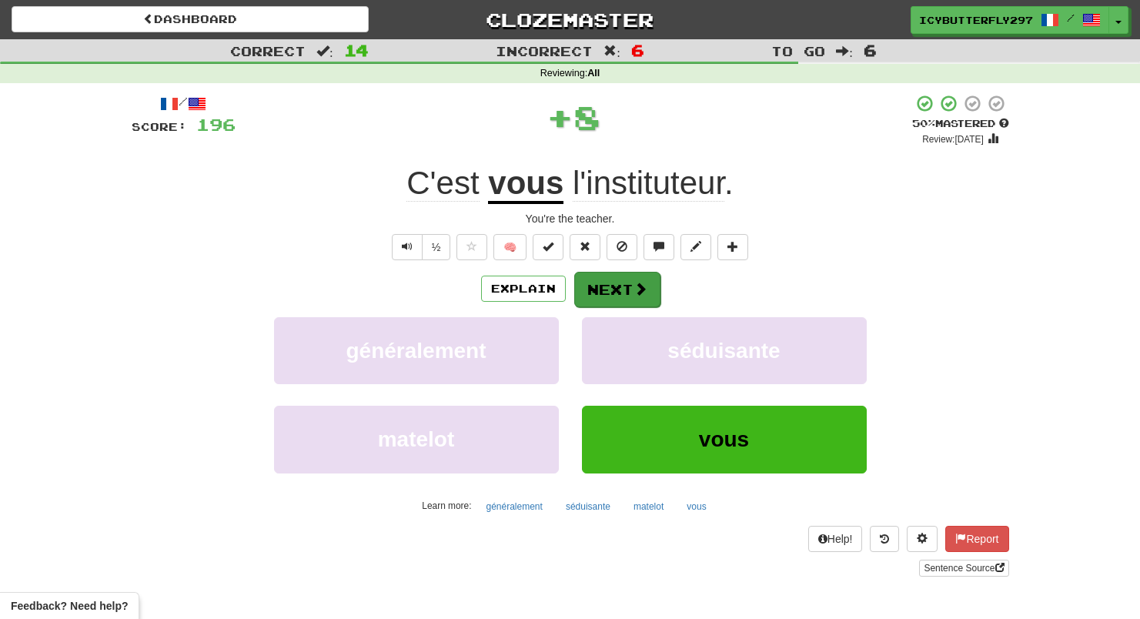
click at [626, 298] on button "Next" at bounding box center [617, 289] width 86 height 35
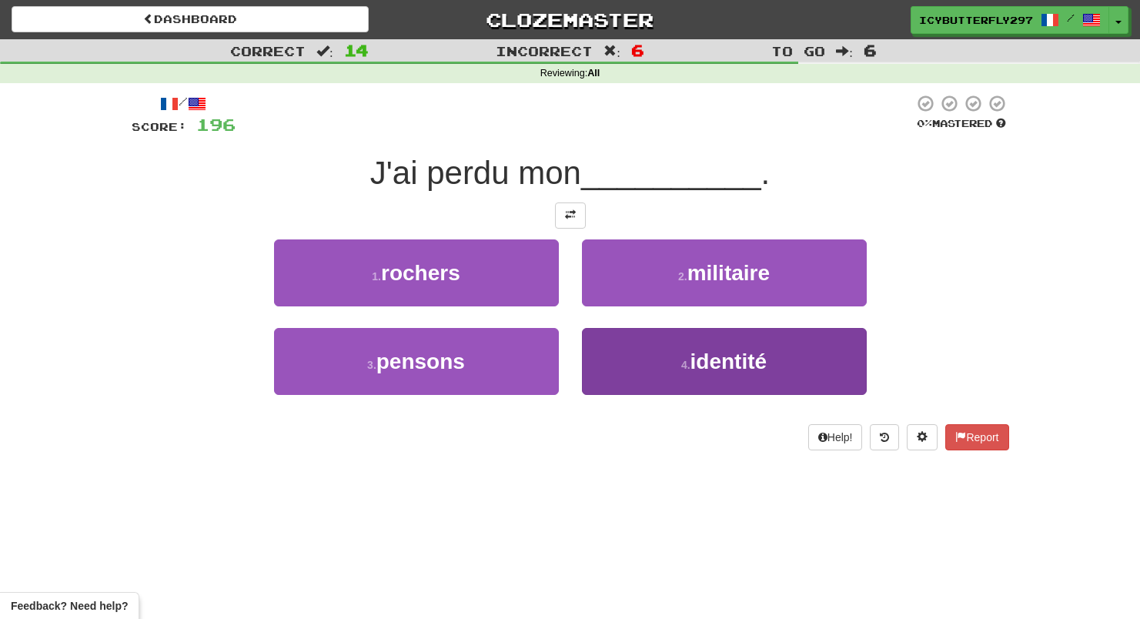
click at [689, 391] on button "4 . identité" at bounding box center [724, 361] width 285 height 67
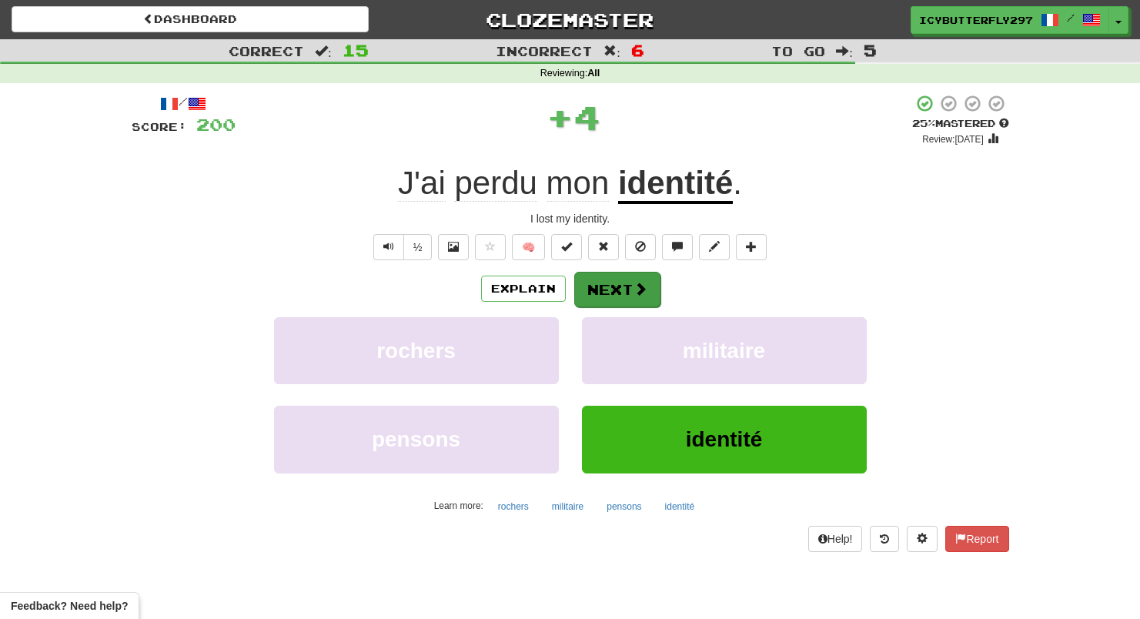
click at [621, 272] on button "Next" at bounding box center [617, 289] width 86 height 35
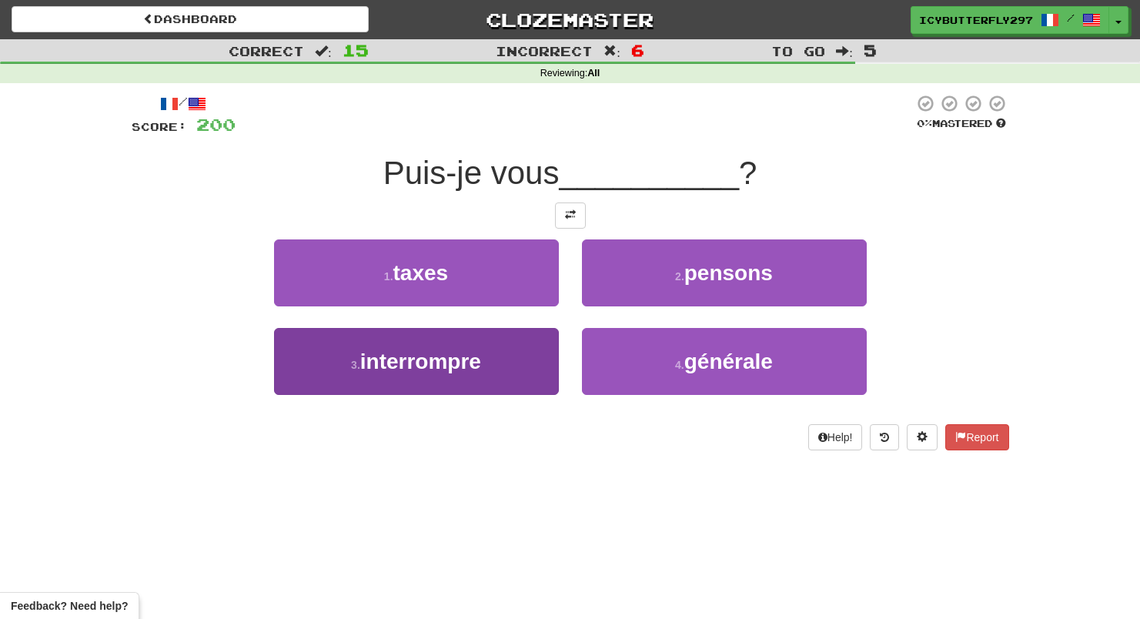
click at [523, 349] on button "3 . interrompre" at bounding box center [416, 361] width 285 height 67
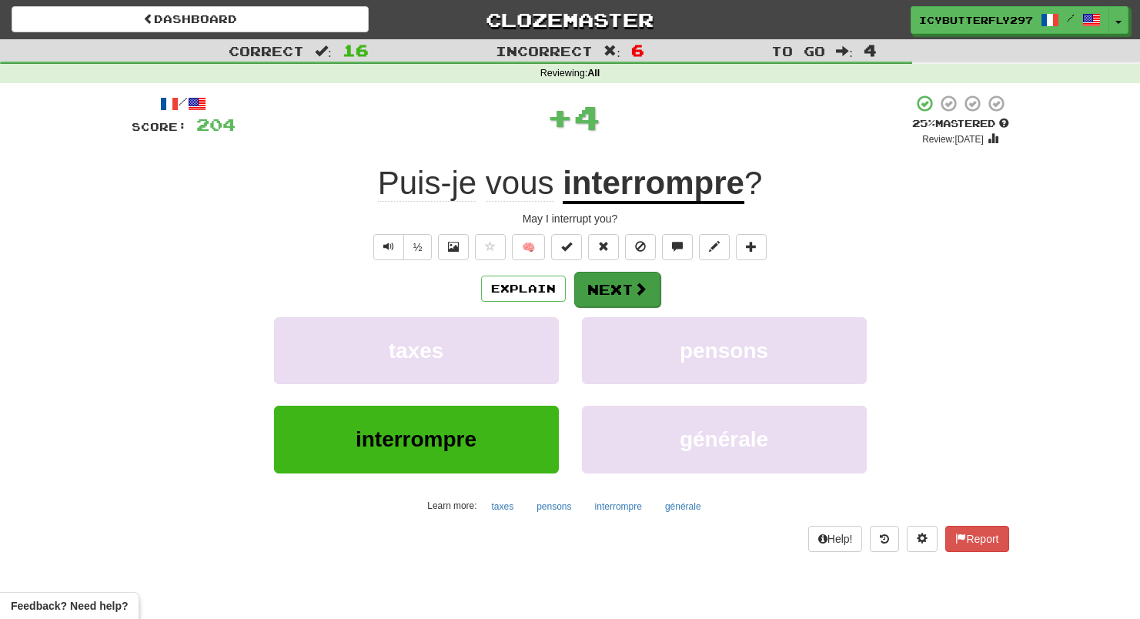
click at [611, 286] on button "Next" at bounding box center [617, 289] width 86 height 35
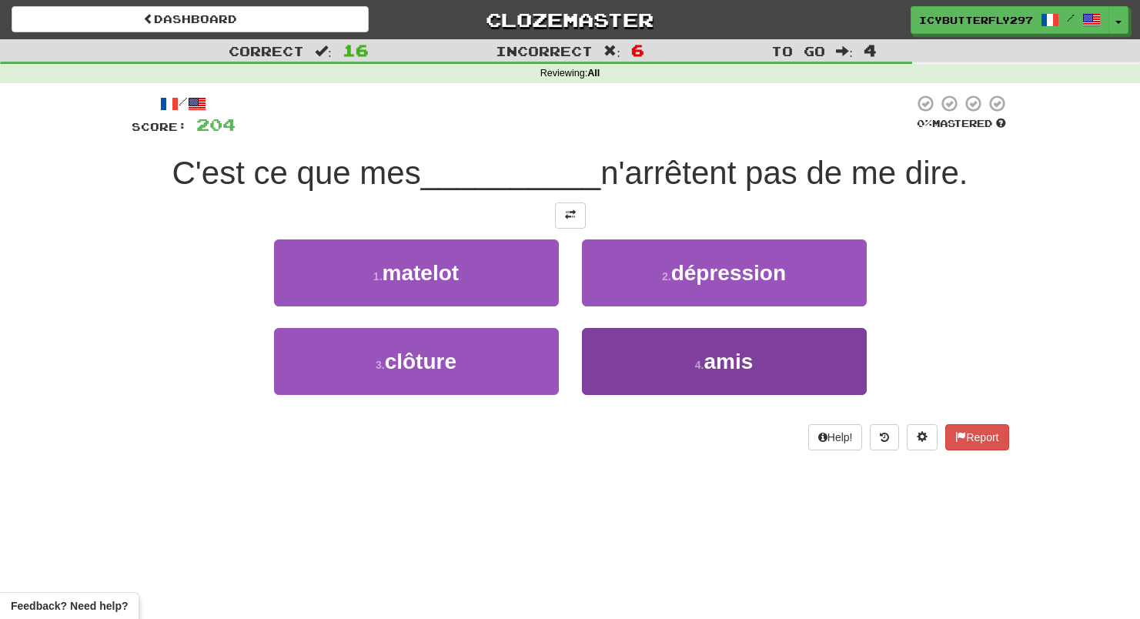
click at [619, 369] on button "4 . amis" at bounding box center [724, 361] width 285 height 67
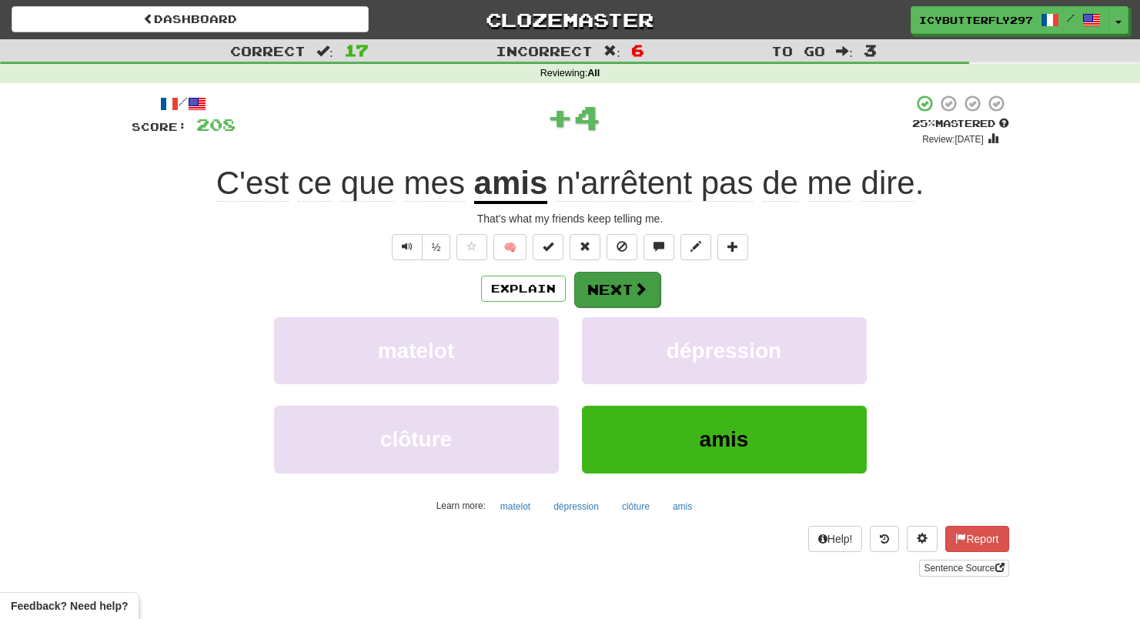
click at [610, 299] on button "Next" at bounding box center [617, 289] width 86 height 35
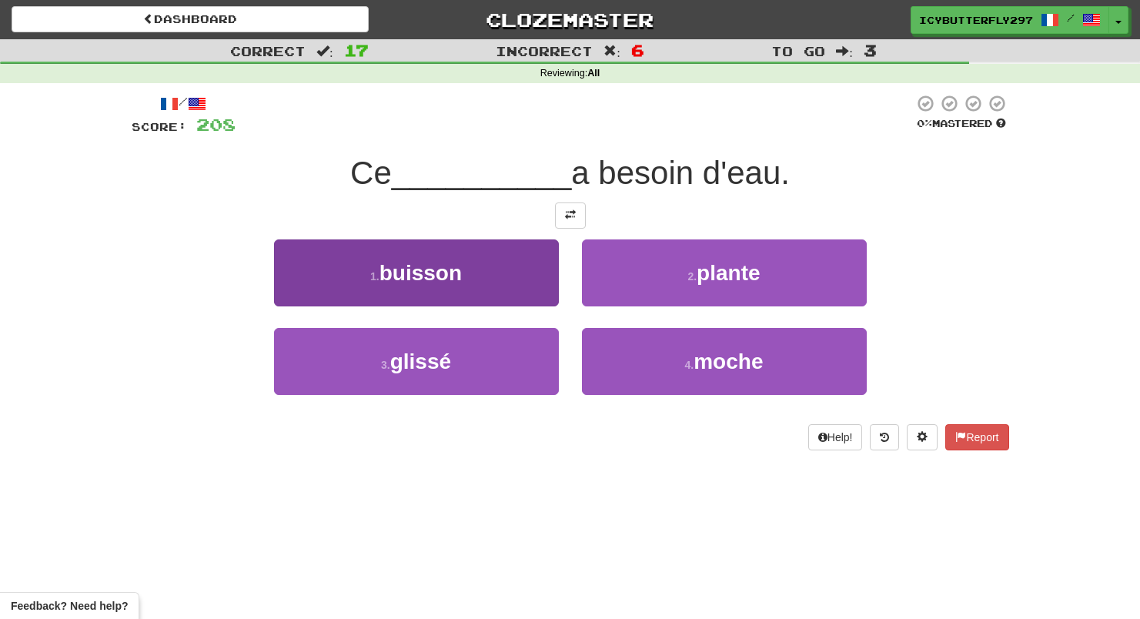
click at [539, 287] on button "1 . buisson" at bounding box center [416, 272] width 285 height 67
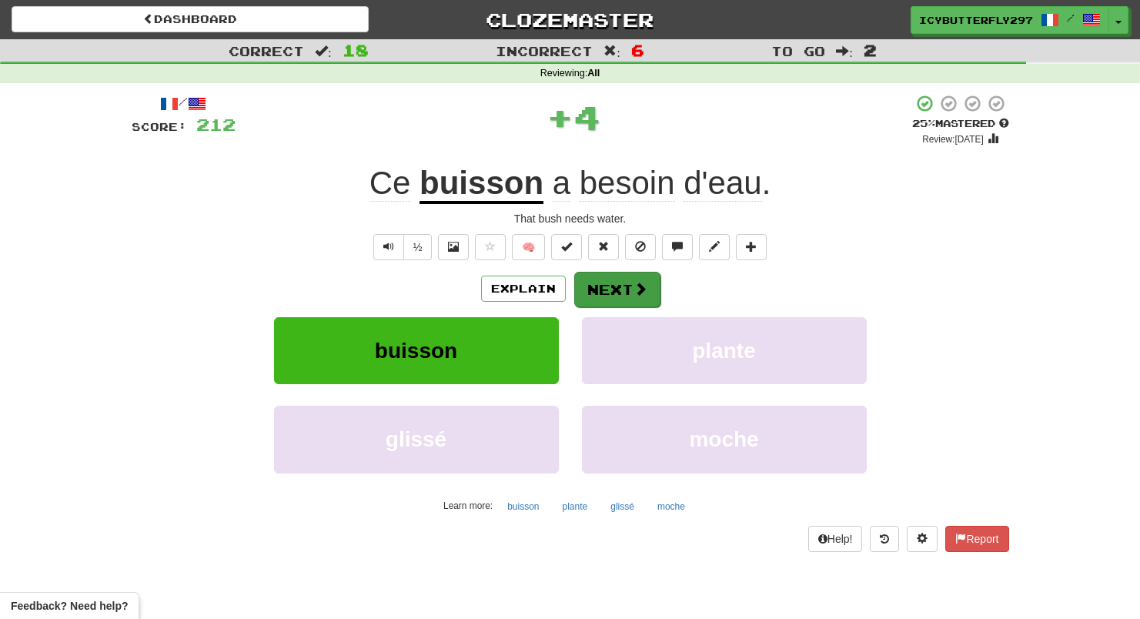
click at [615, 272] on button "Next" at bounding box center [617, 289] width 86 height 35
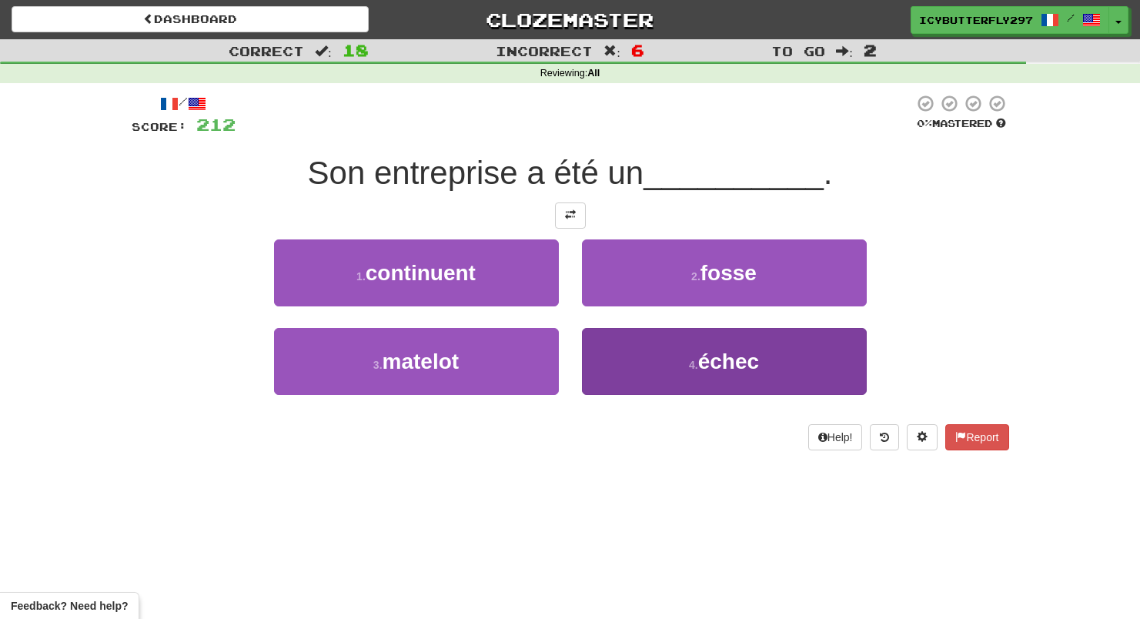
click at [638, 346] on button "4 . échec" at bounding box center [724, 361] width 285 height 67
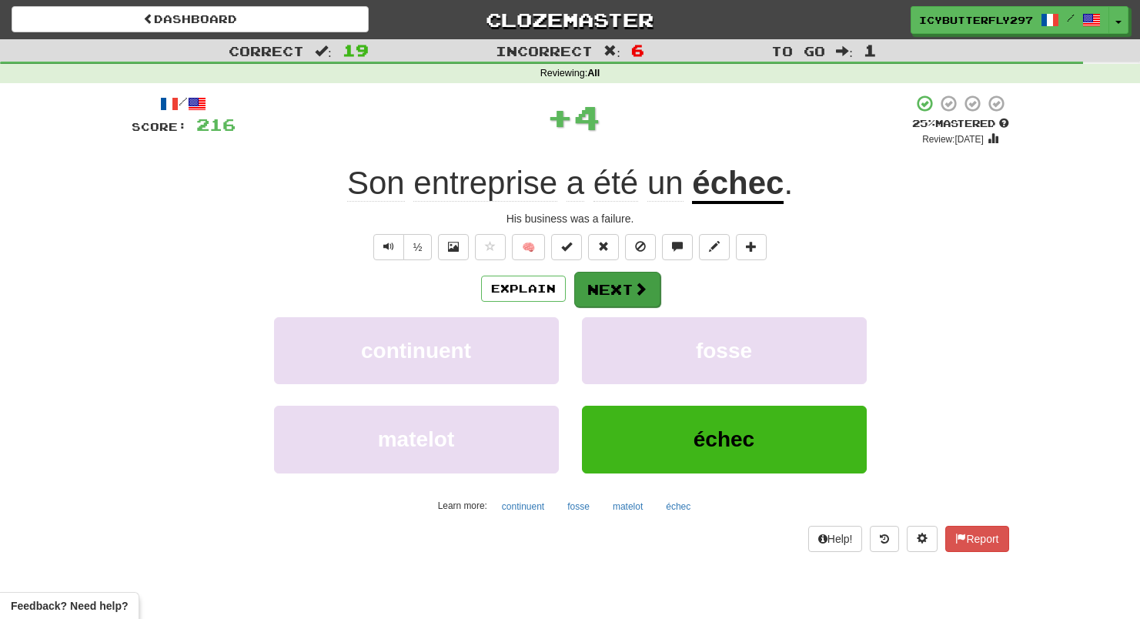
click at [622, 275] on button "Next" at bounding box center [617, 289] width 86 height 35
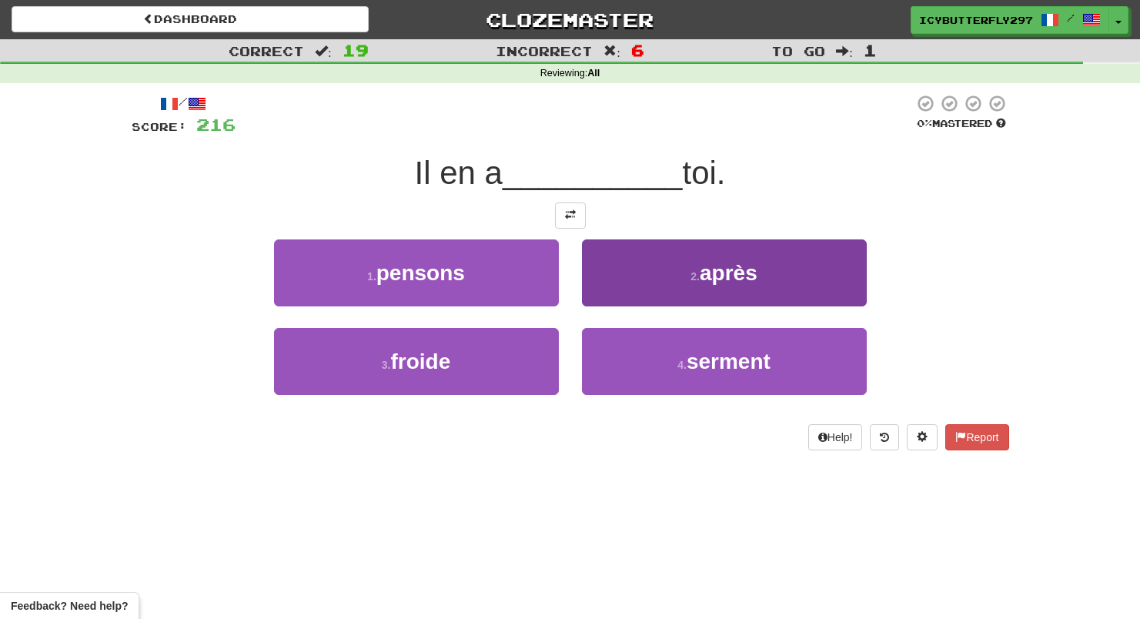
click at [677, 262] on button "2 . après" at bounding box center [724, 272] width 285 height 67
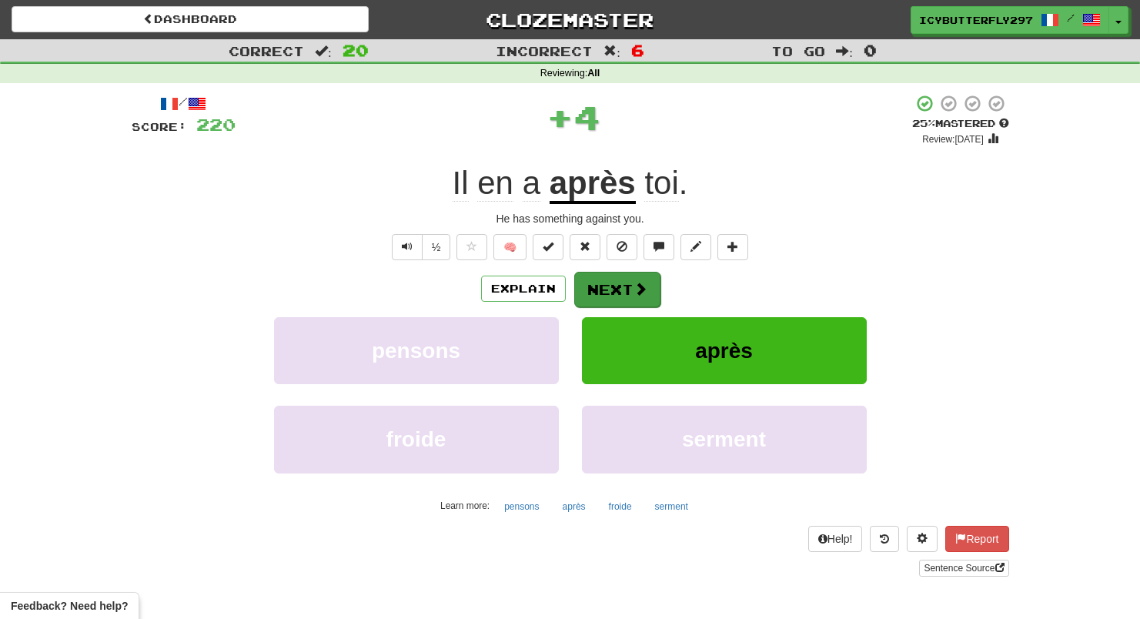
click at [613, 302] on button "Next" at bounding box center [617, 289] width 86 height 35
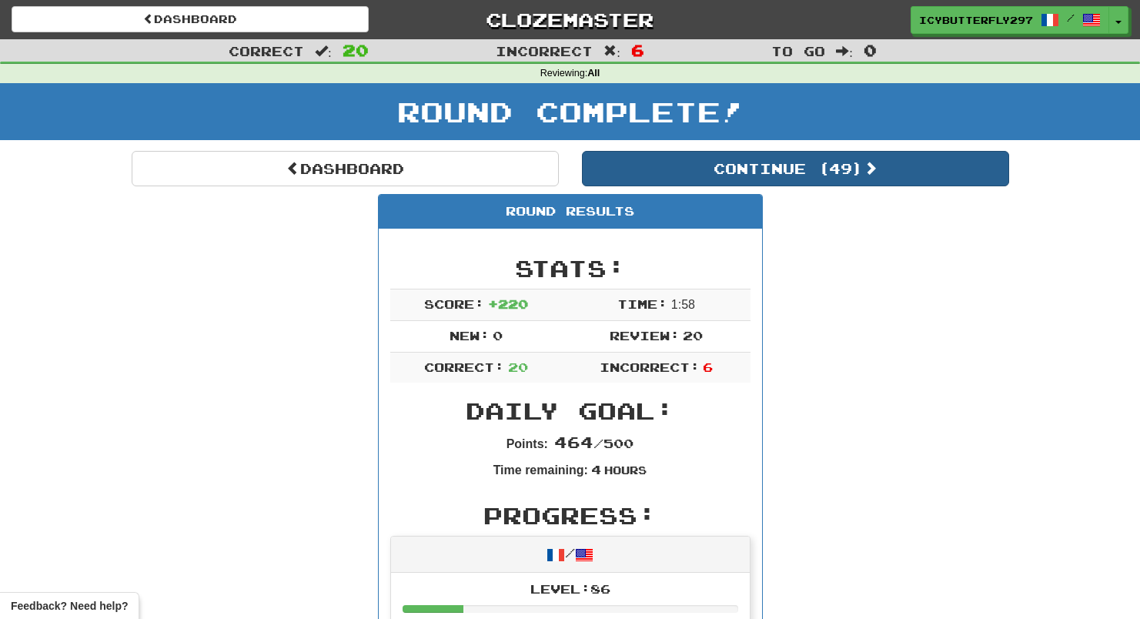
click at [657, 165] on button "Continue ( 49 )" at bounding box center [795, 168] width 427 height 35
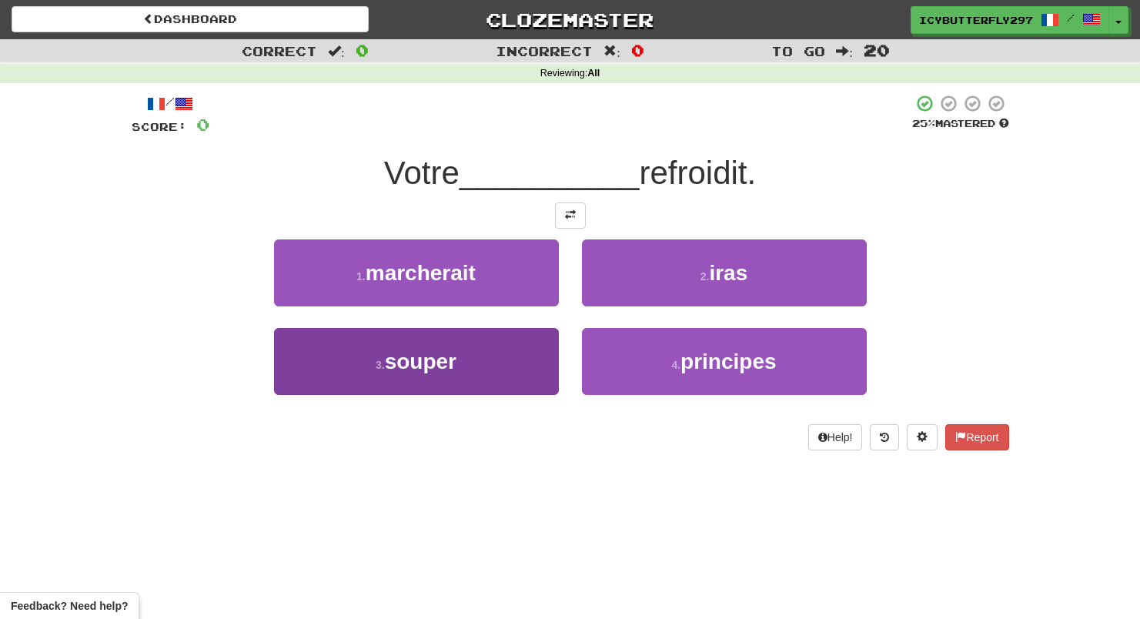
click at [521, 359] on button "3 . souper" at bounding box center [416, 361] width 285 height 67
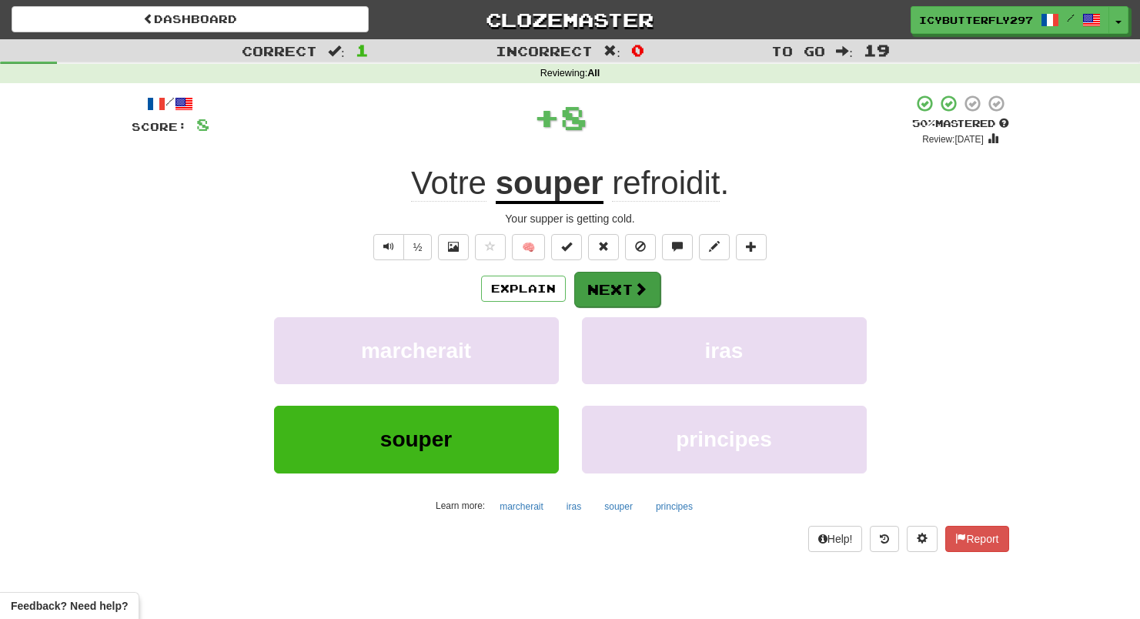
click at [601, 293] on button "Next" at bounding box center [617, 289] width 86 height 35
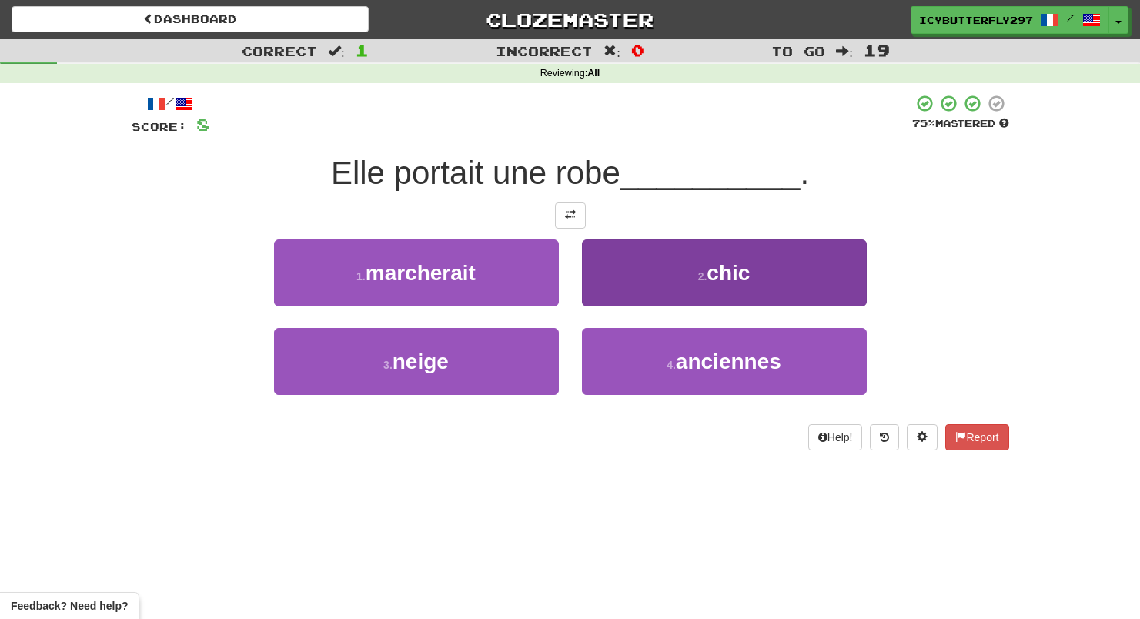
click at [616, 272] on button "2 . chic" at bounding box center [724, 272] width 285 height 67
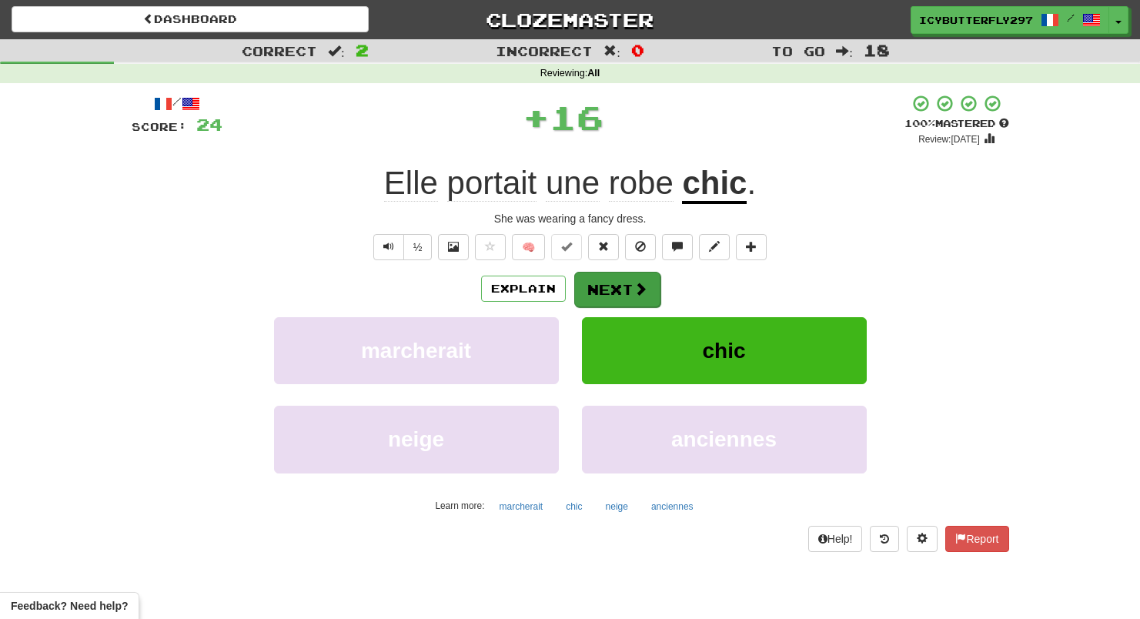
click at [616, 272] on button "Next" at bounding box center [617, 289] width 86 height 35
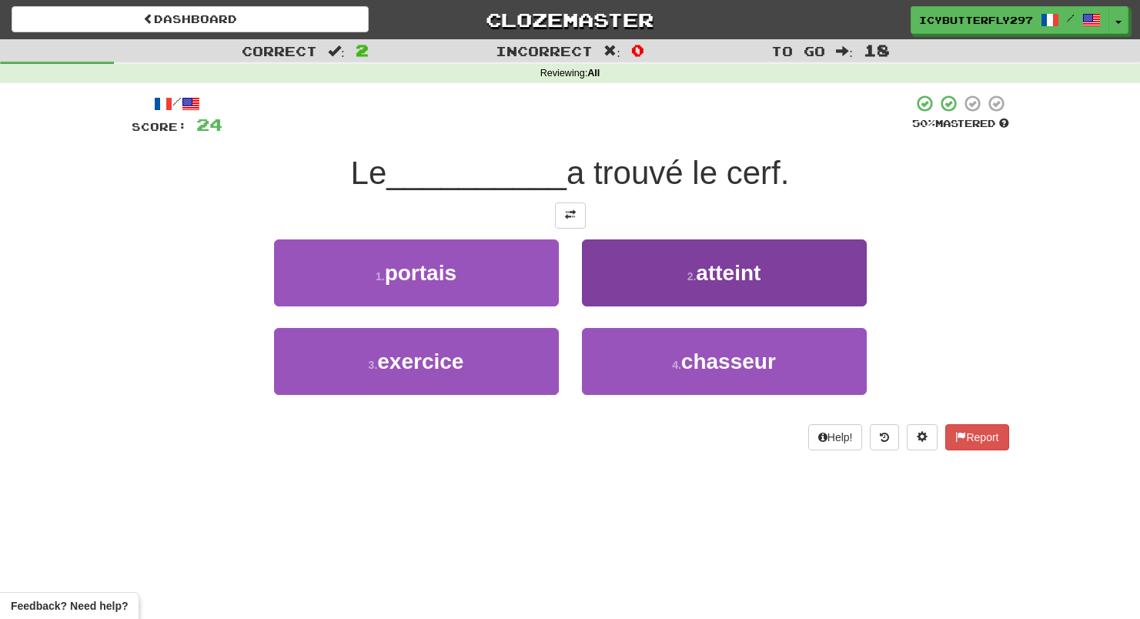
click at [646, 260] on button "2 . atteint" at bounding box center [724, 272] width 285 height 67
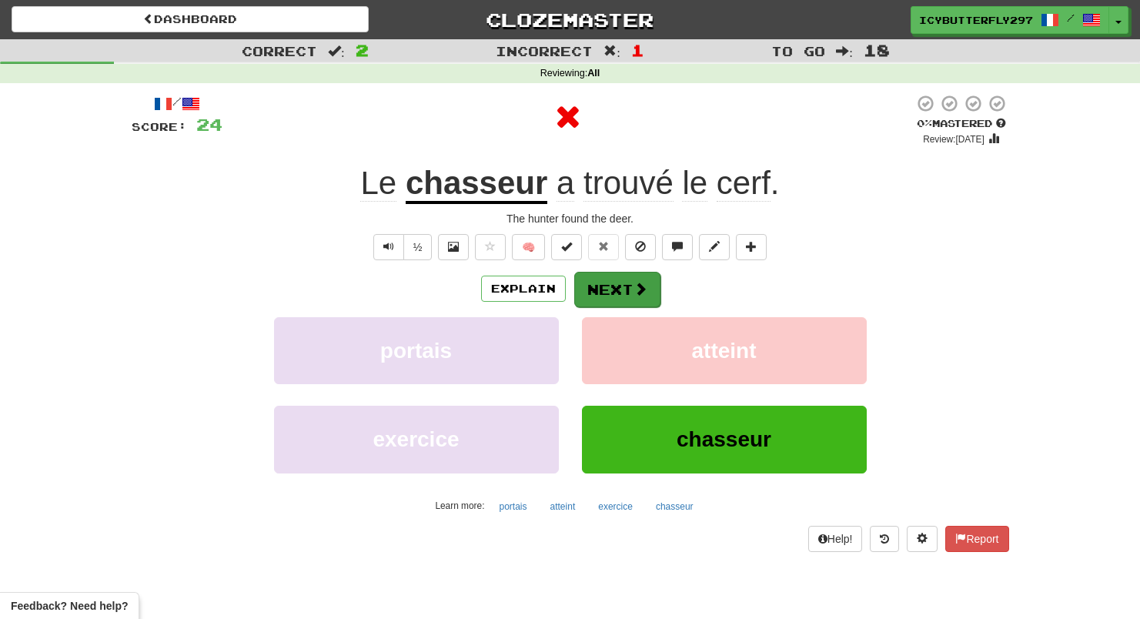
click at [636, 282] on span at bounding box center [640, 289] width 14 height 14
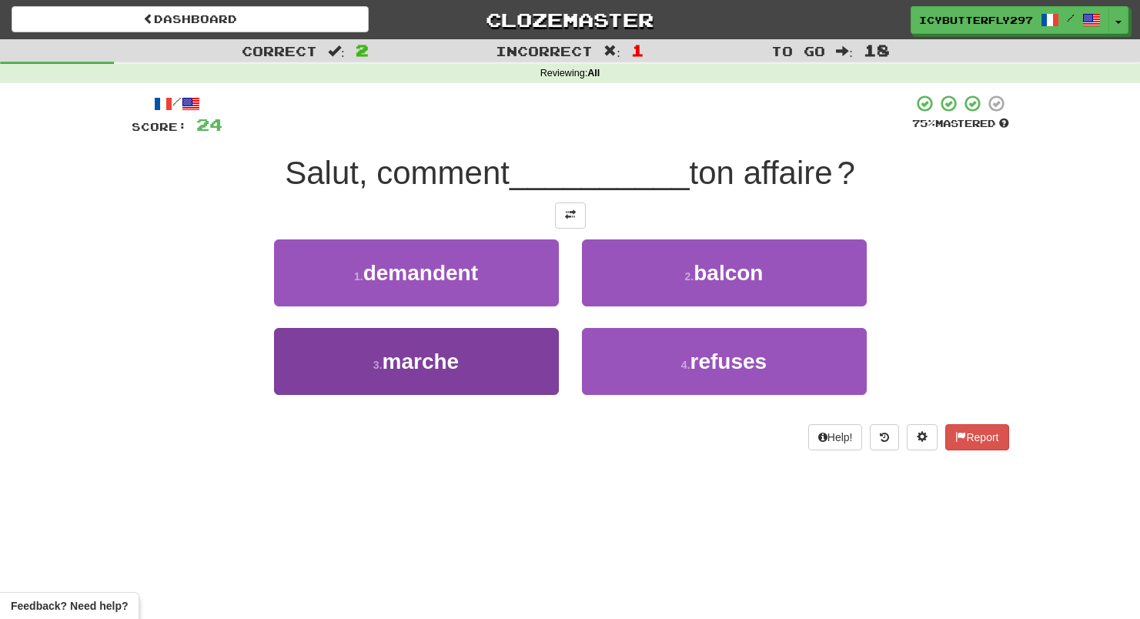
click at [546, 338] on button "3 . marche" at bounding box center [416, 361] width 285 height 67
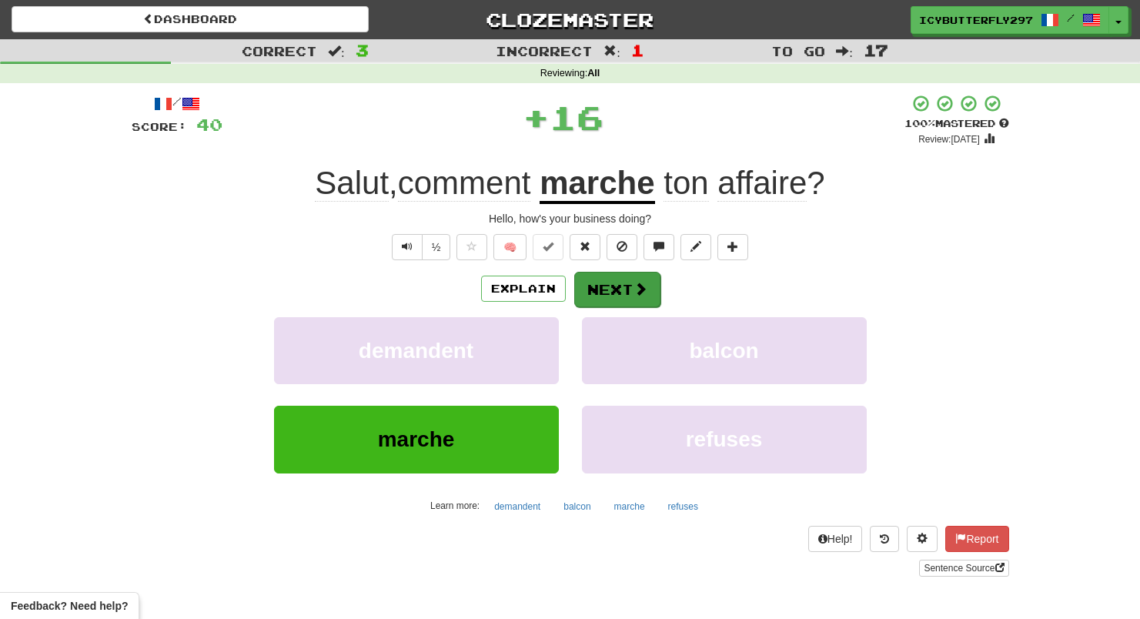
click at [615, 291] on button "Next" at bounding box center [617, 289] width 86 height 35
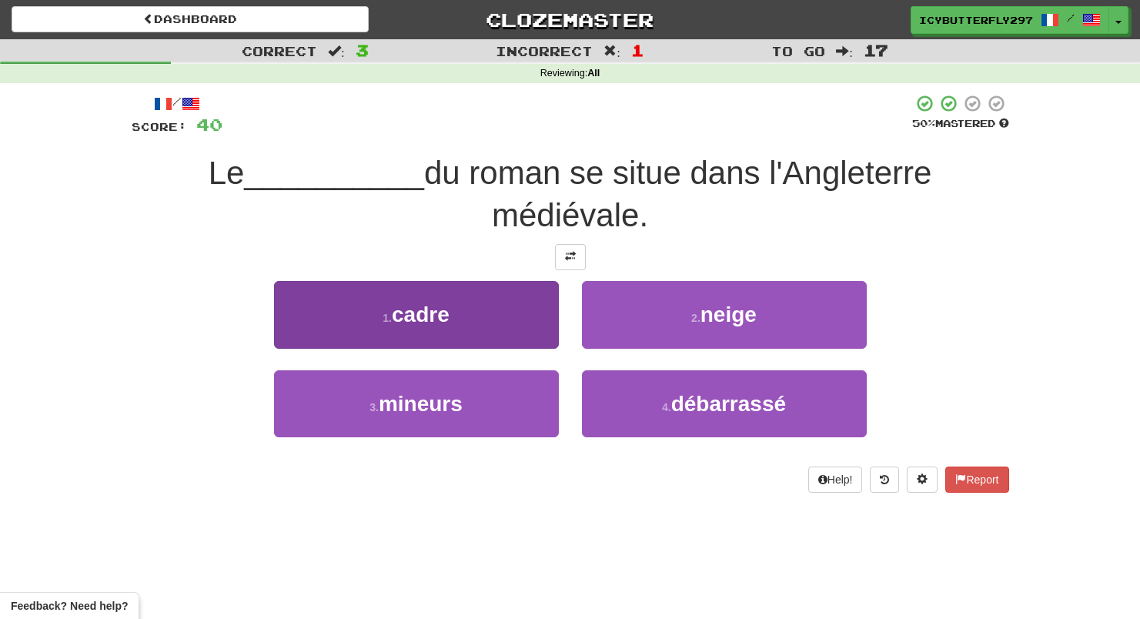
click at [489, 314] on button "1 . cadre" at bounding box center [416, 314] width 285 height 67
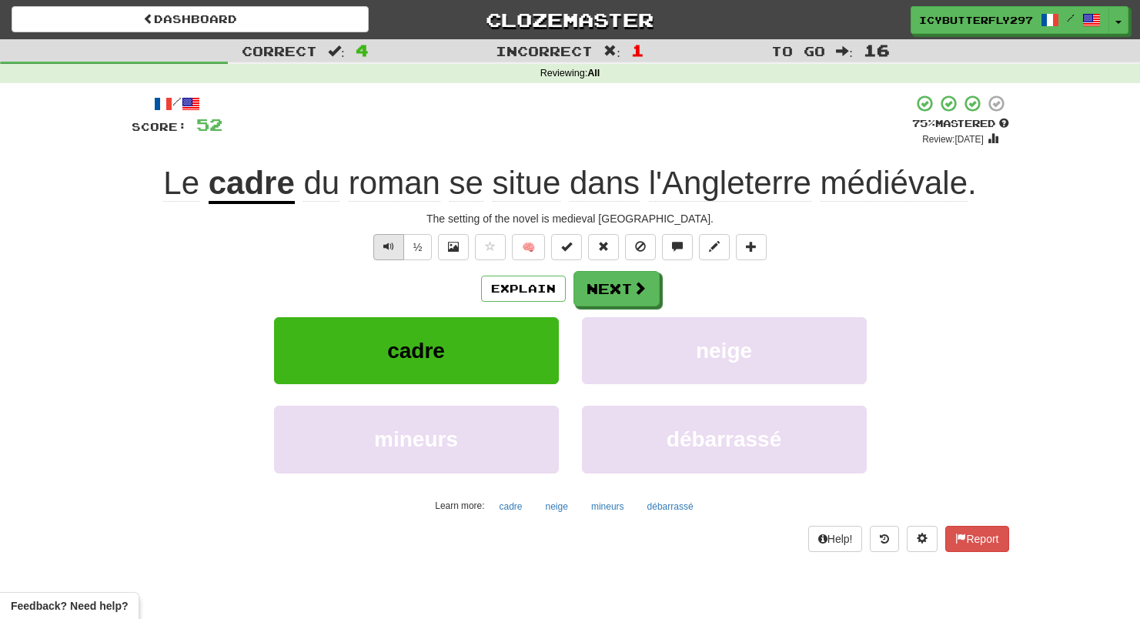
click at [386, 252] on button "Text-to-speech controls" at bounding box center [388, 247] width 31 height 26
click at [592, 279] on button "Next" at bounding box center [617, 289] width 86 height 35
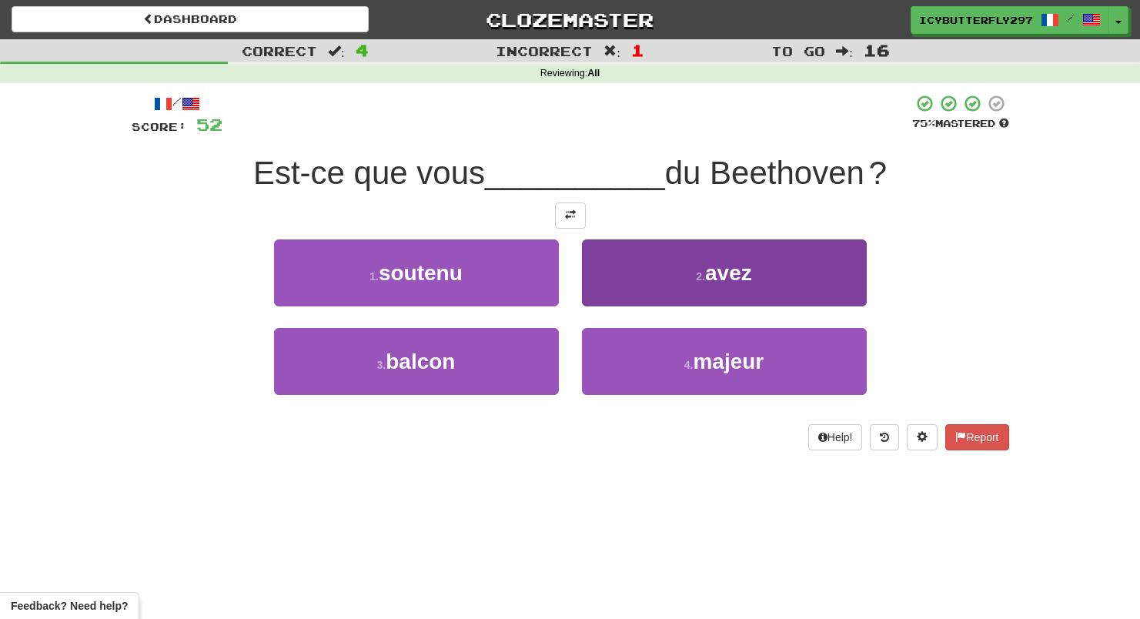
click at [584, 267] on button "2 . avez" at bounding box center [724, 272] width 285 height 67
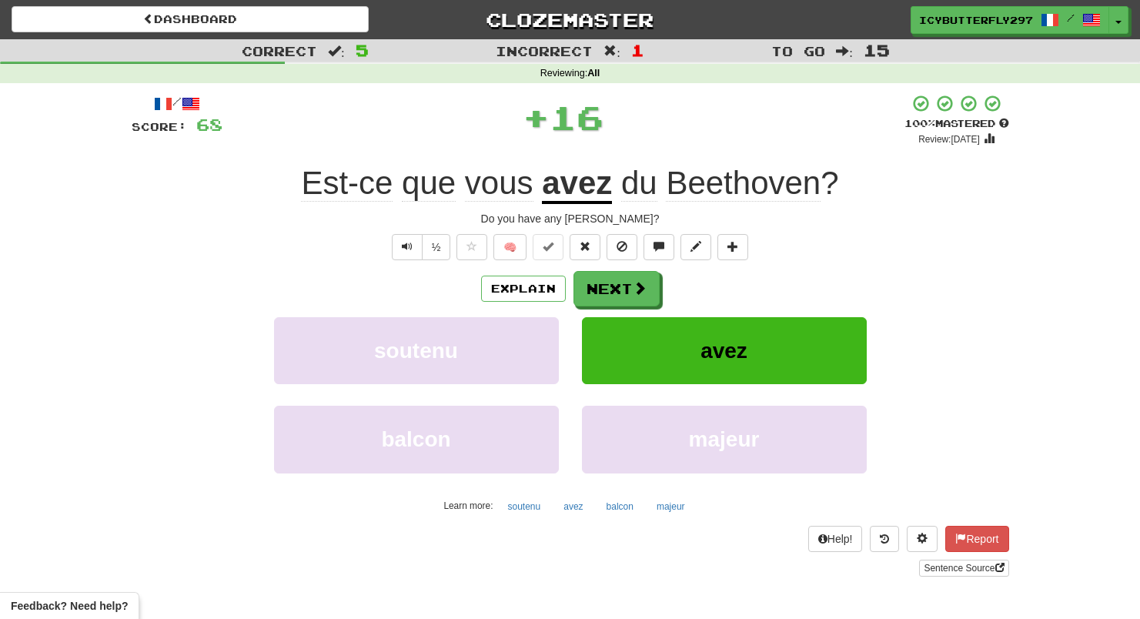
click at [584, 267] on div "/ Score: 68 + 16 100 % Mastered Review: 2026-03-15 Est-ce que vous avez du Beet…" at bounding box center [570, 335] width 877 height 483
click at [592, 282] on button "Next" at bounding box center [617, 289] width 86 height 35
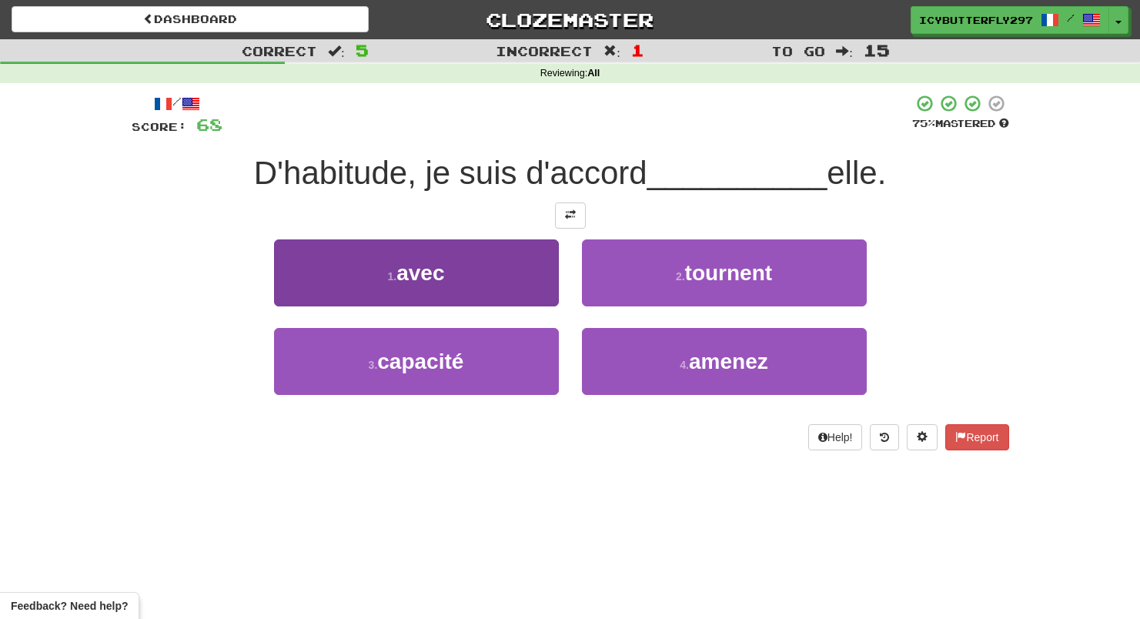
click at [510, 248] on button "1 . avec" at bounding box center [416, 272] width 285 height 67
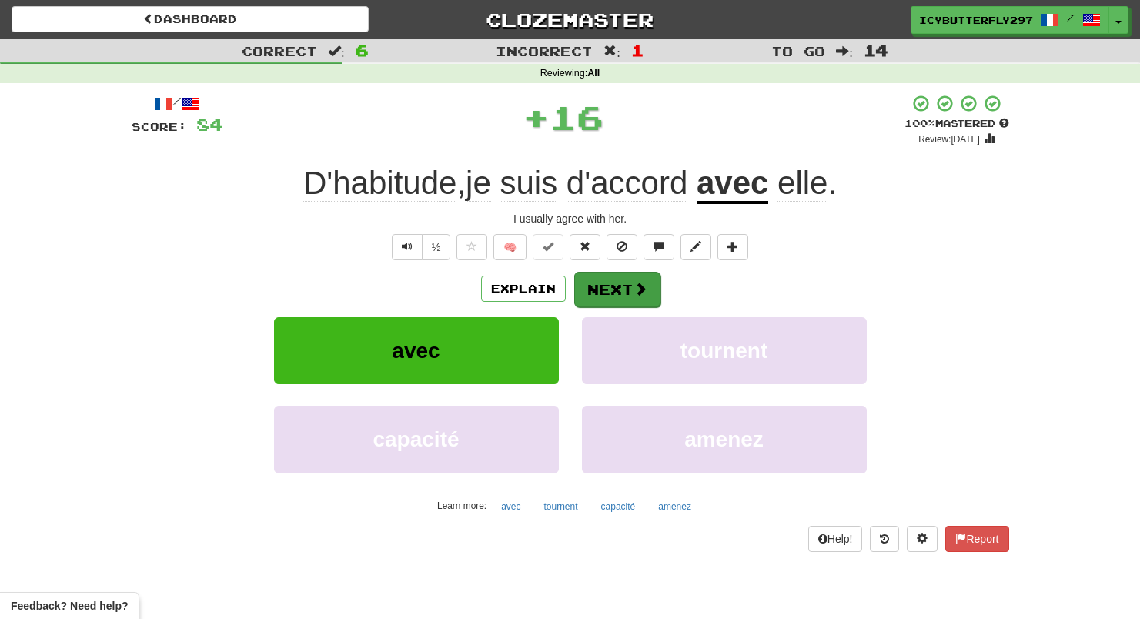
click at [610, 275] on button "Next" at bounding box center [617, 289] width 86 height 35
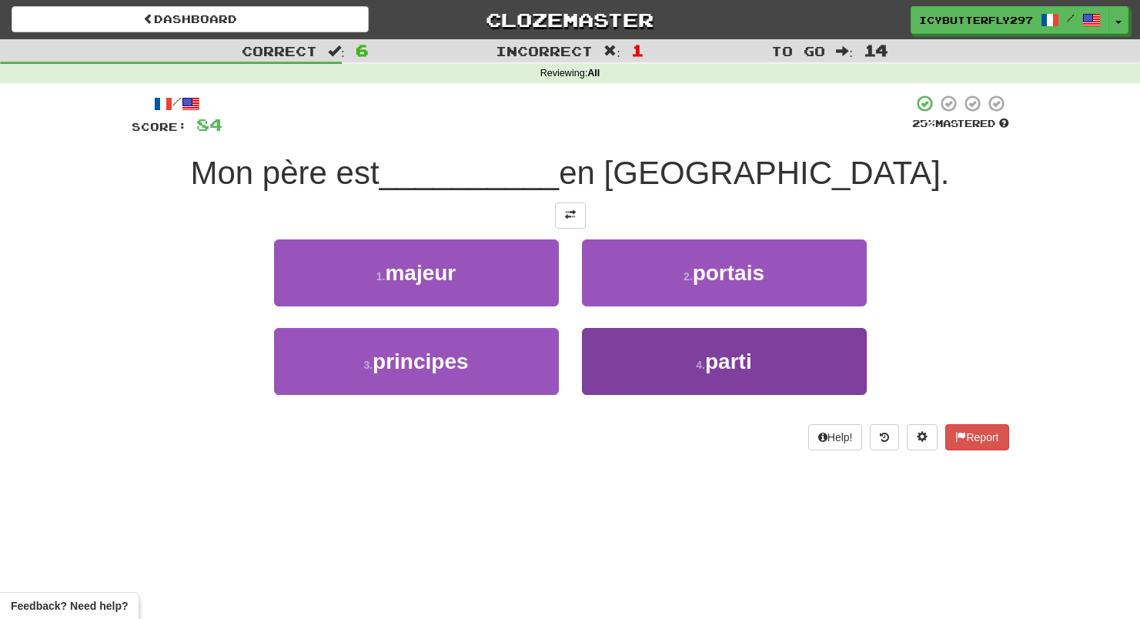
click at [638, 349] on button "4 . parti" at bounding box center [724, 361] width 285 height 67
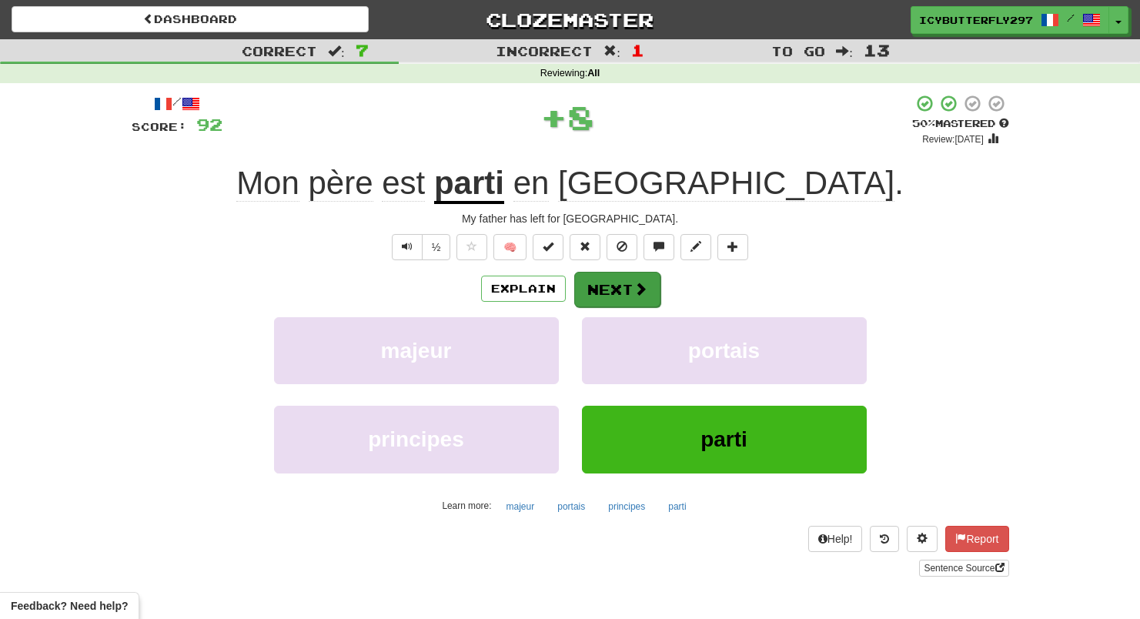
click at [599, 288] on button "Next" at bounding box center [617, 289] width 86 height 35
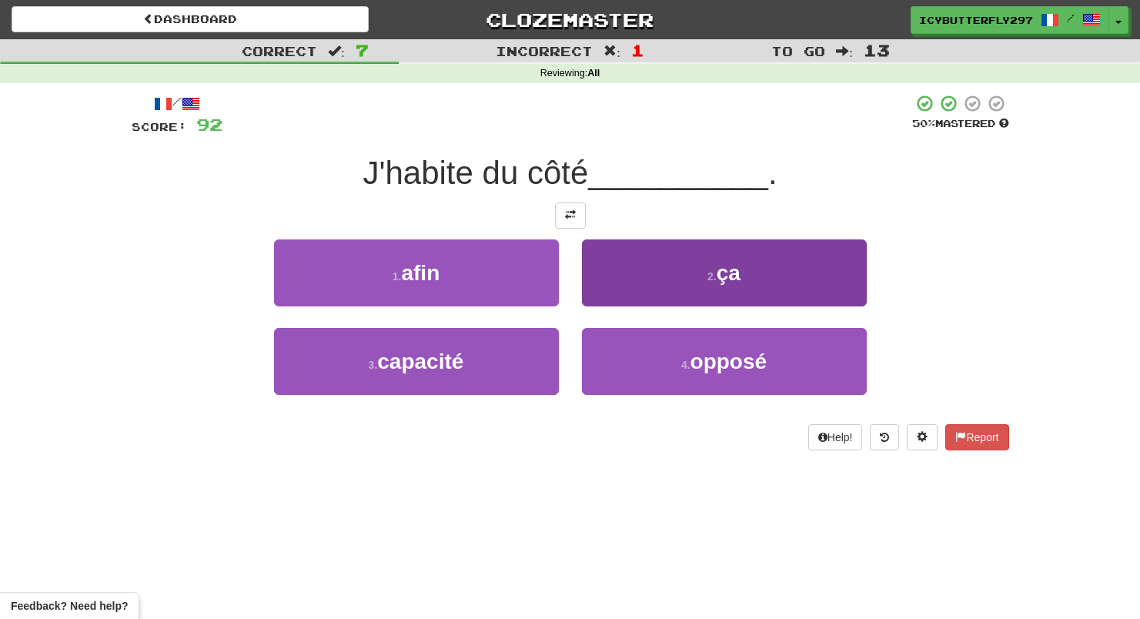
click at [600, 288] on button "2 . ça" at bounding box center [724, 272] width 285 height 67
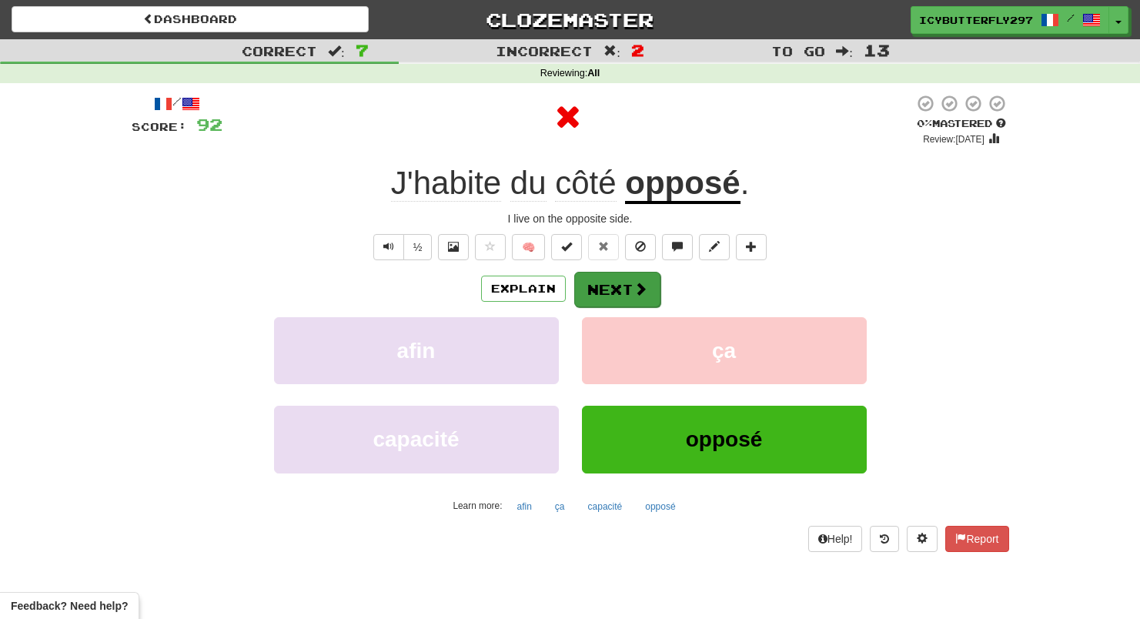
click at [600, 289] on button "Next" at bounding box center [617, 289] width 86 height 35
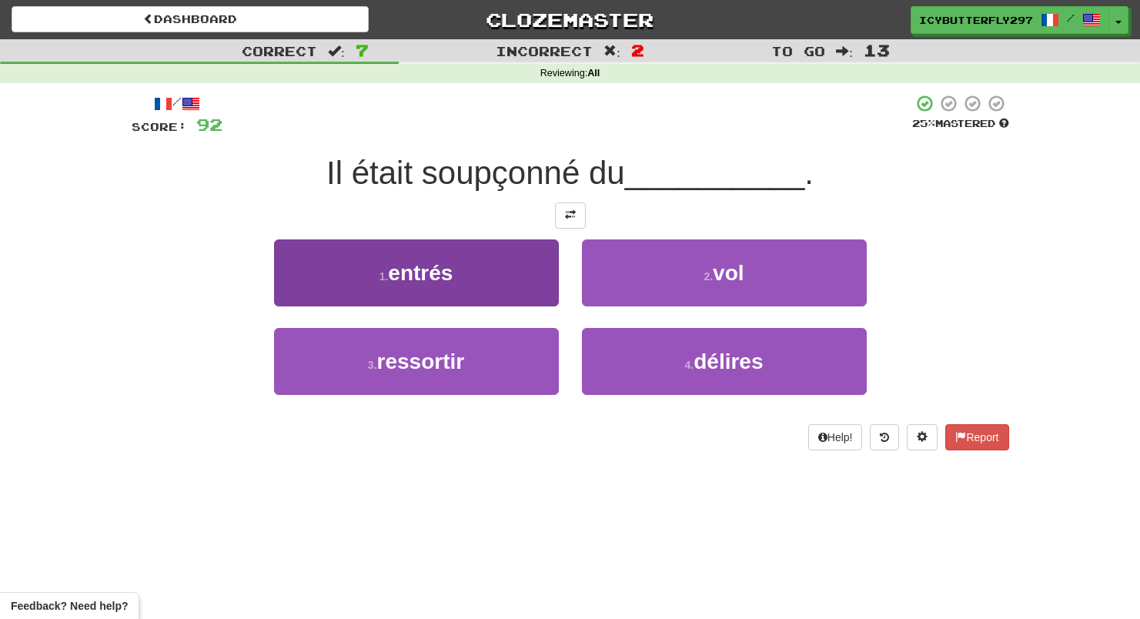
click at [519, 276] on button "1 . entrés" at bounding box center [416, 272] width 285 height 67
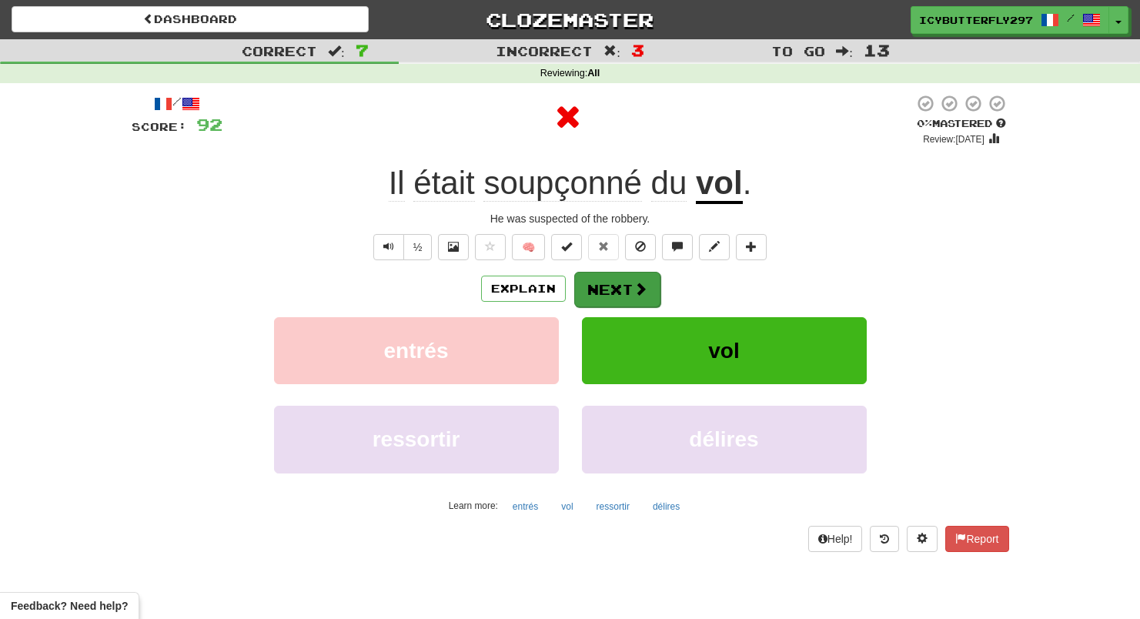
click at [617, 288] on button "Next" at bounding box center [617, 289] width 86 height 35
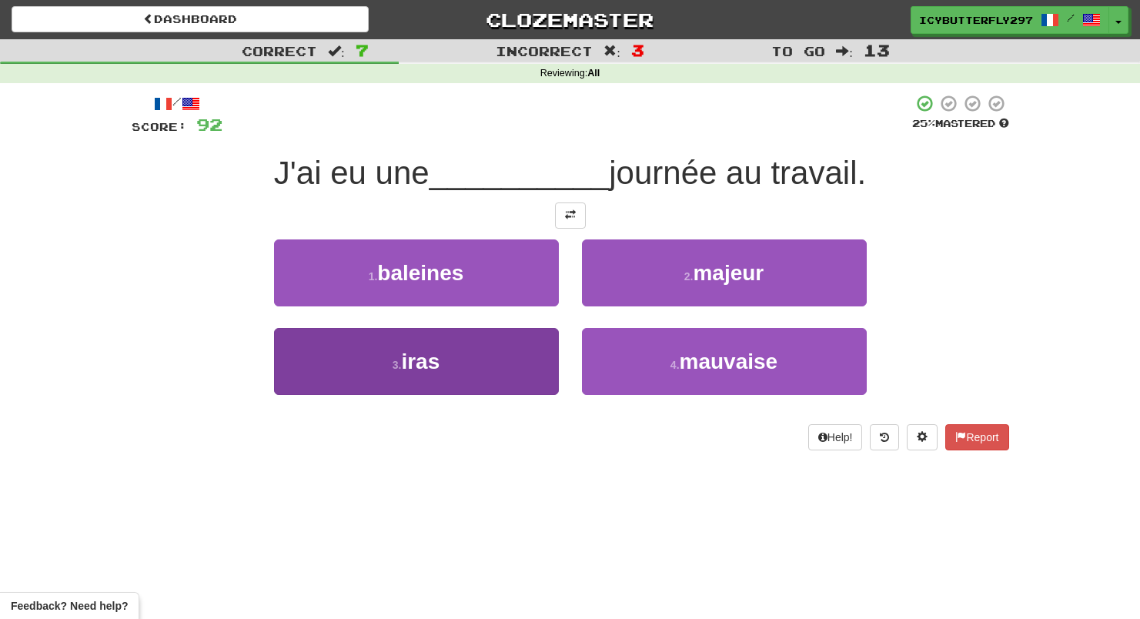
click at [496, 332] on button "3 . iras" at bounding box center [416, 361] width 285 height 67
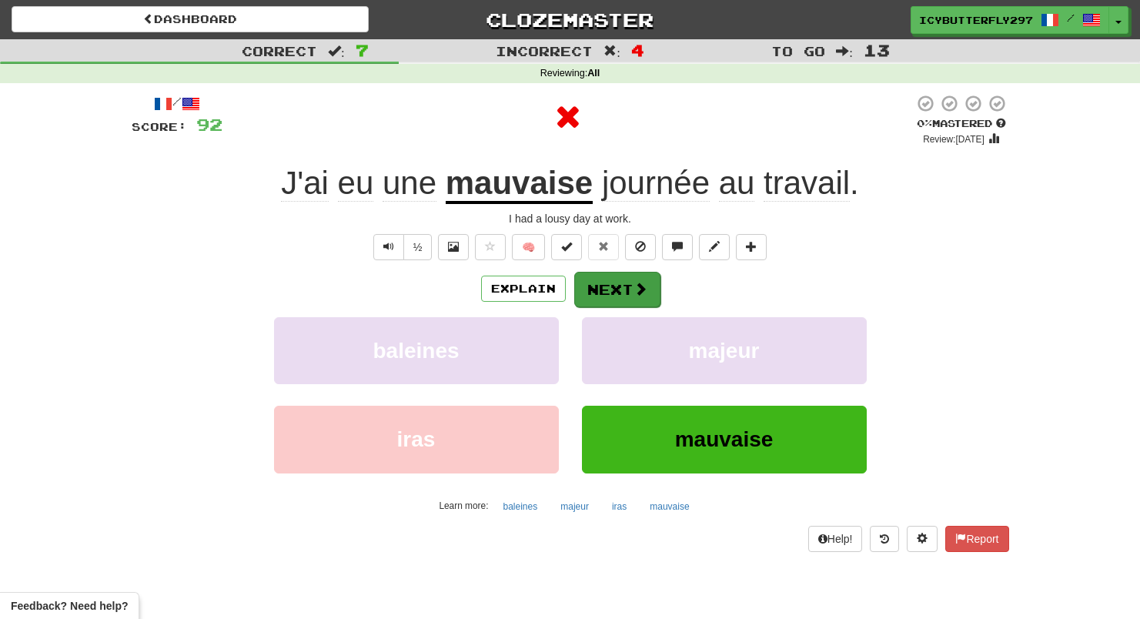
click at [614, 296] on button "Next" at bounding box center [617, 289] width 86 height 35
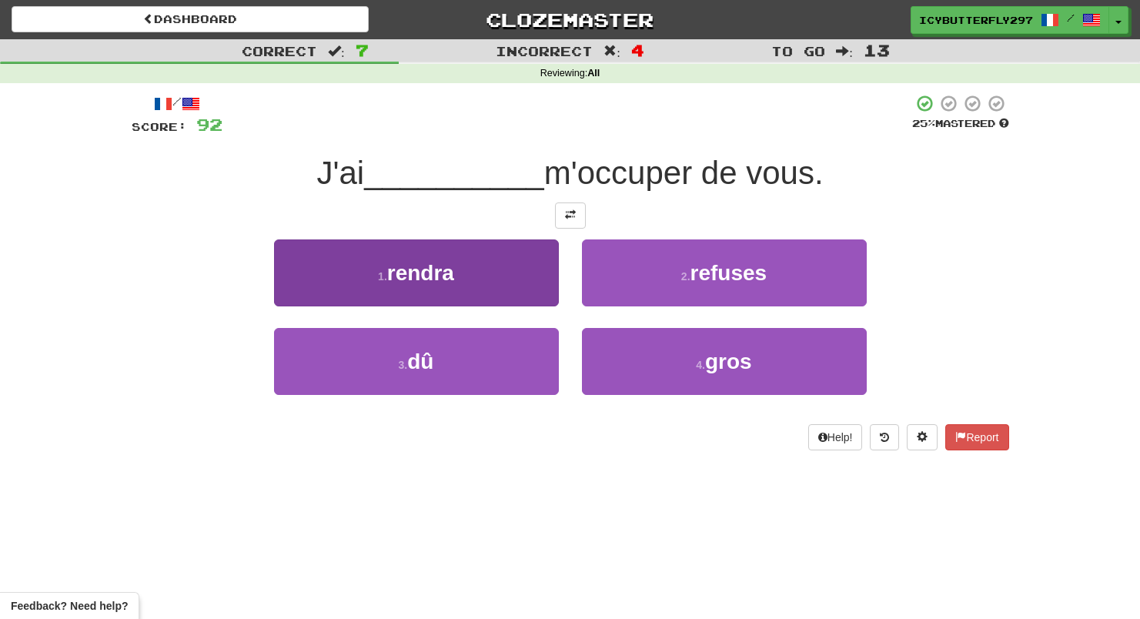
click at [454, 262] on span "rendra" at bounding box center [420, 273] width 67 height 24
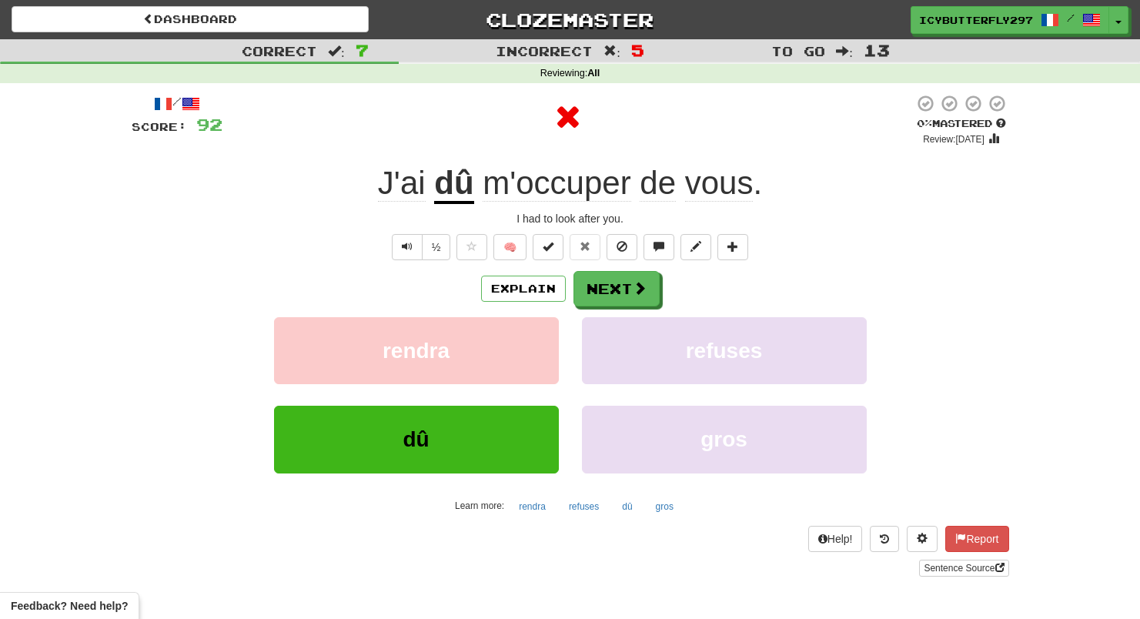
click at [596, 268] on div "/ Score: 92 0 % Mastered Review: 2025-09-16 J'ai dû m'occuper de vous . I had t…" at bounding box center [570, 335] width 877 height 483
click at [593, 290] on button "Next" at bounding box center [617, 289] width 86 height 35
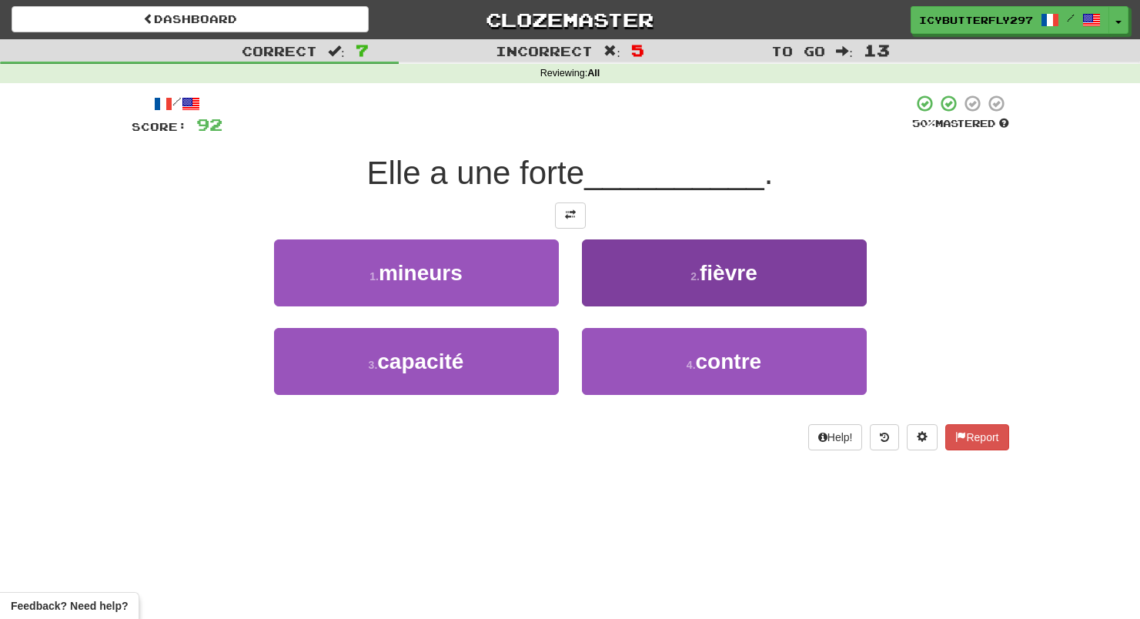
click at [674, 282] on button "2 . fièvre" at bounding box center [724, 272] width 285 height 67
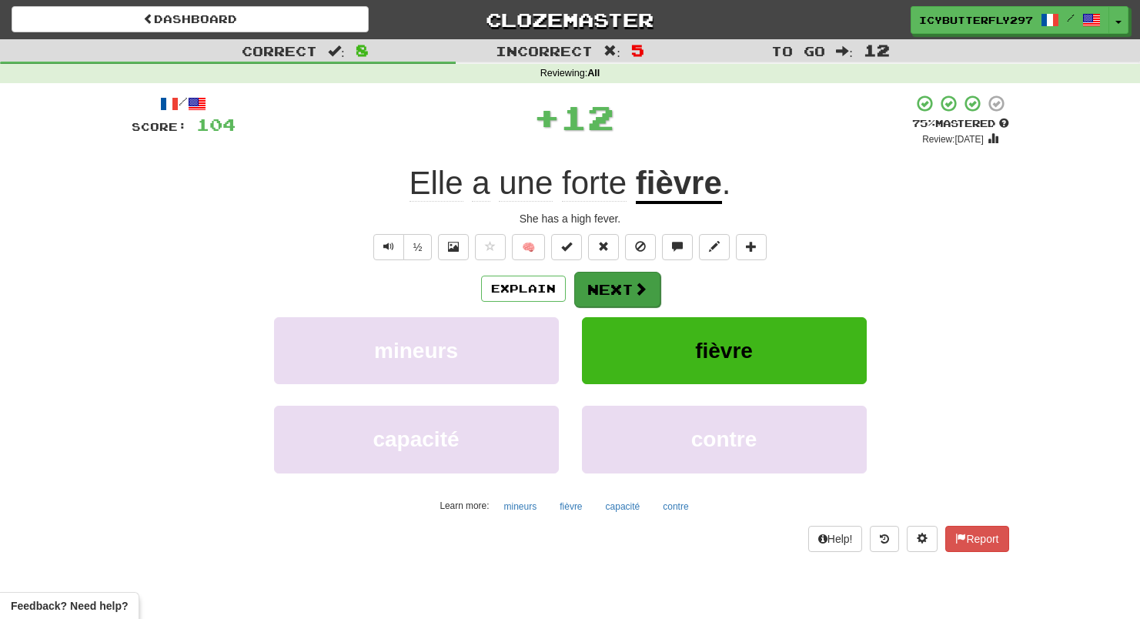
click at [649, 296] on button "Next" at bounding box center [617, 289] width 86 height 35
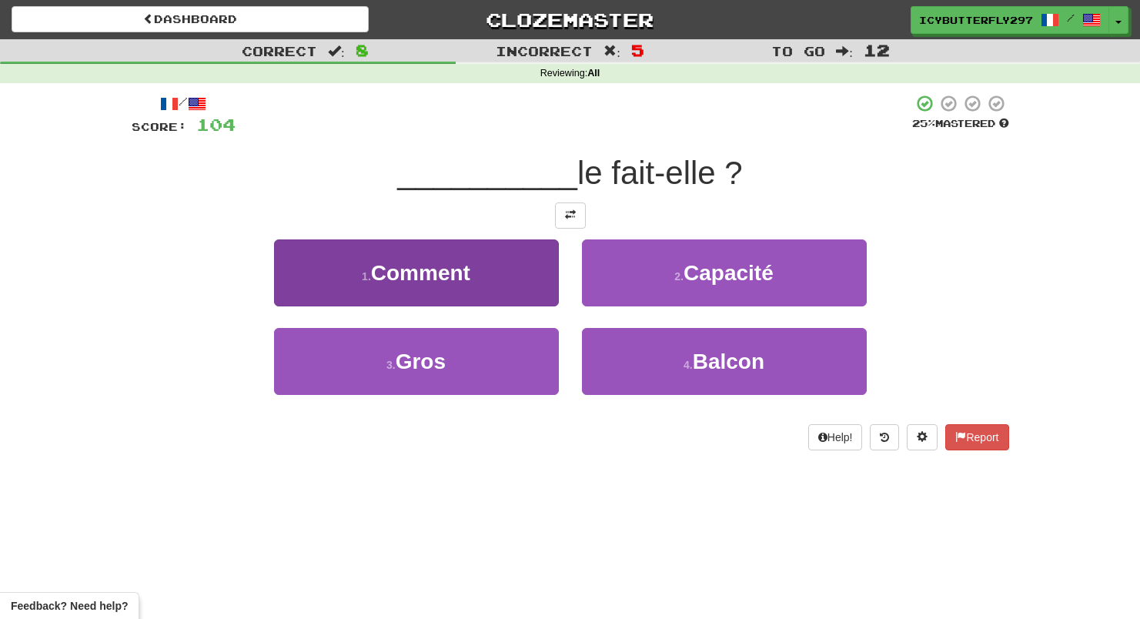
click at [510, 287] on button "1 . Comment" at bounding box center [416, 272] width 285 height 67
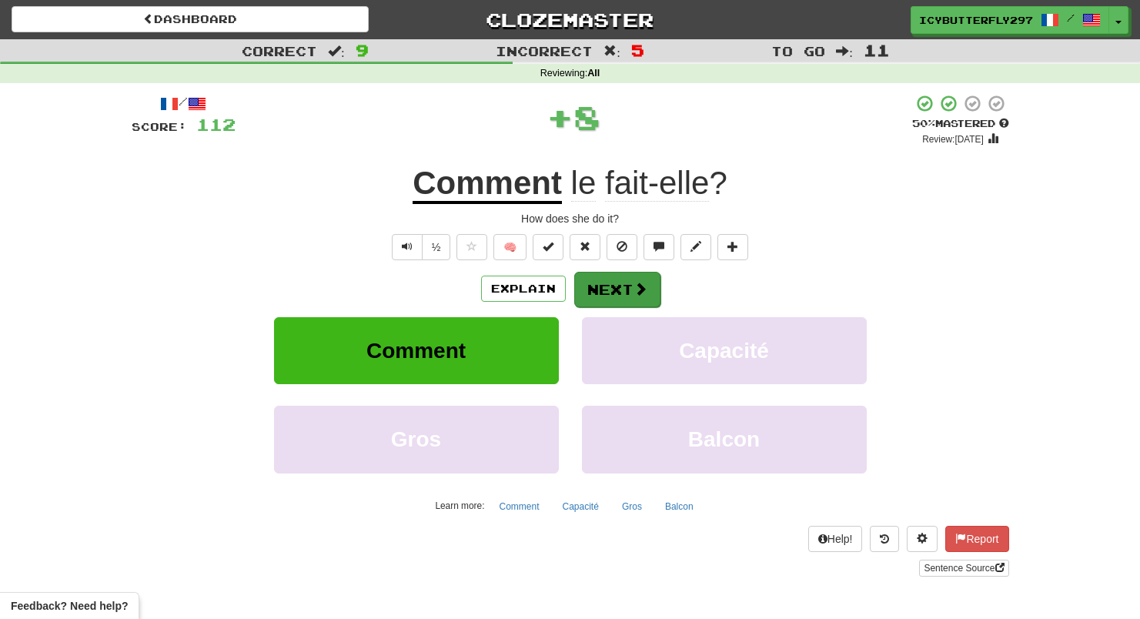
click at [628, 288] on button "Next" at bounding box center [617, 289] width 86 height 35
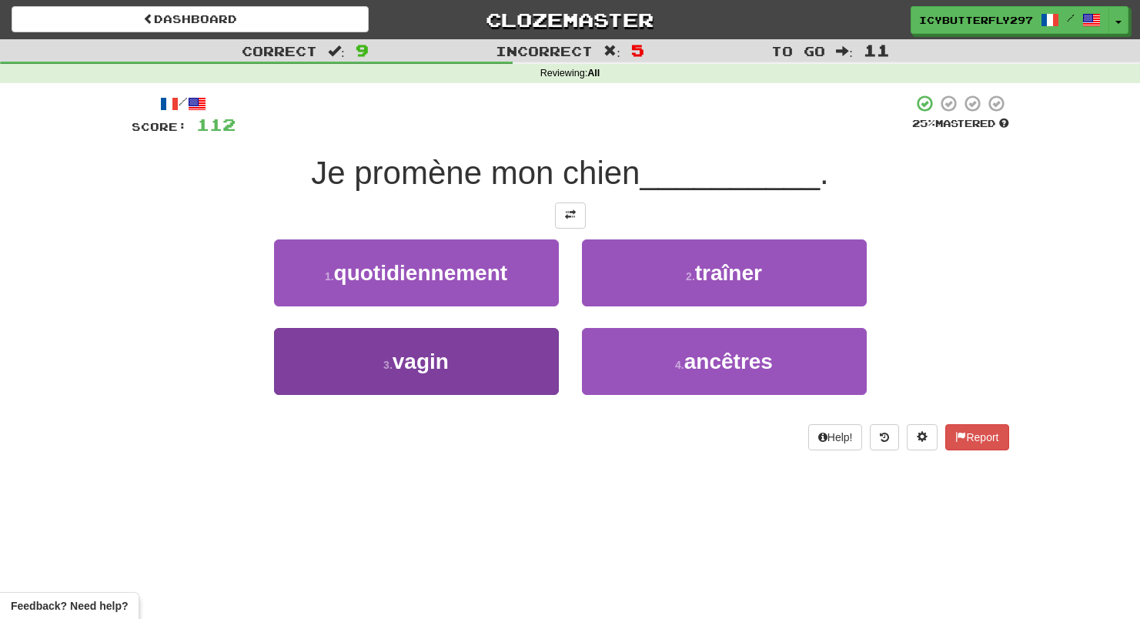
click at [523, 344] on button "3 . vagin" at bounding box center [416, 361] width 285 height 67
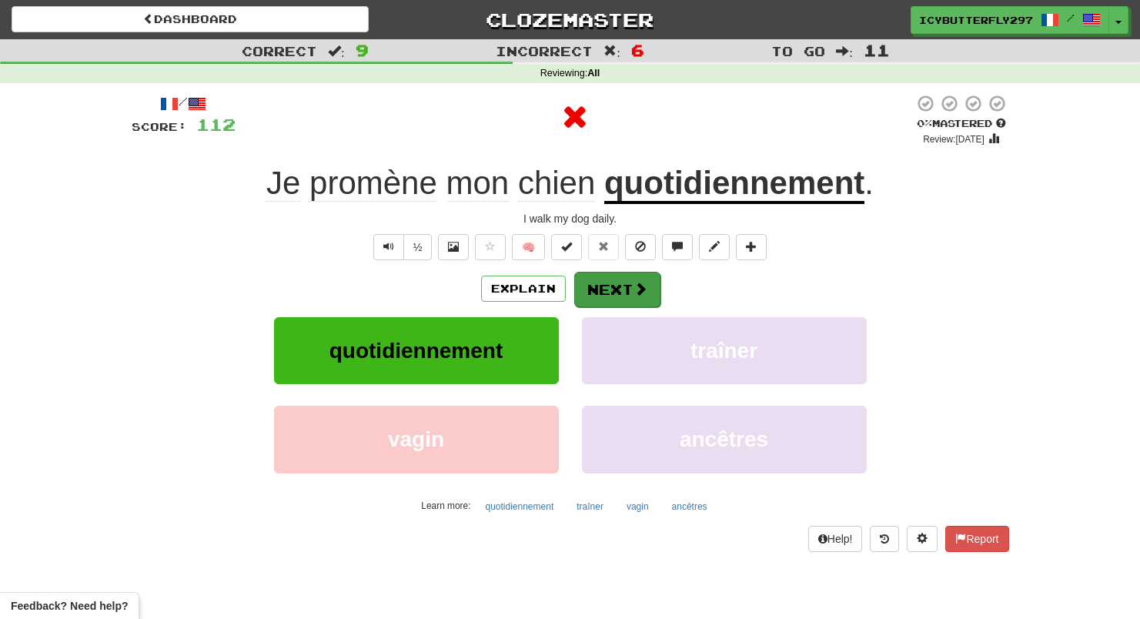
click at [585, 290] on button "Next" at bounding box center [617, 289] width 86 height 35
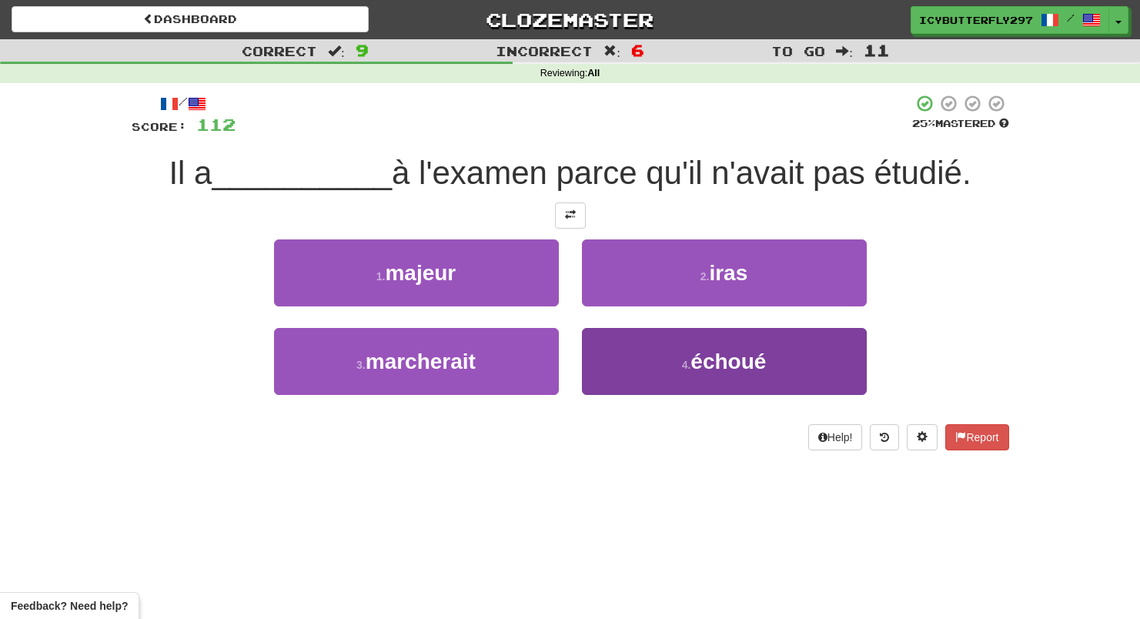
click at [637, 346] on button "4 . échoué" at bounding box center [724, 361] width 285 height 67
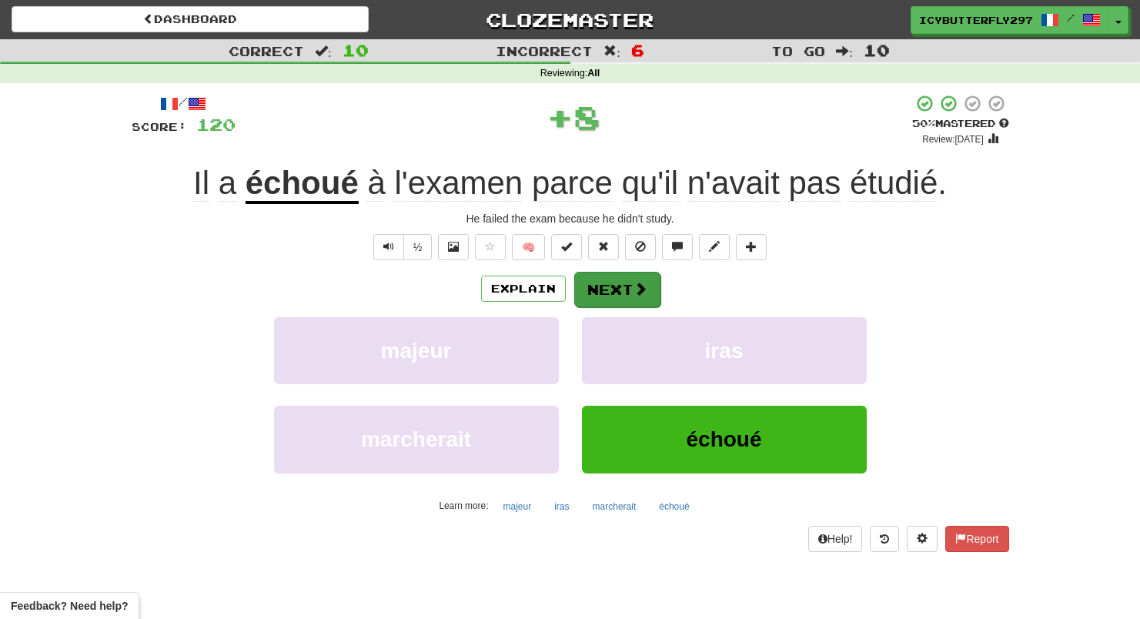
click at [646, 282] on span at bounding box center [640, 289] width 14 height 14
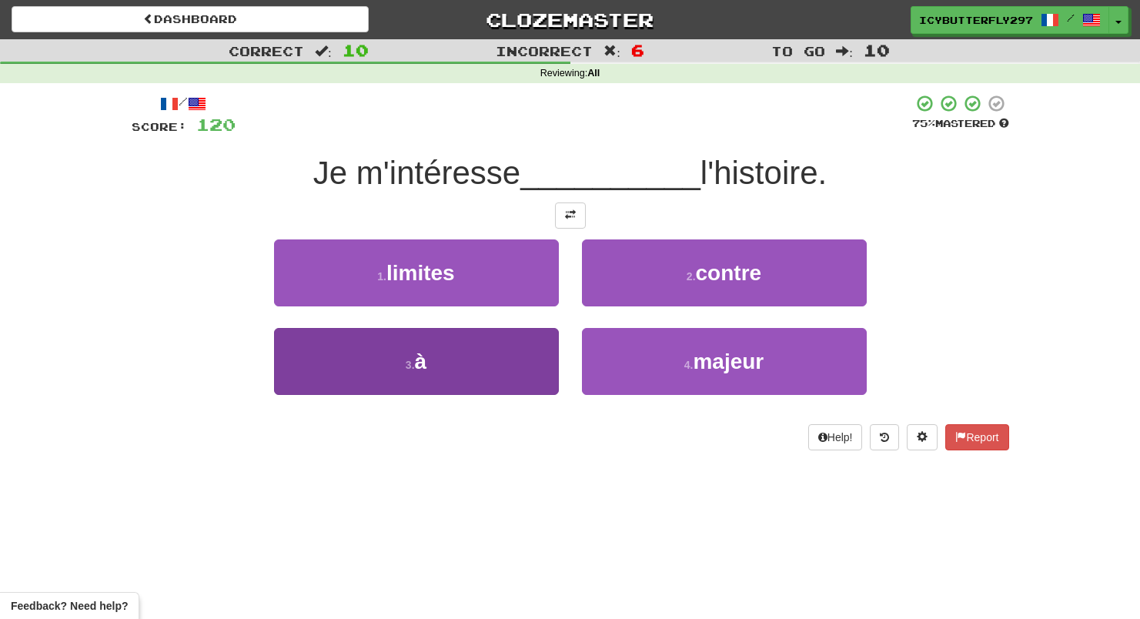
click at [520, 356] on button "3 . à" at bounding box center [416, 361] width 285 height 67
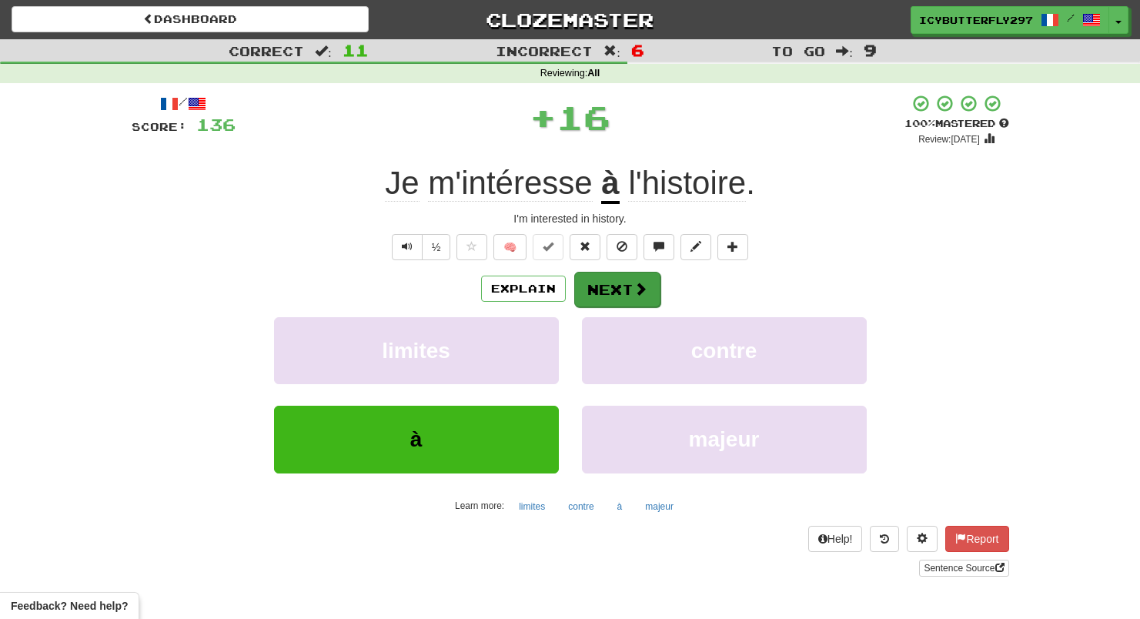
click at [643, 292] on span at bounding box center [640, 289] width 14 height 14
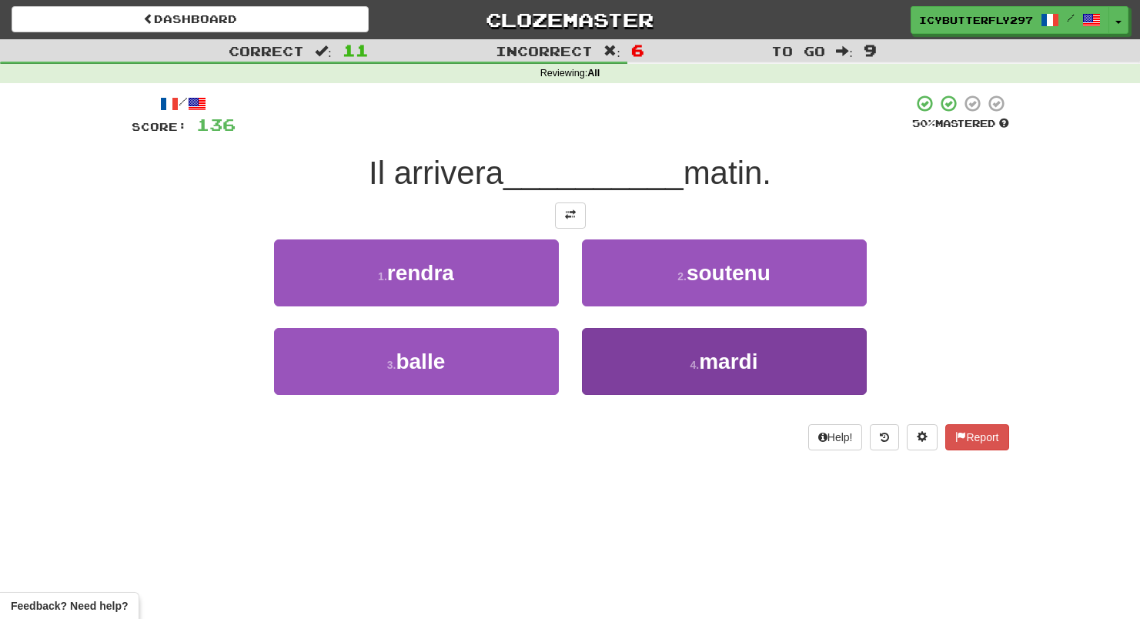
click at [627, 329] on button "4 . mardi" at bounding box center [724, 361] width 285 height 67
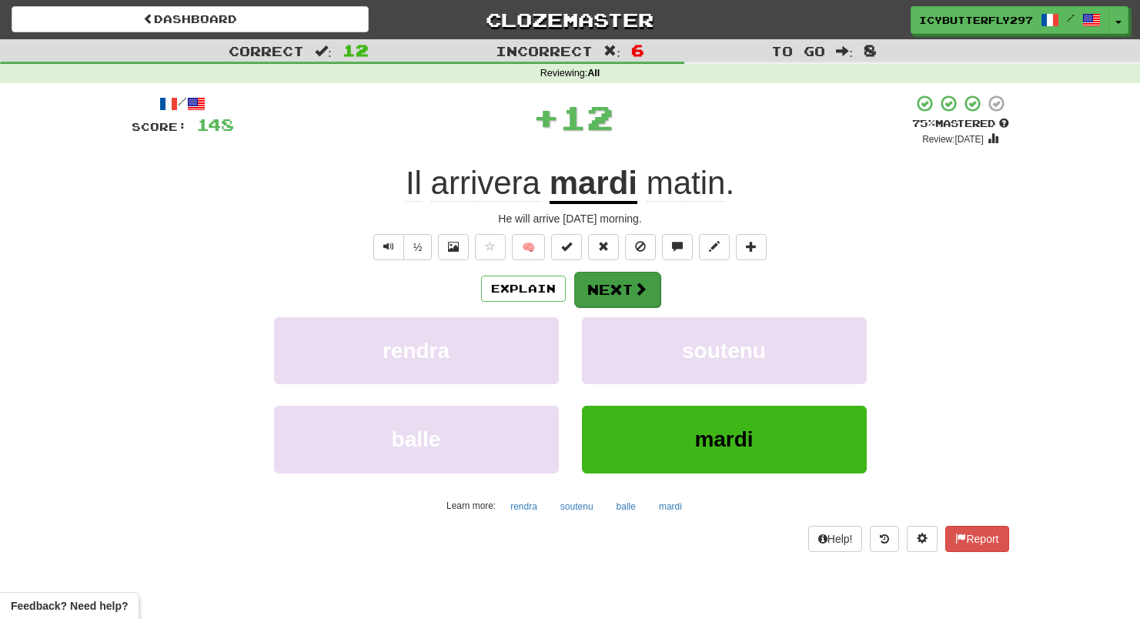
click at [614, 296] on button "Next" at bounding box center [617, 289] width 86 height 35
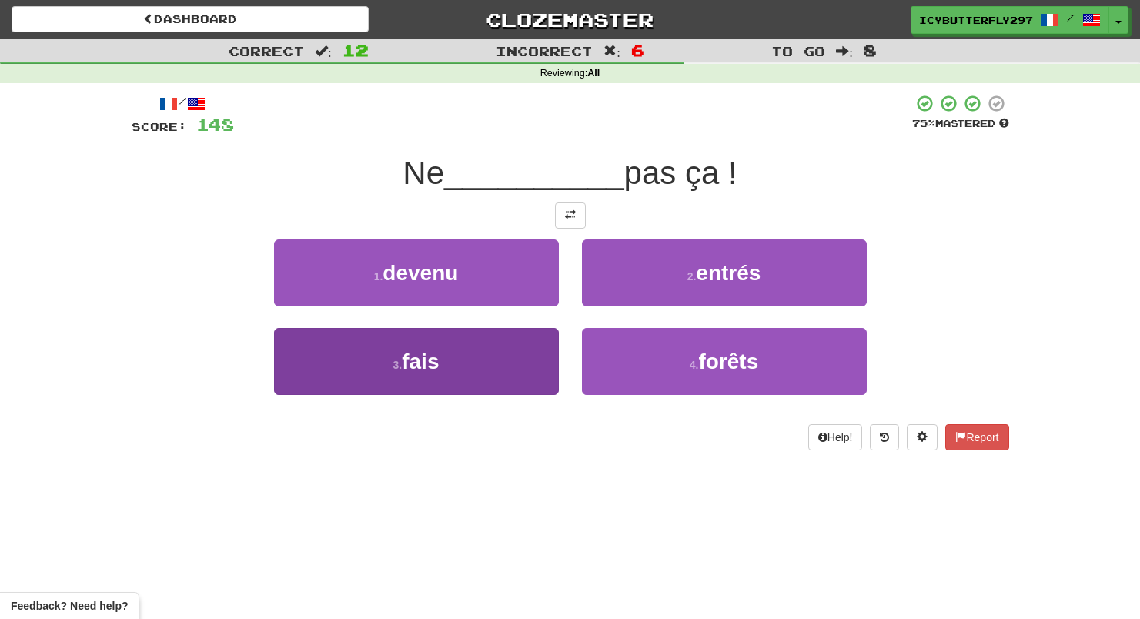
click at [527, 365] on button "3 . fais" at bounding box center [416, 361] width 285 height 67
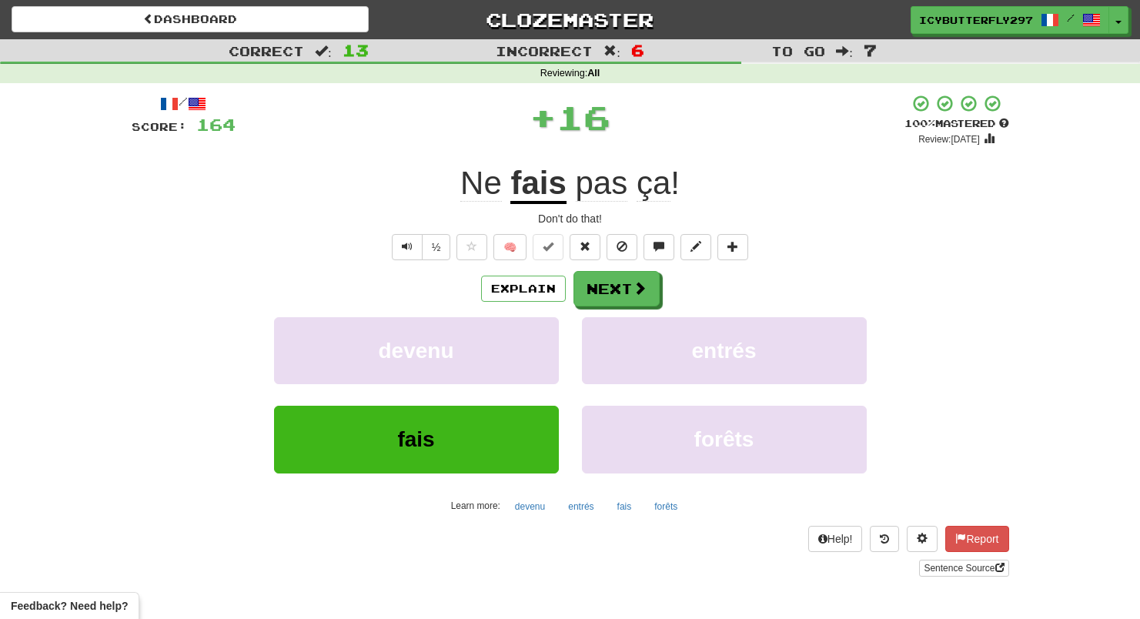
click at [626, 262] on div "/ Score: 164 + 16 100 % Mastered Review: 2026-03-15 Ne fais pas ça ! Don't do t…" at bounding box center [570, 335] width 877 height 483
click at [623, 272] on button "Next" at bounding box center [617, 289] width 86 height 35
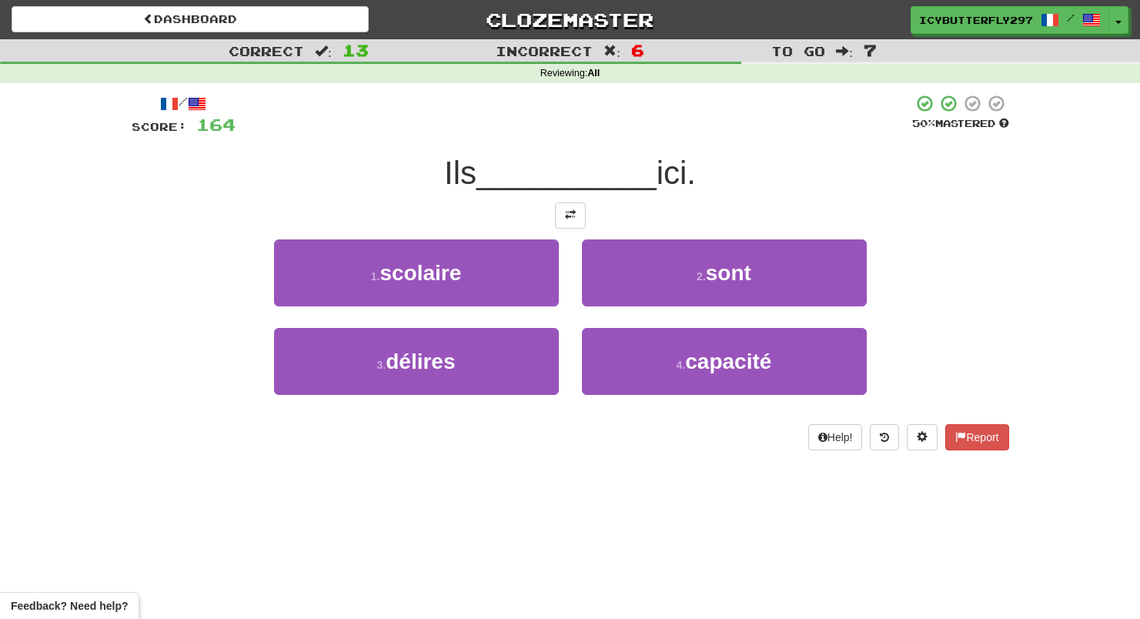
click at [623, 272] on button "2 . sont" at bounding box center [724, 272] width 285 height 67
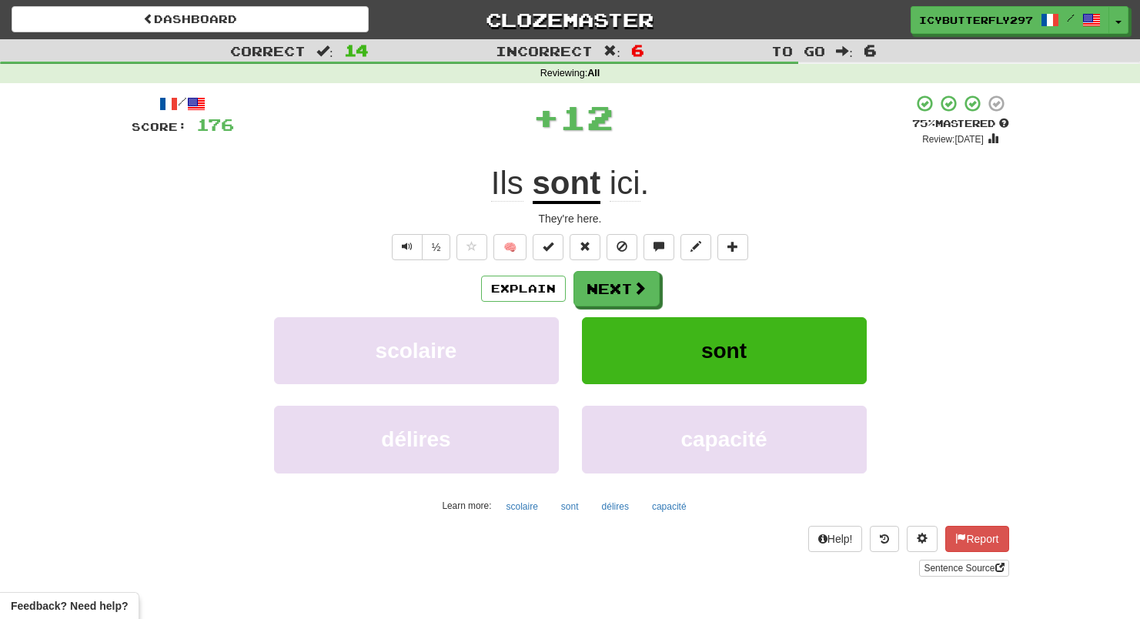
click at [623, 272] on button "Next" at bounding box center [616, 288] width 86 height 35
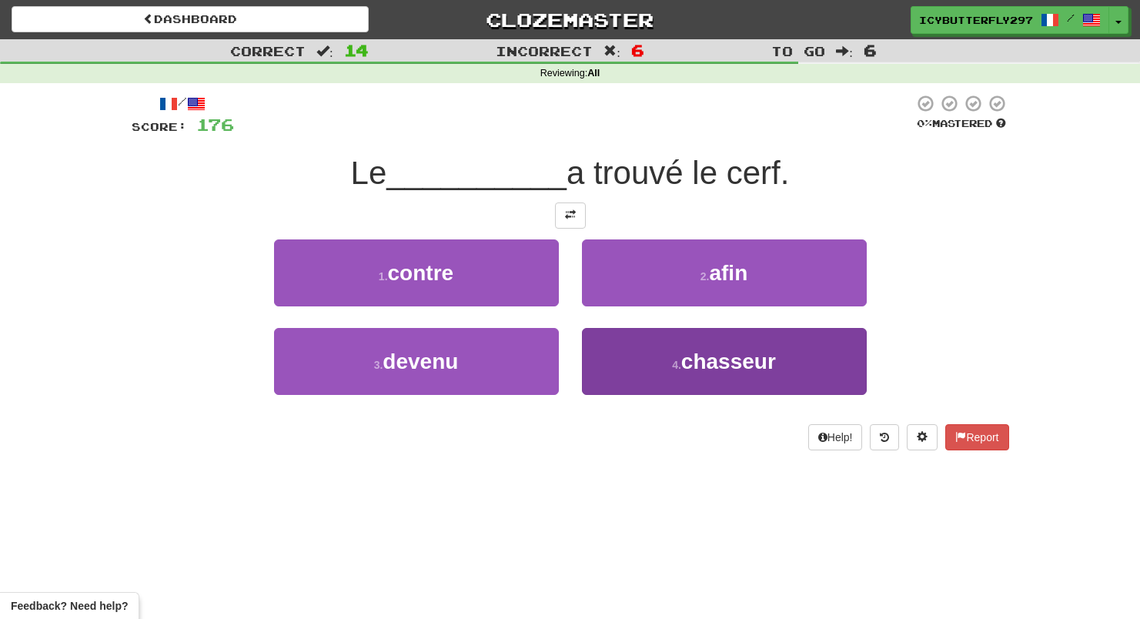
click at [623, 377] on button "4 . chasseur" at bounding box center [724, 361] width 285 height 67
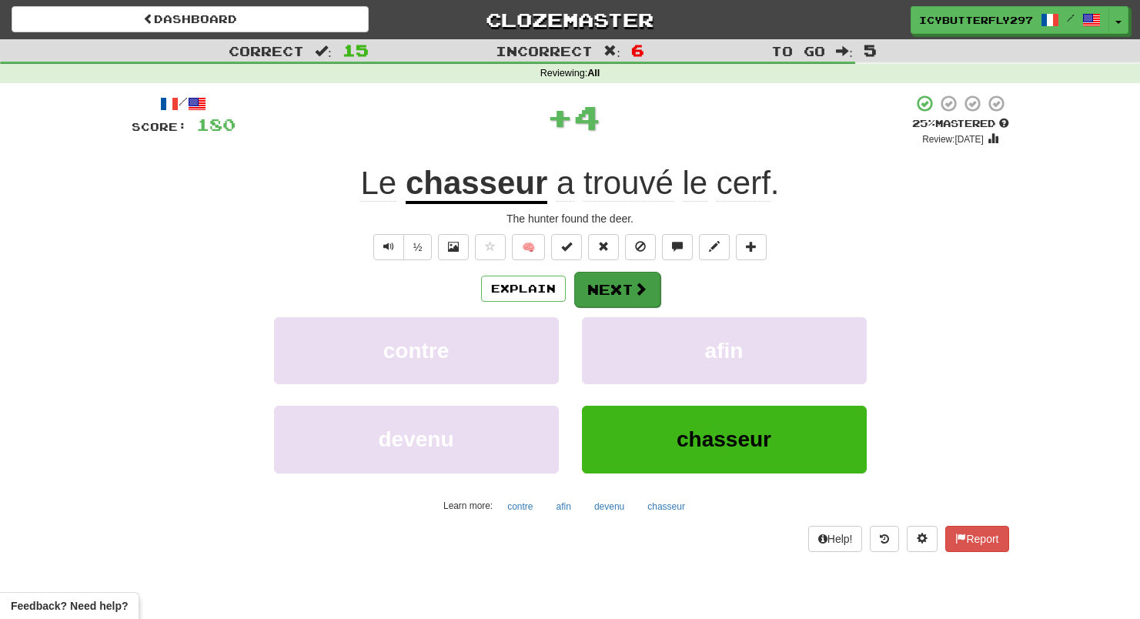
click at [602, 299] on button "Next" at bounding box center [617, 289] width 86 height 35
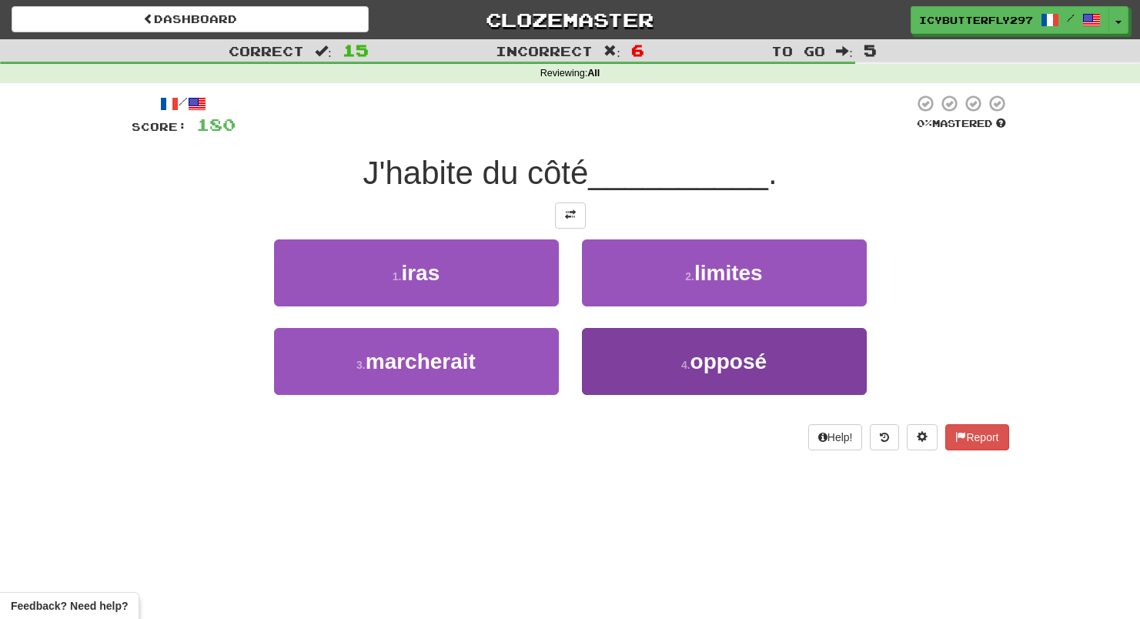
click at [637, 362] on button "4 . opposé" at bounding box center [724, 361] width 285 height 67
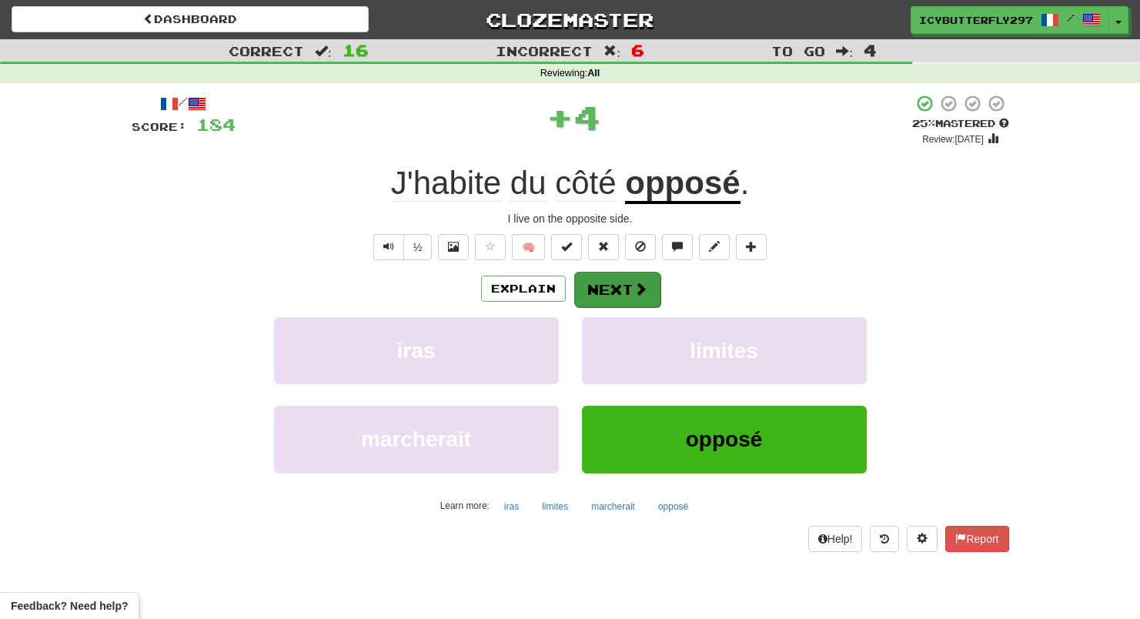
click at [608, 299] on button "Next" at bounding box center [617, 289] width 86 height 35
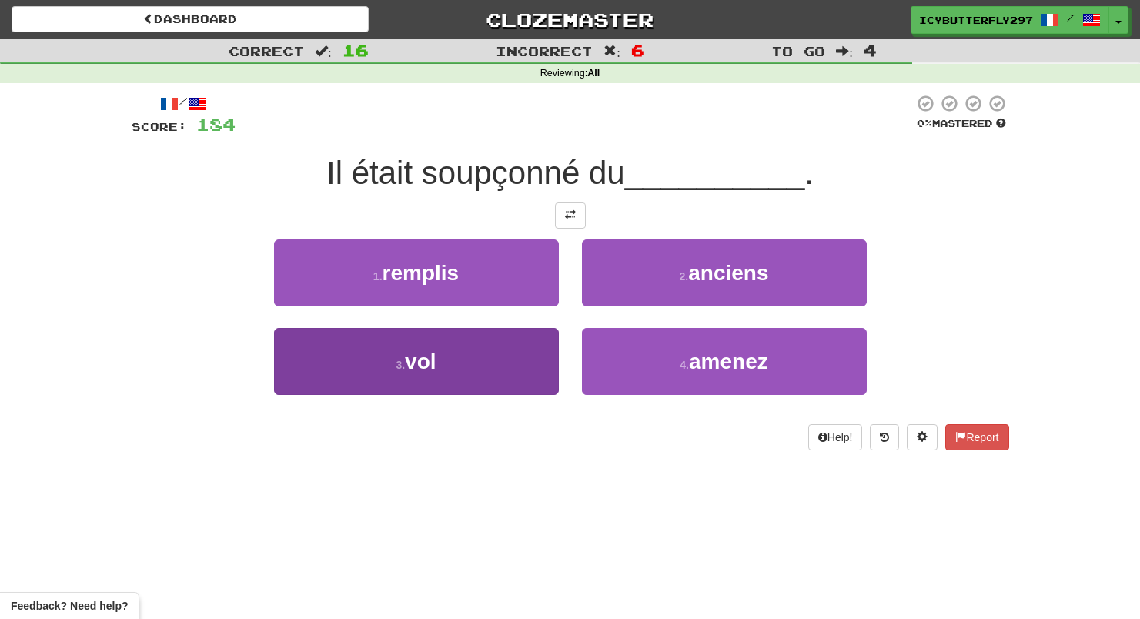
click at [548, 352] on button "3 . vol" at bounding box center [416, 361] width 285 height 67
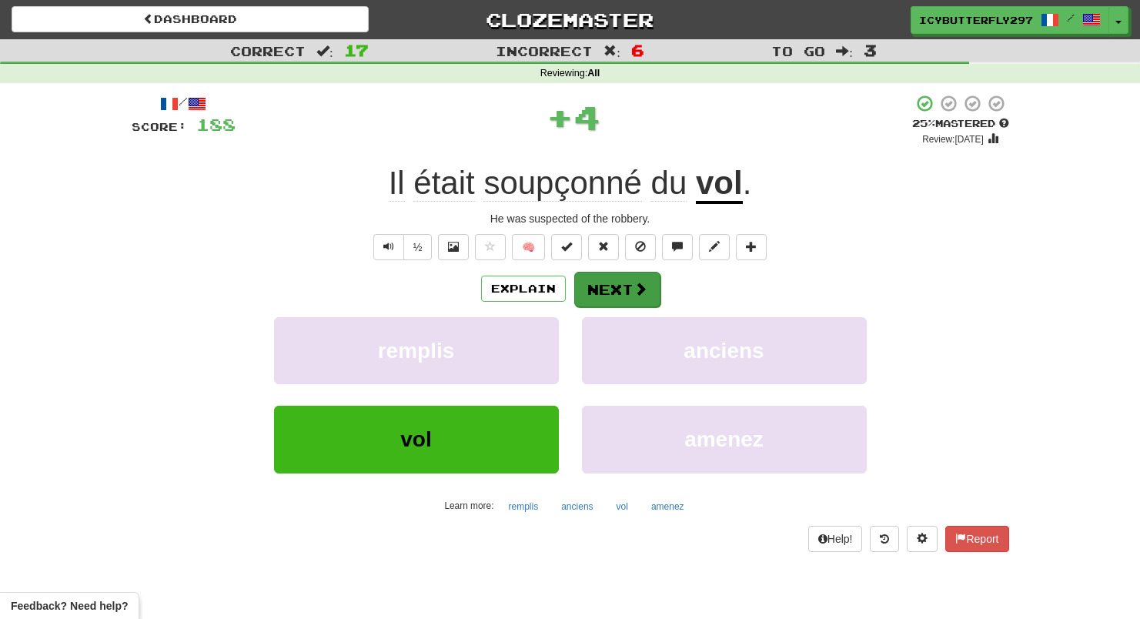
click at [616, 296] on button "Next" at bounding box center [617, 289] width 86 height 35
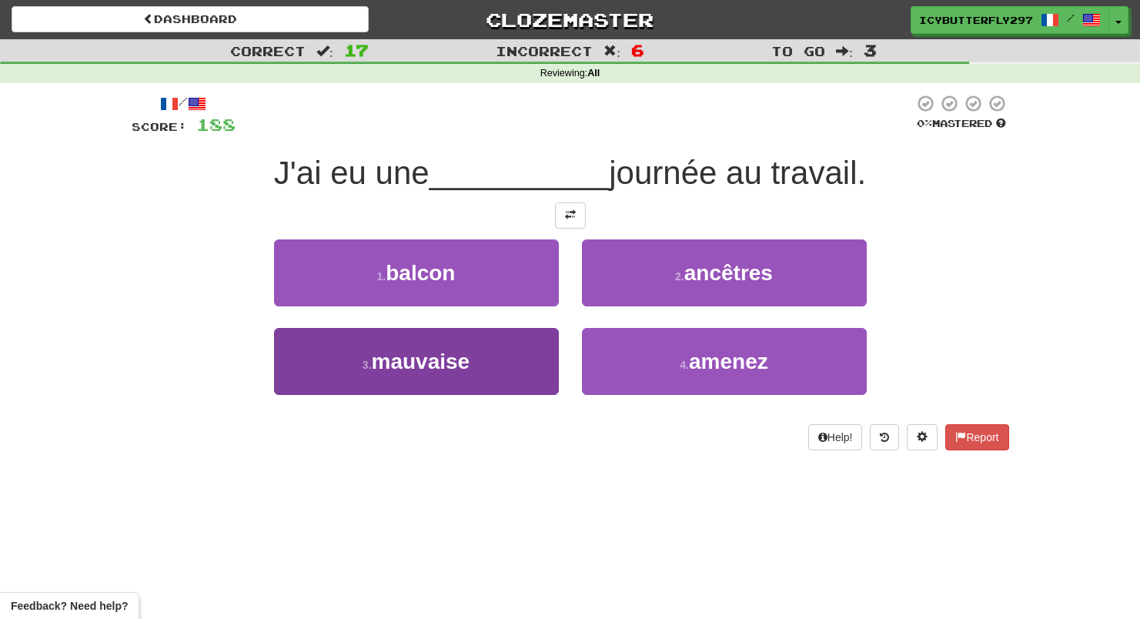
click at [533, 340] on button "3 . mauvaise" at bounding box center [416, 361] width 285 height 67
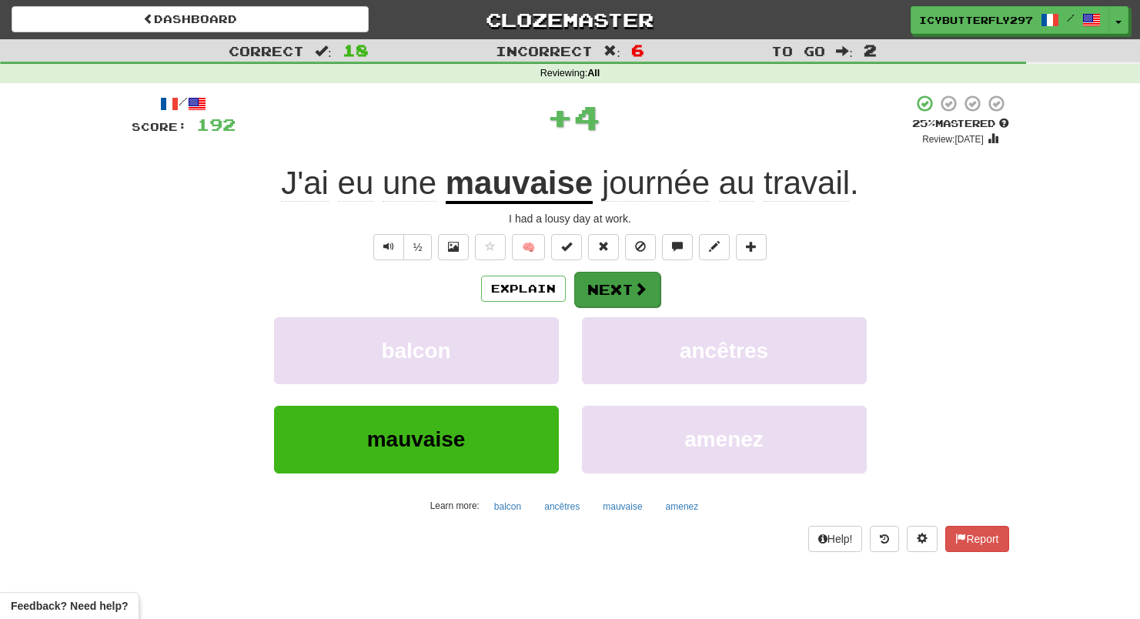
click at [596, 279] on button "Next" at bounding box center [617, 289] width 86 height 35
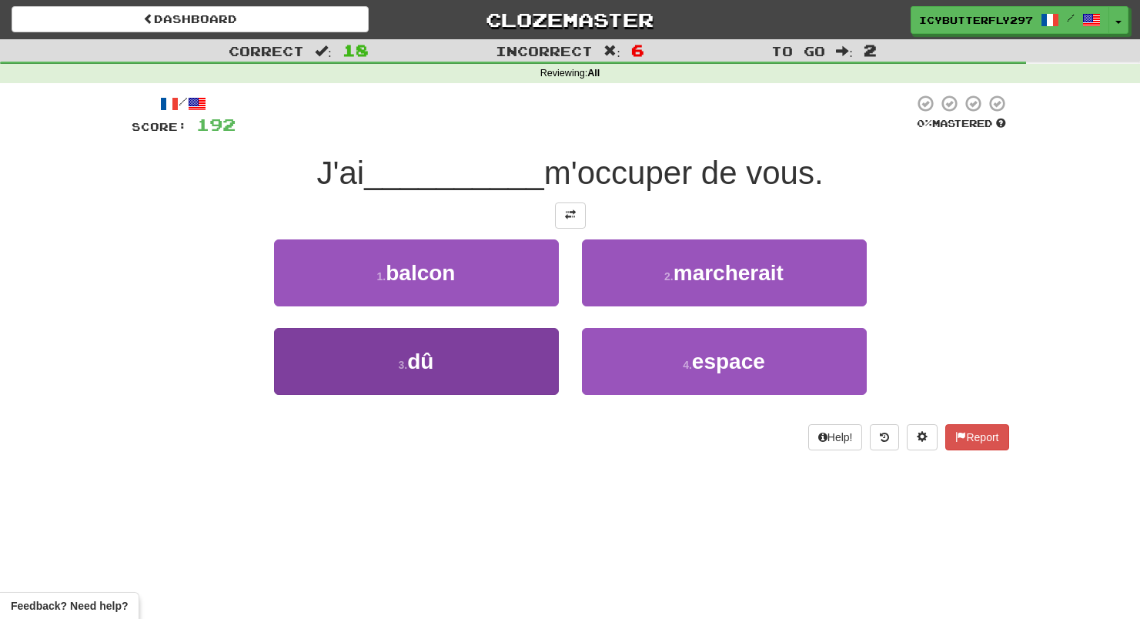
click at [529, 362] on button "3 . dû" at bounding box center [416, 361] width 285 height 67
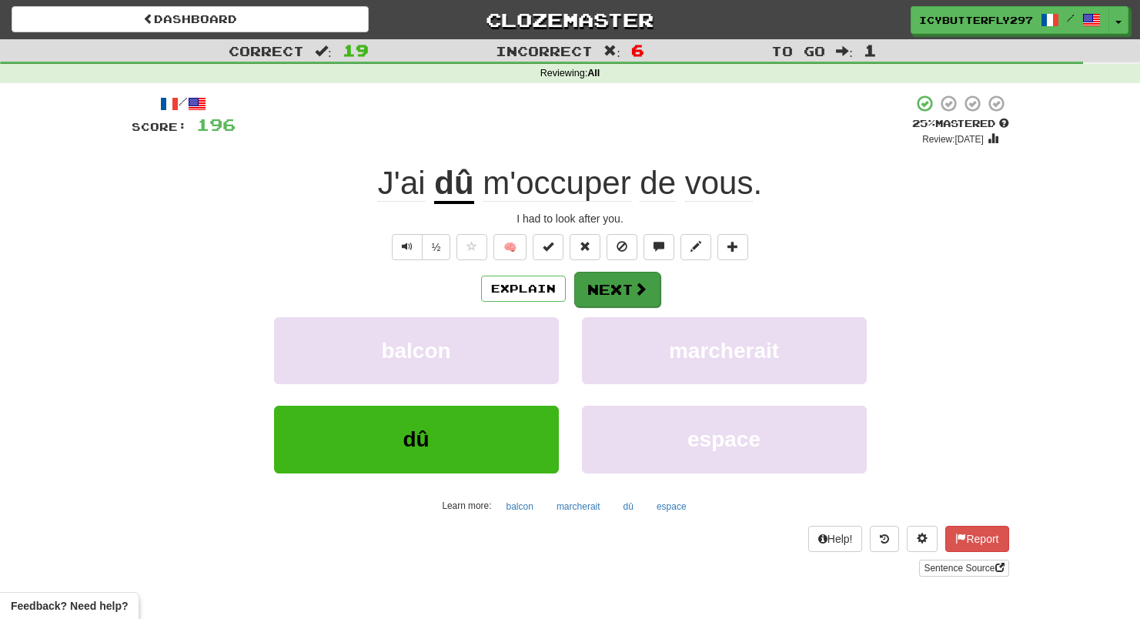
click at [605, 277] on button "Next" at bounding box center [617, 289] width 86 height 35
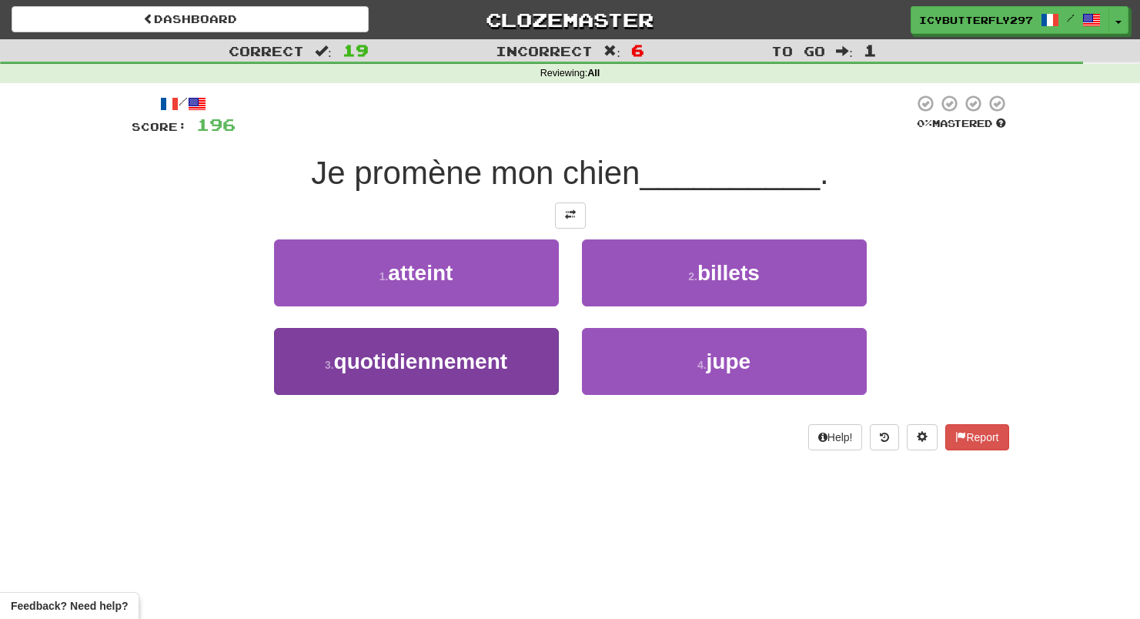
click at [501, 373] on button "3 . quotidiennement" at bounding box center [416, 361] width 285 height 67
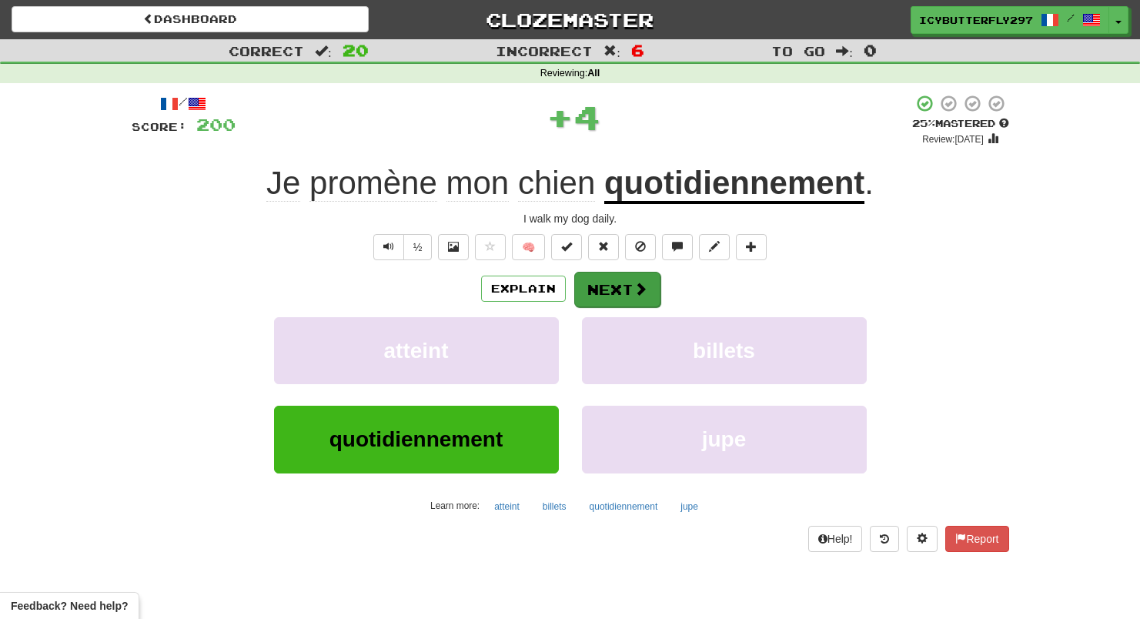
click at [592, 279] on button "Next" at bounding box center [617, 289] width 86 height 35
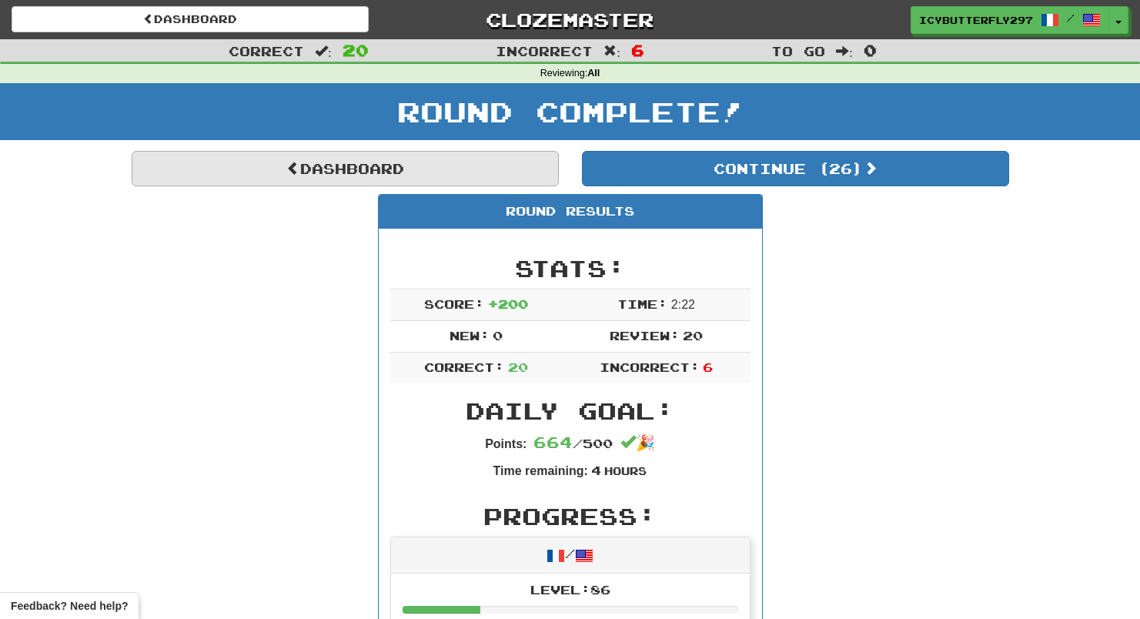
click at [493, 182] on link "Dashboard" at bounding box center [345, 168] width 427 height 35
